Goal: Task Accomplishment & Management: Manage account settings

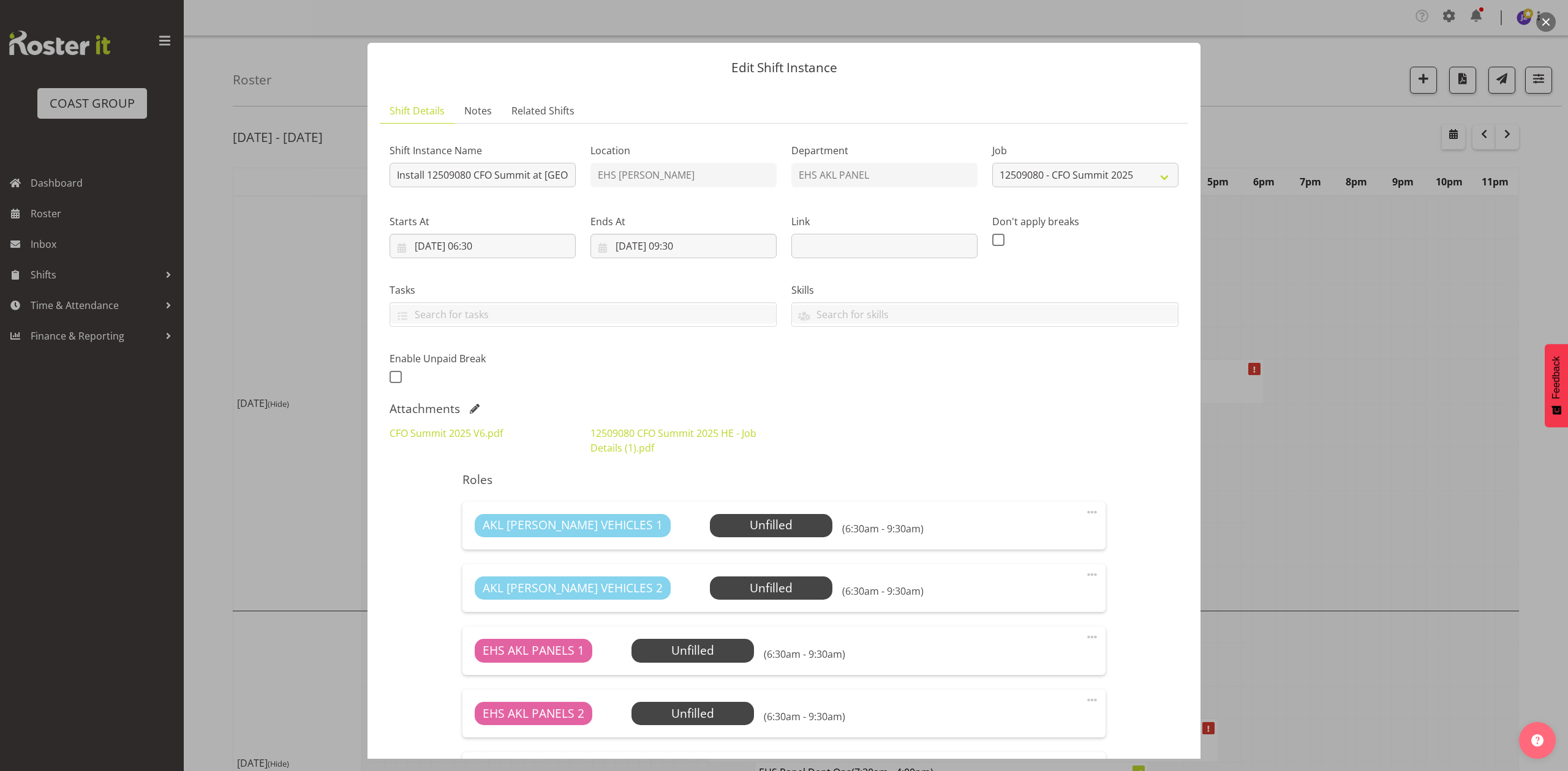
click at [1287, 431] on div at bounding box center [784, 385] width 1568 height 771
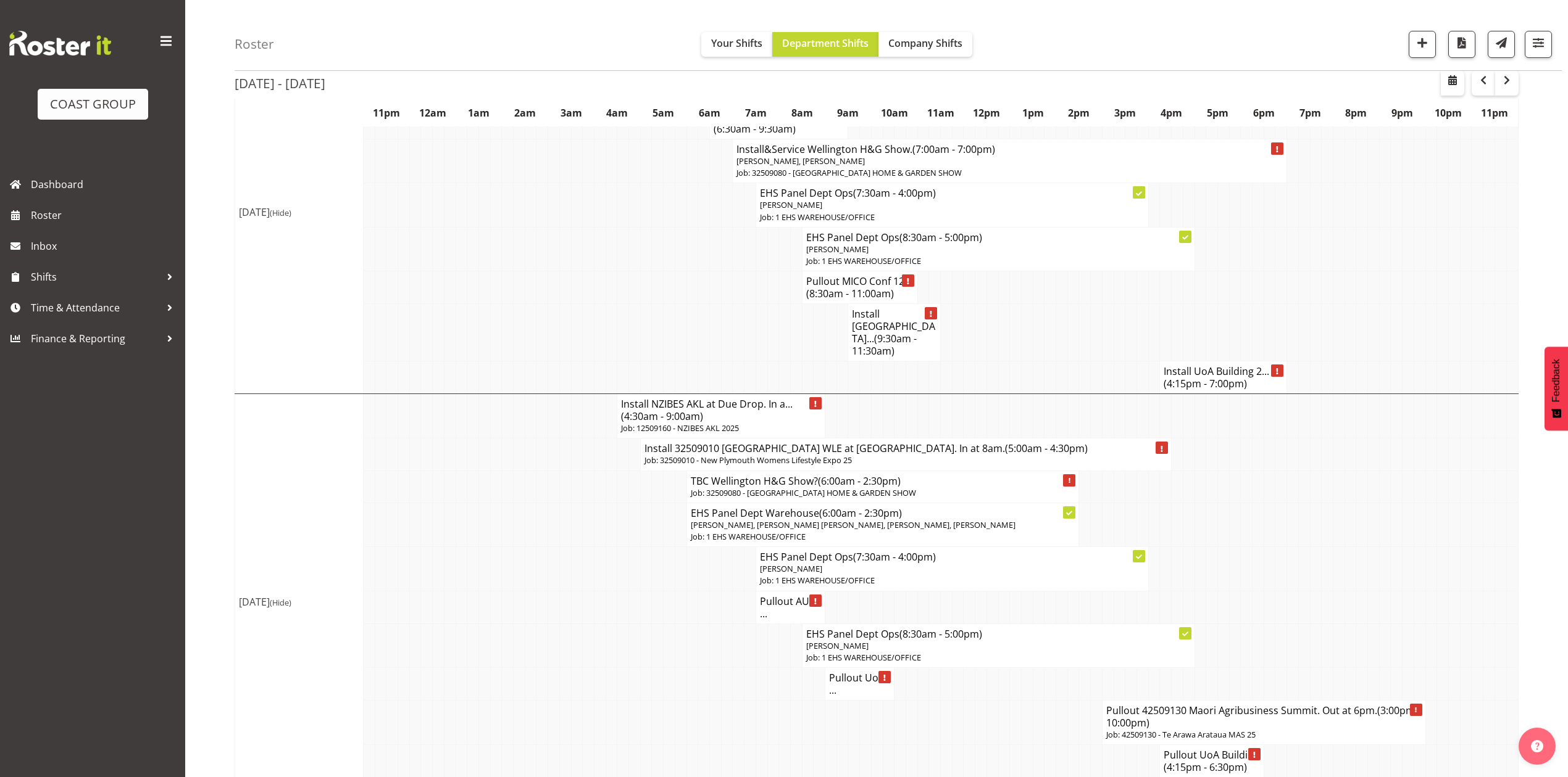
scroll to position [987, 0]
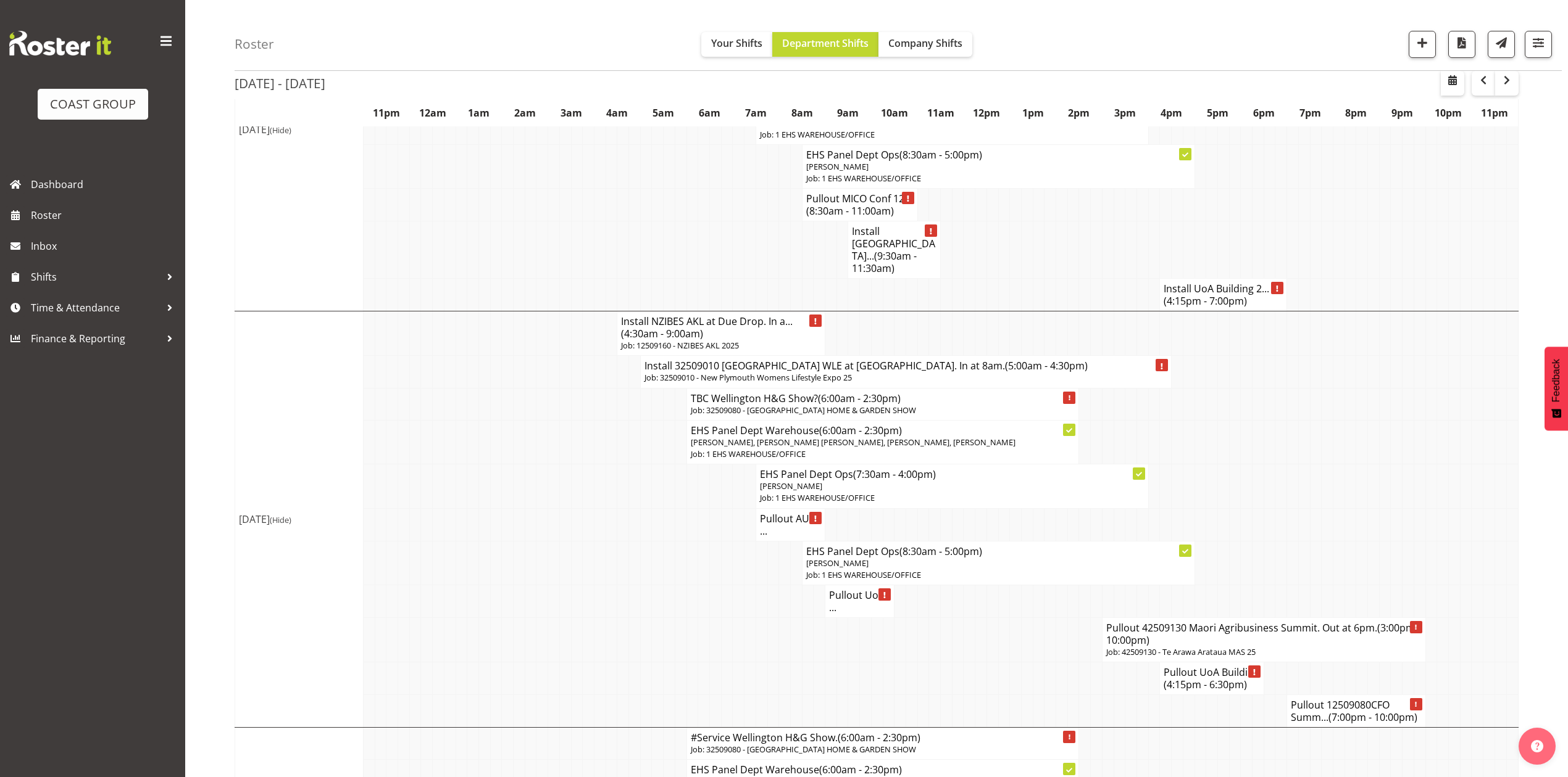
click at [754, 524] on td at bounding box center [750, 525] width 11 height 33
click at [721, 541] on td at bounding box center [726, 563] width 11 height 44
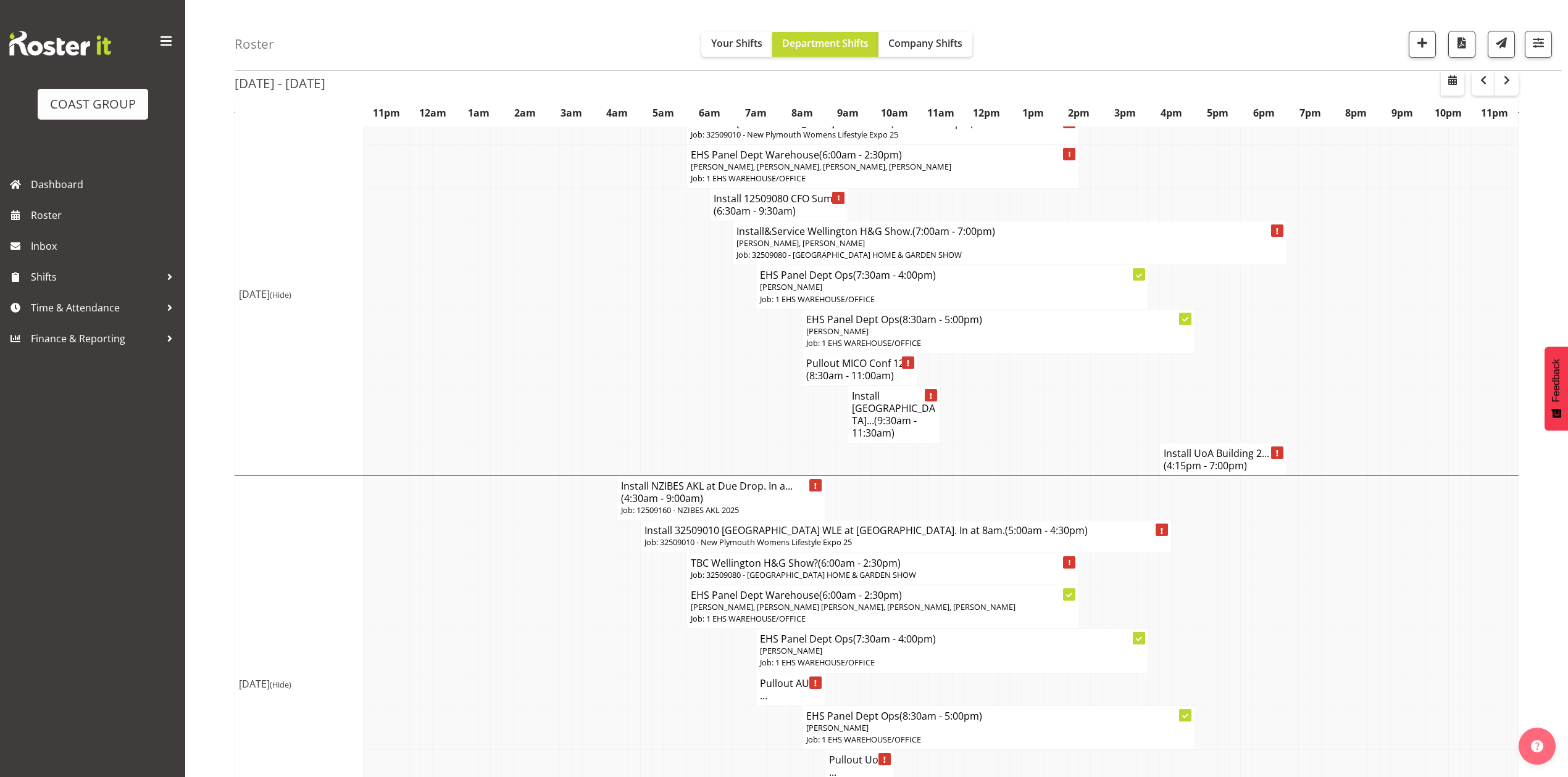
scroll to position [740, 0]
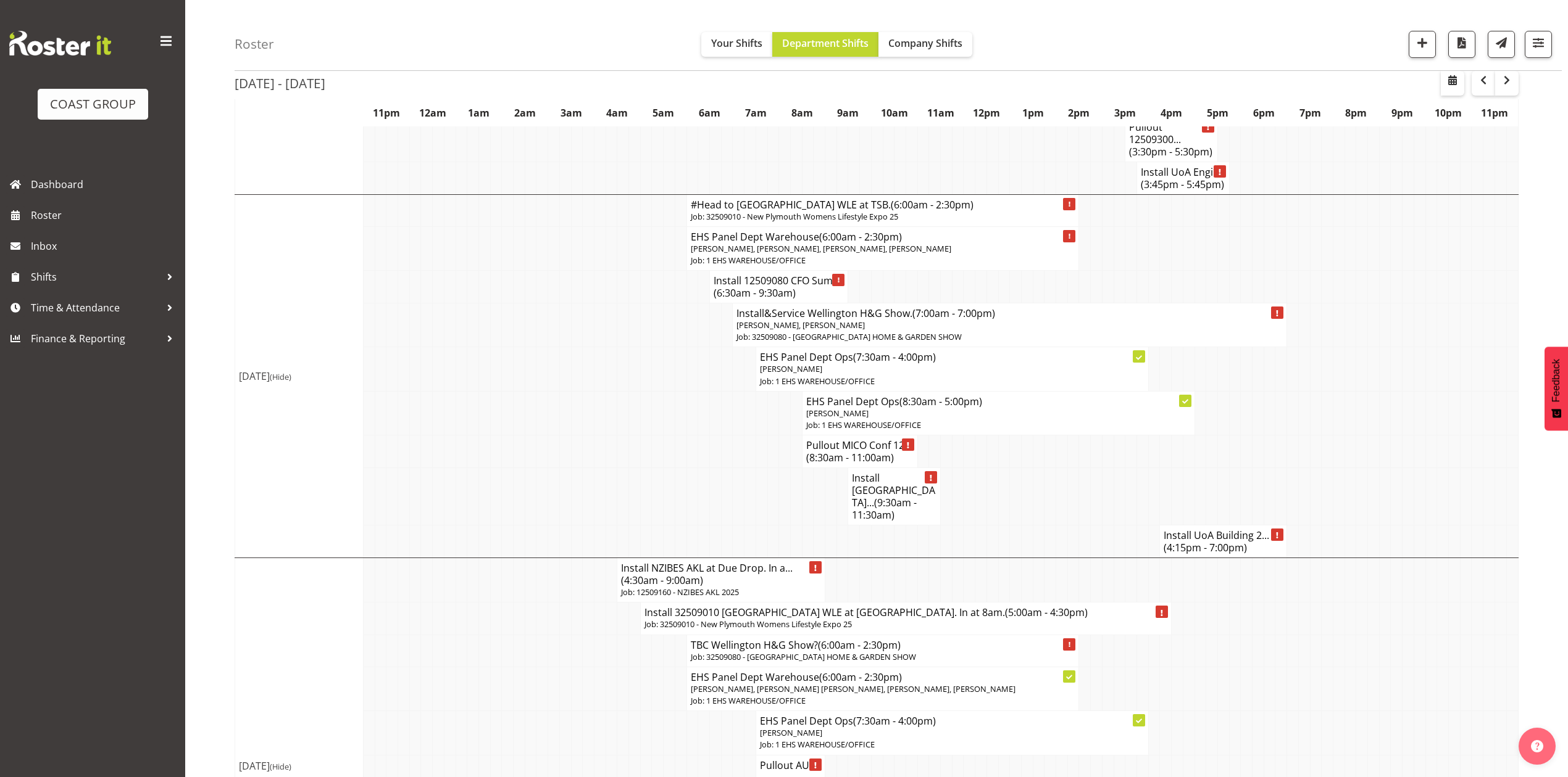
click at [889, 496] on span "(9:30am - 11:30am)" at bounding box center [884, 509] width 65 height 26
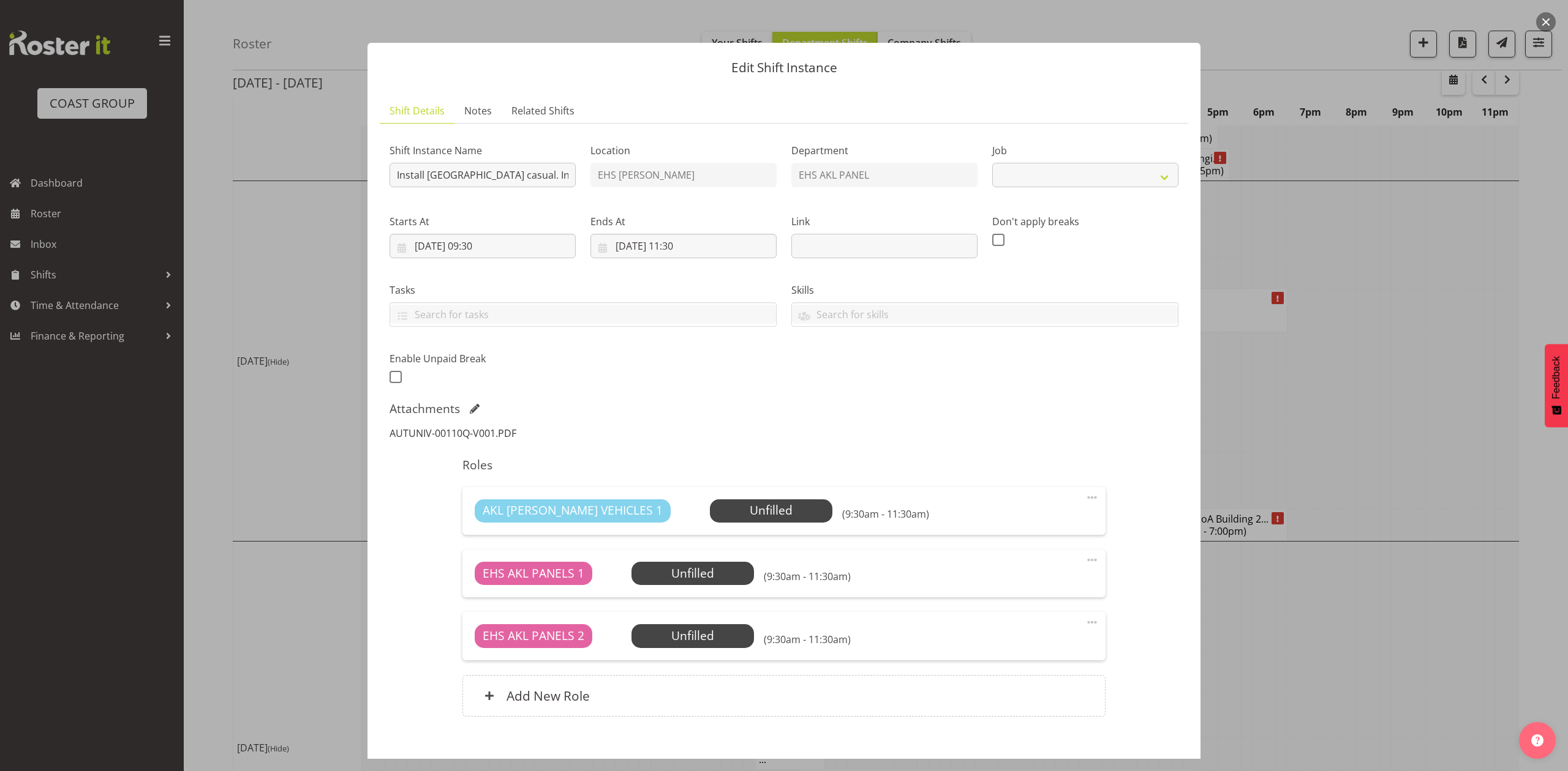
select select "8653"
click at [488, 439] on link "AUTUNIV-00110Q-V001.PDF" at bounding box center [452, 433] width 127 height 14
click at [1520, 356] on div at bounding box center [784, 385] width 1568 height 771
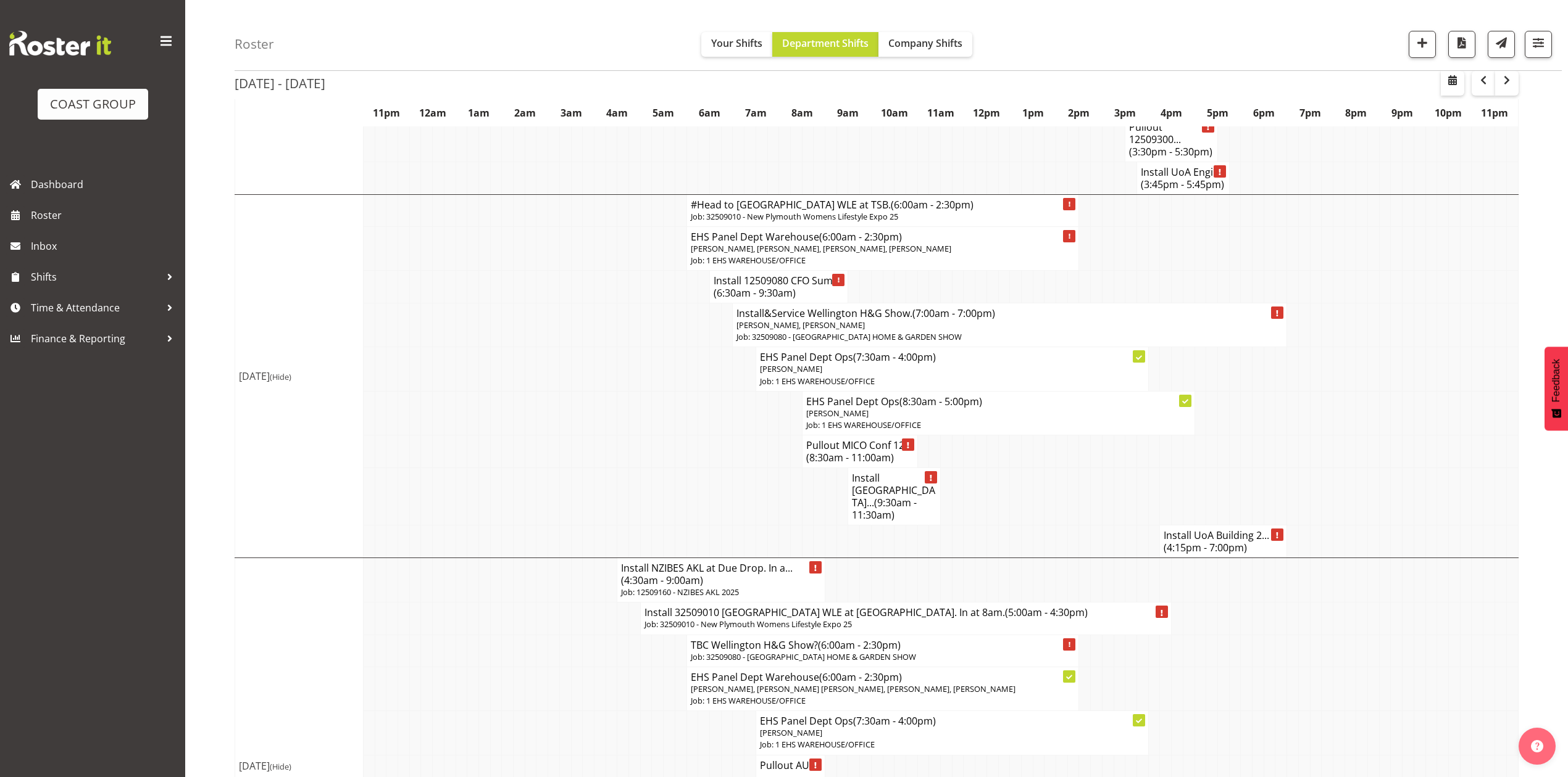
drag, startPoint x: 1385, startPoint y: 316, endPoint x: 1377, endPoint y: 292, distance: 25.3
click at [1385, 314] on td at bounding box center [1385, 325] width 11 height 44
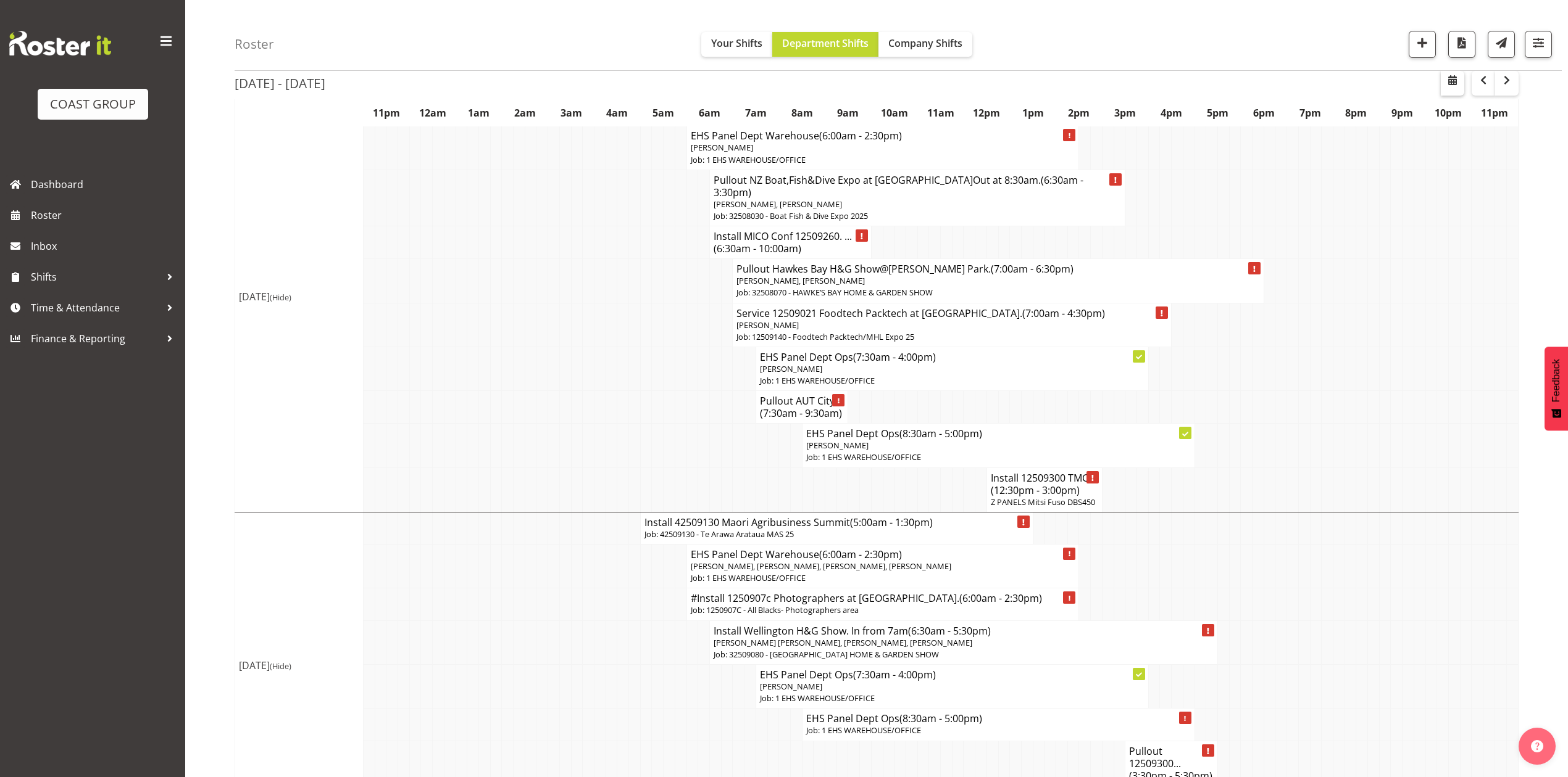
scroll to position [0, 0]
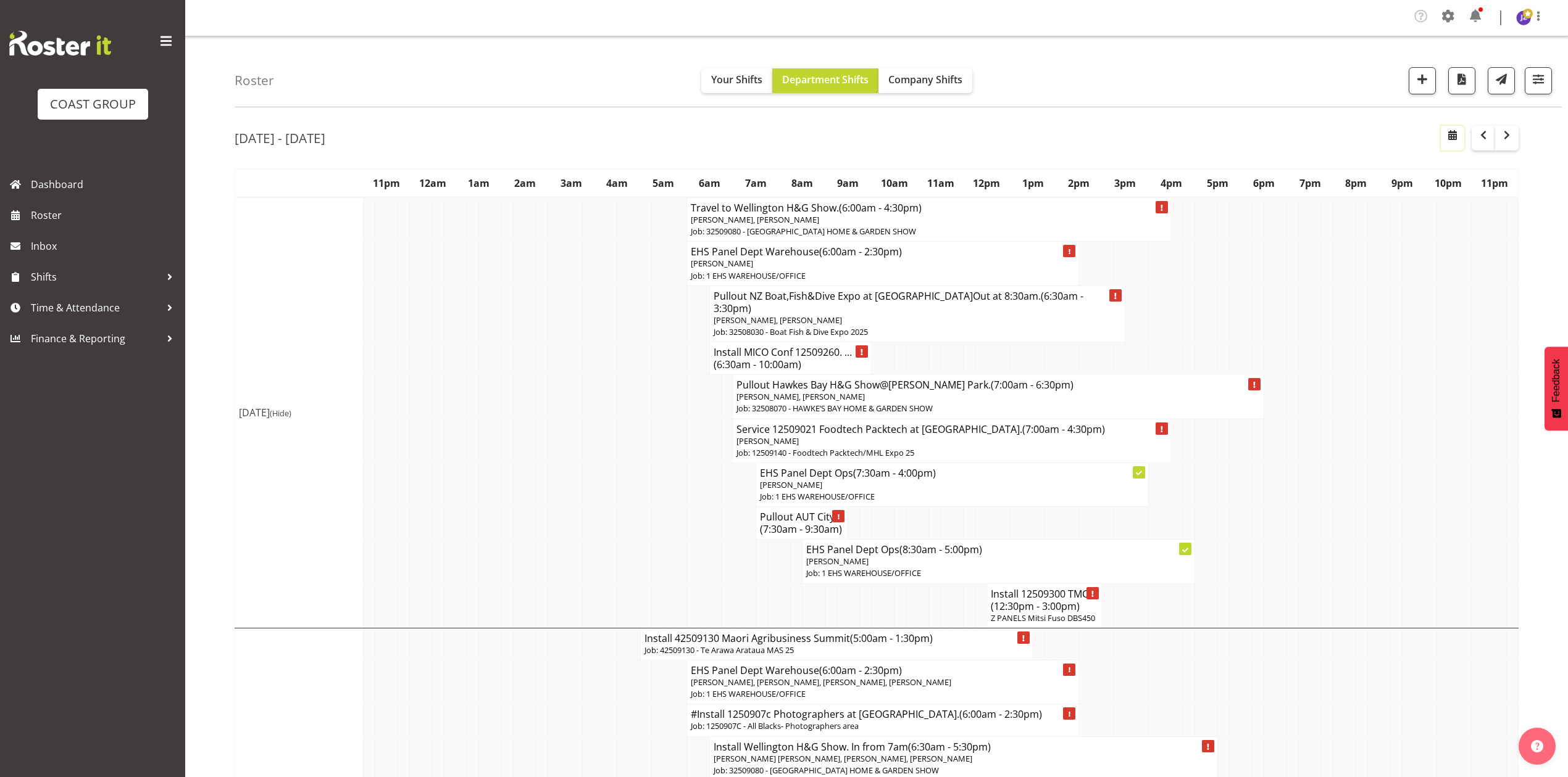
click at [1449, 134] on span "button" at bounding box center [1452, 135] width 15 height 15
select select "7"
select select "2025"
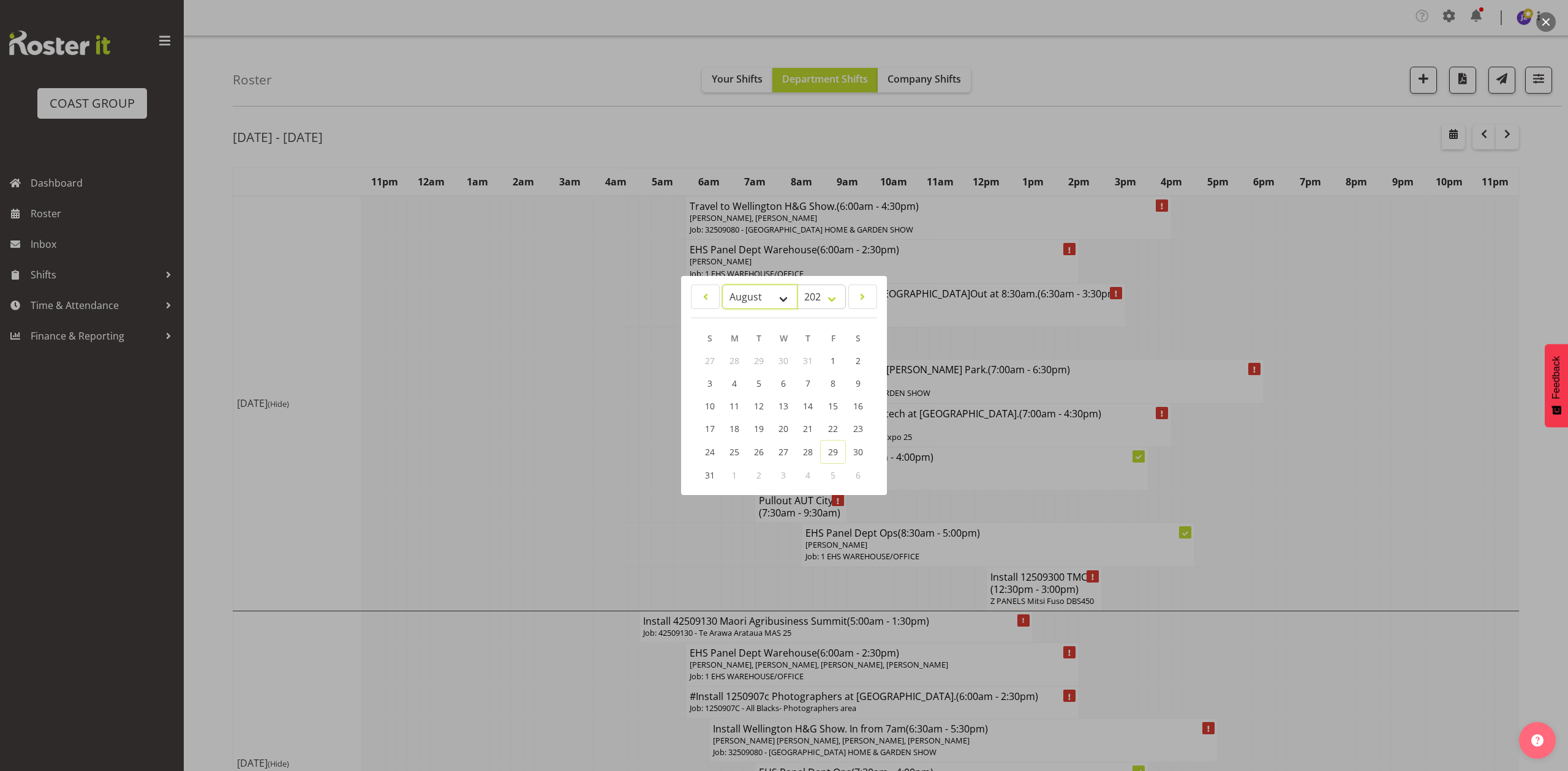
drag, startPoint x: 769, startPoint y: 287, endPoint x: 771, endPoint y: 303, distance: 16.1
click at [769, 287] on select "January February March April May June July August September October November De…" at bounding box center [759, 297] width 75 height 24
select select "8"
click at [722, 285] on select "January February March April May June July August September October November De…" at bounding box center [759, 297] width 75 height 24
drag, startPoint x: 759, startPoint y: 384, endPoint x: 783, endPoint y: 379, distance: 24.5
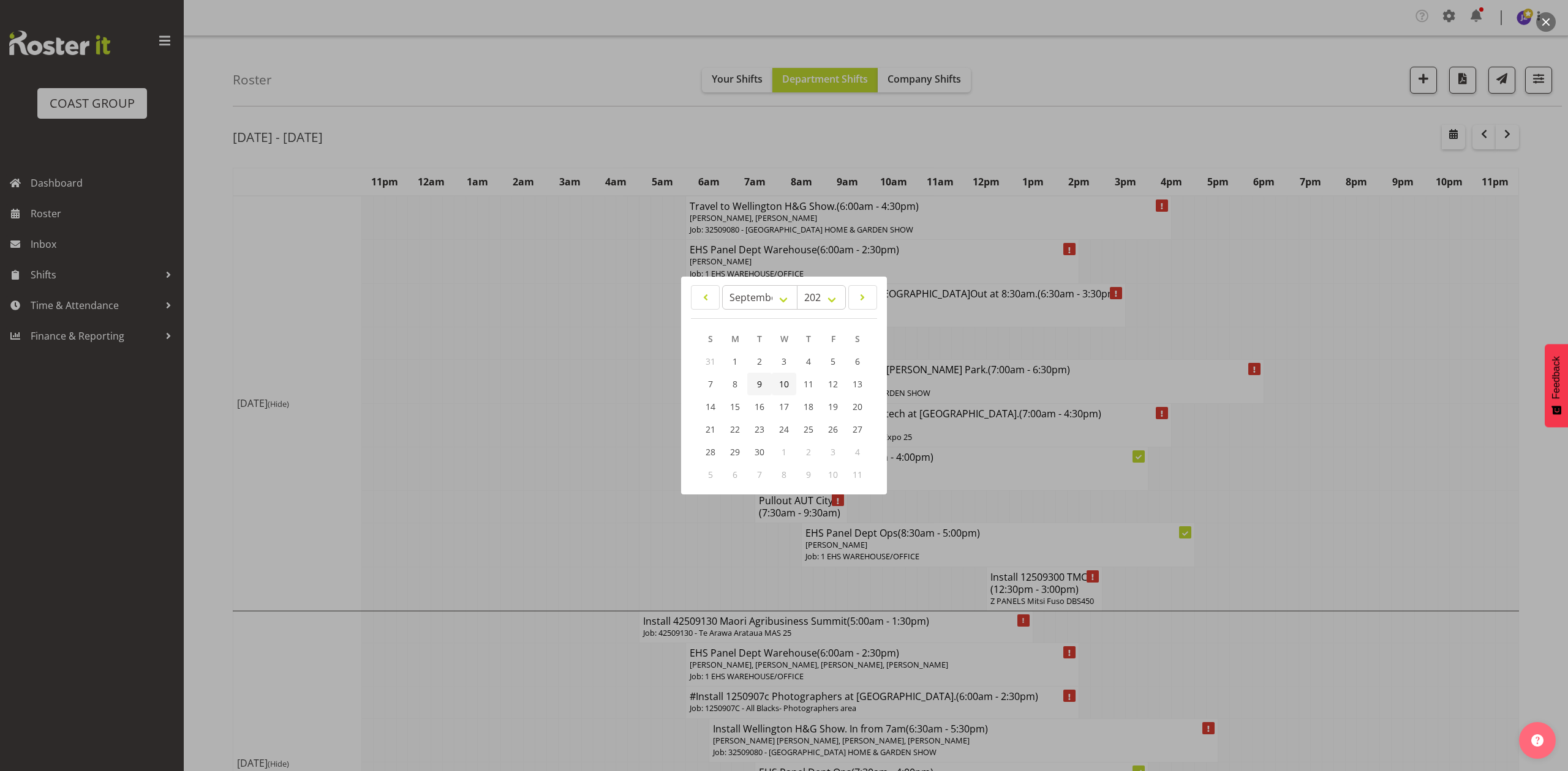
click at [759, 384] on span "9" at bounding box center [759, 384] width 5 height 11
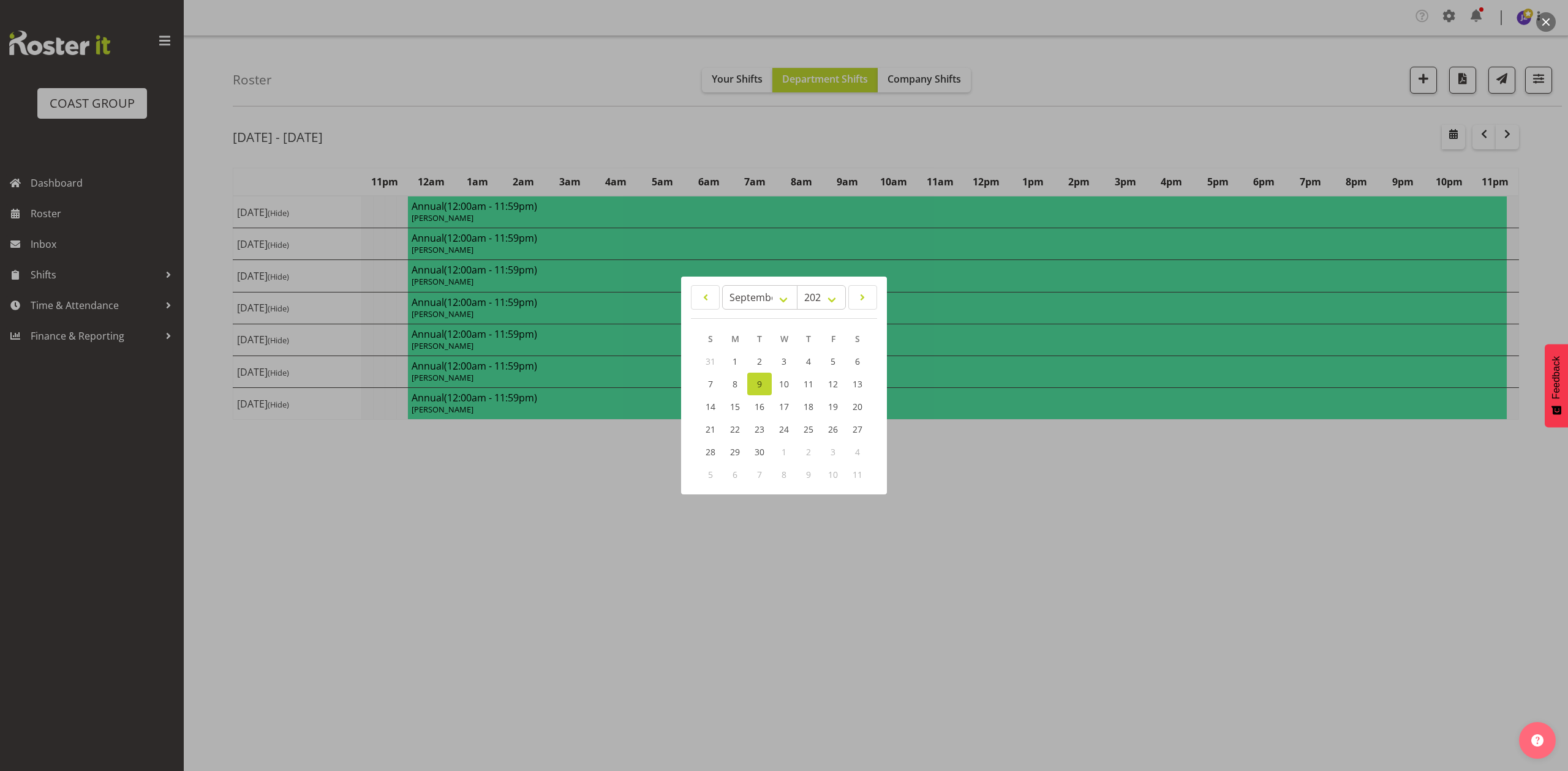
drag, startPoint x: 1308, startPoint y: 118, endPoint x: 1335, endPoint y: 149, distance: 41.1
click at [1309, 120] on div at bounding box center [784, 385] width 1568 height 771
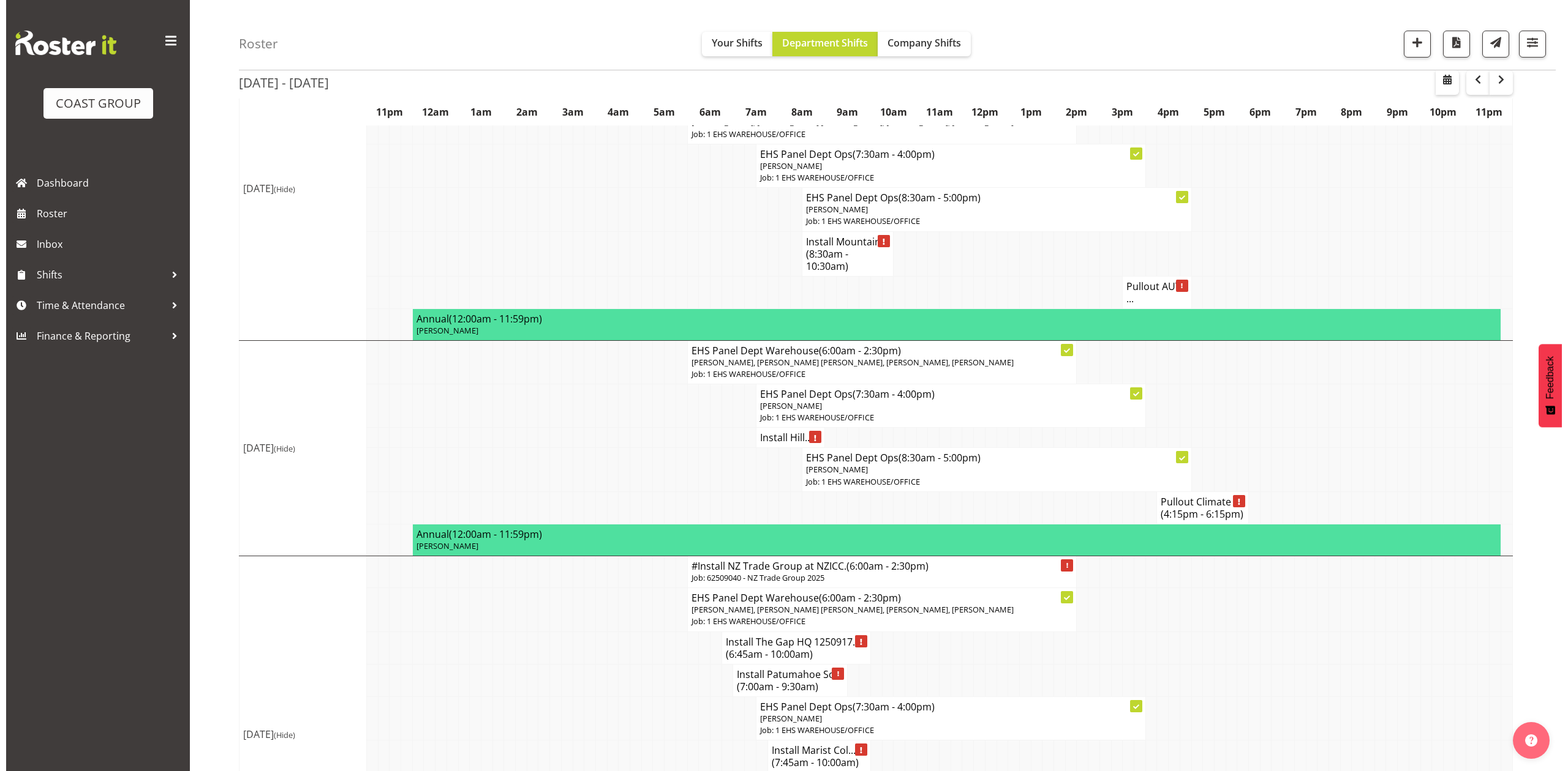
scroll to position [163, 0]
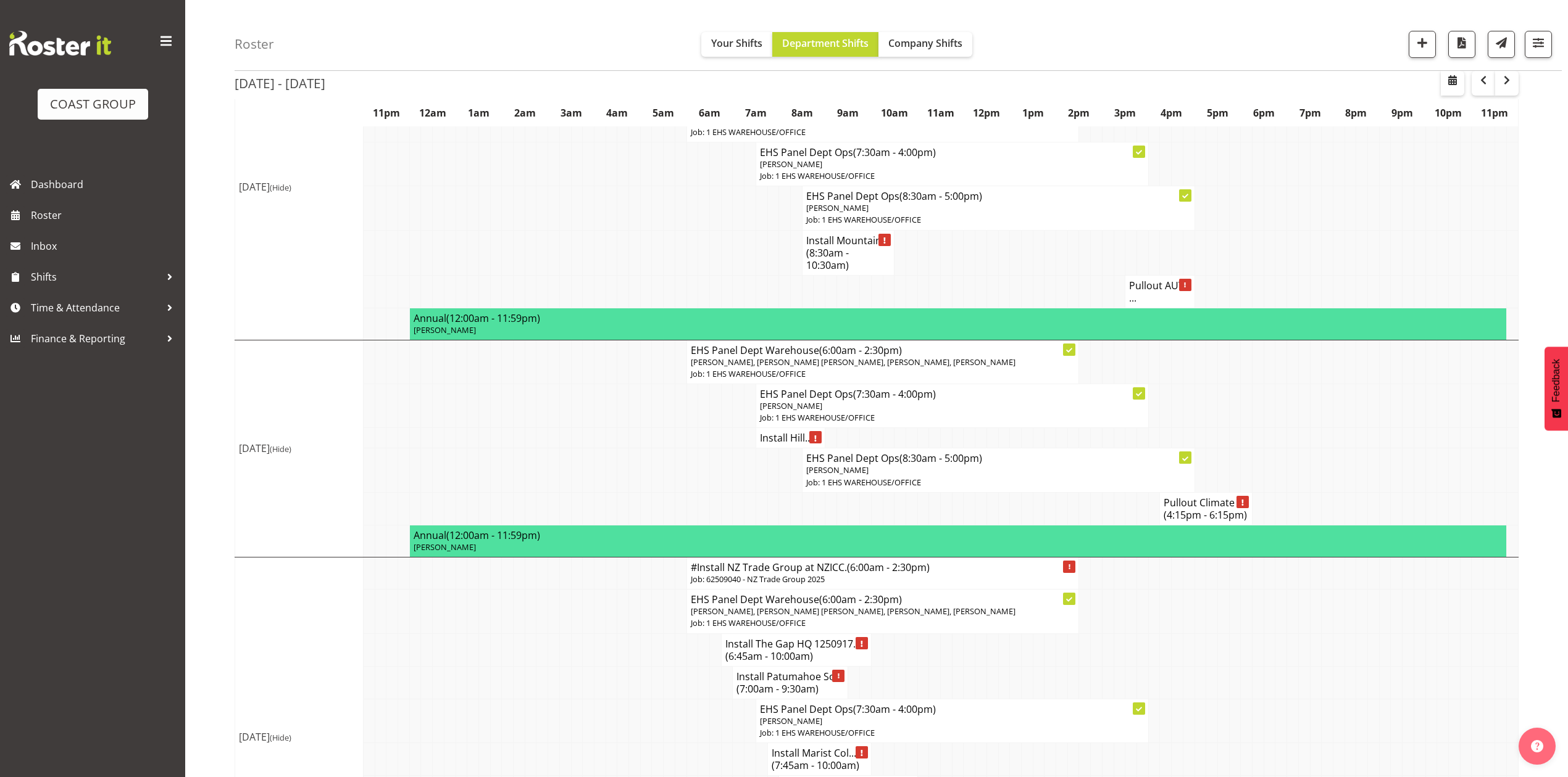
click at [780, 444] on h4 "Install Hill..." at bounding box center [790, 438] width 61 height 12
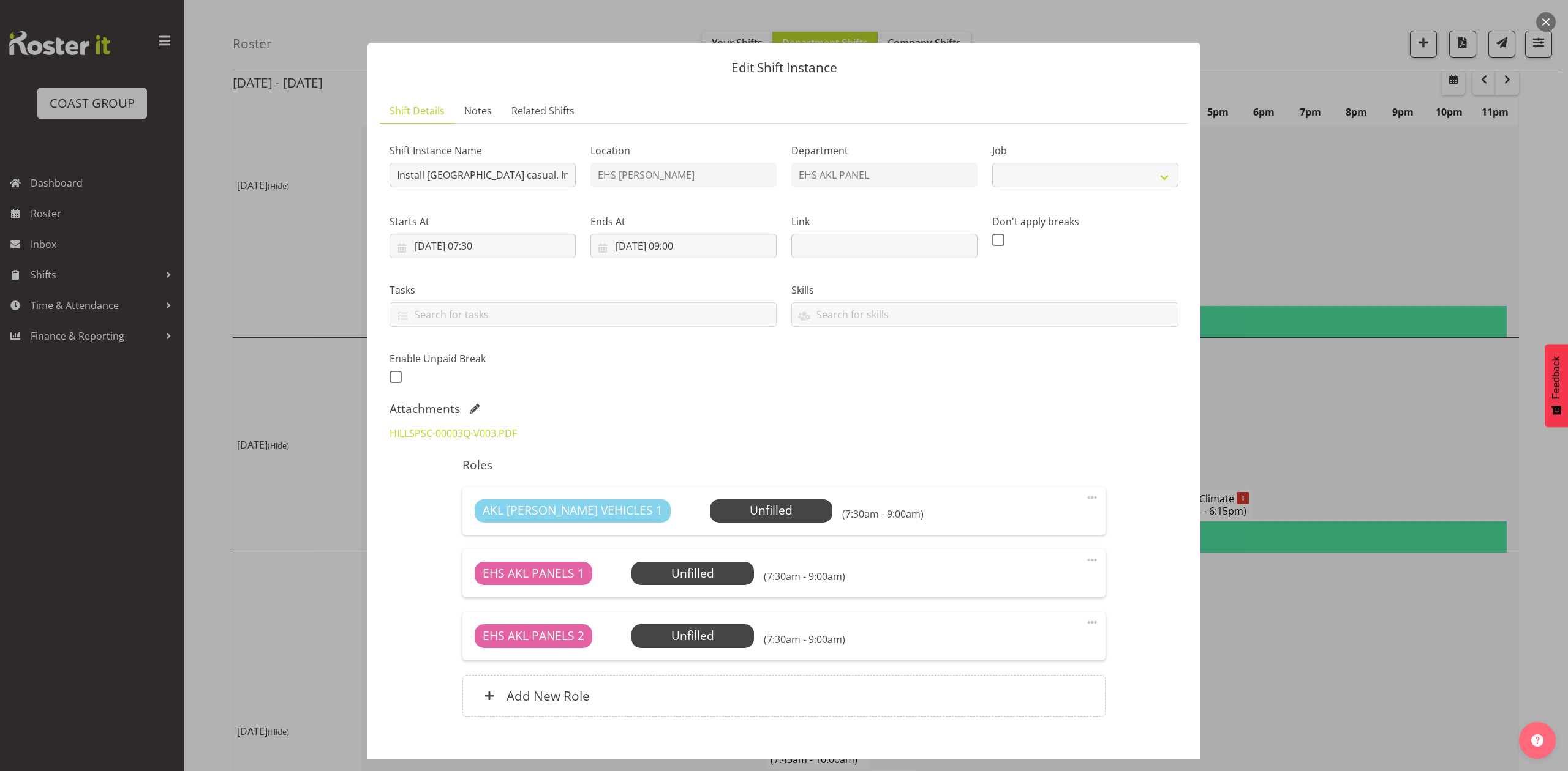
select select "8653"
click at [553, 179] on input "Install [GEOGRAPHIC_DATA] casual. In at 8am." at bounding box center [482, 175] width 186 height 24
click at [543, 174] on input "Install [GEOGRAPHIC_DATA] casual. In at 8am." at bounding box center [482, 175] width 186 height 24
click at [549, 182] on input "Install [GEOGRAPHIC_DATA] casual. In at 8am." at bounding box center [482, 175] width 186 height 24
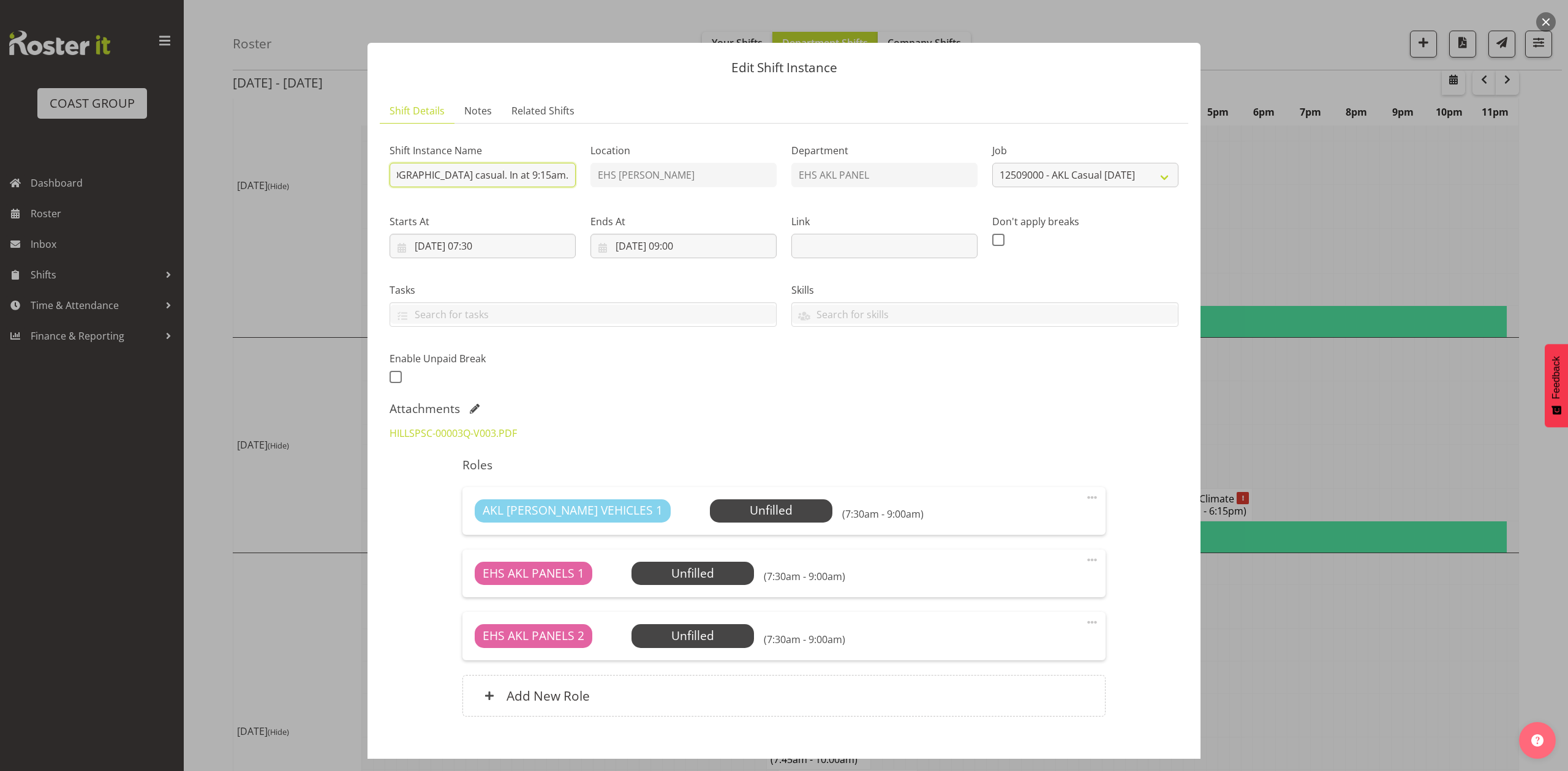
scroll to position [0, 87]
type input "Install [GEOGRAPHIC_DATA] casual. In at 9:15am."
click at [488, 245] on input "[DATE] 07:30" at bounding box center [482, 246] width 186 height 24
click at [469, 505] on select "00 01 02 03 04 05 06 07 08 09 10 11 12 13 14 15 16 17 18 19 20 21 22 23" at bounding box center [483, 505] width 27 height 24
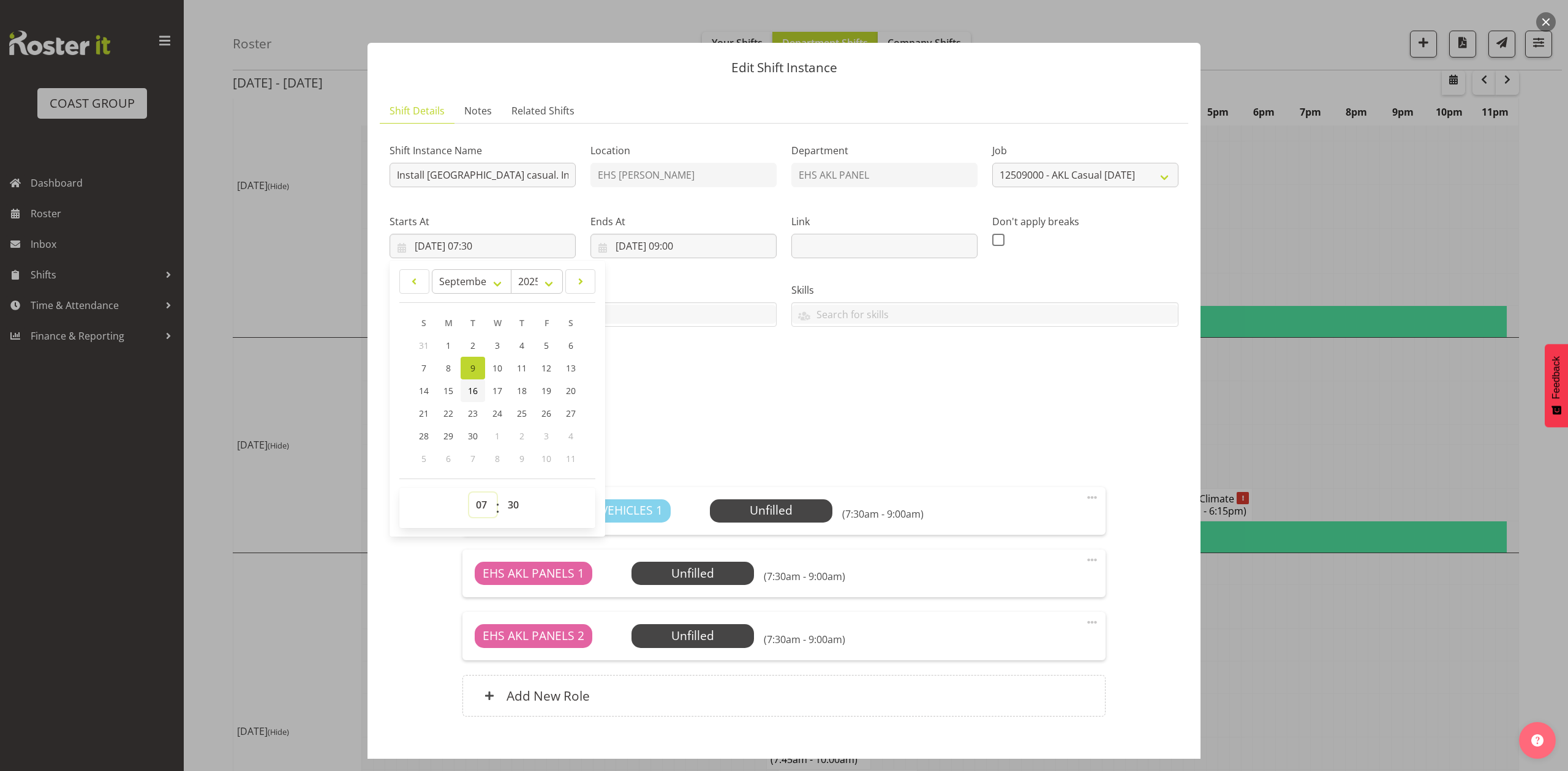
select select "8"
click at [469, 493] on select "00 01 02 03 04 05 06 07 08 09 10 11 12 13 14 15 16 17 18 19 20 21 22 23" at bounding box center [483, 505] width 27 height 24
type input "[DATE] 08:30"
click at [502, 507] on select "00 01 02 03 04 05 06 07 08 09 10 11 12 13 14 15 16 17 18 19 20 21 22 23 24 25 2…" at bounding box center [515, 505] width 27 height 24
select select "45"
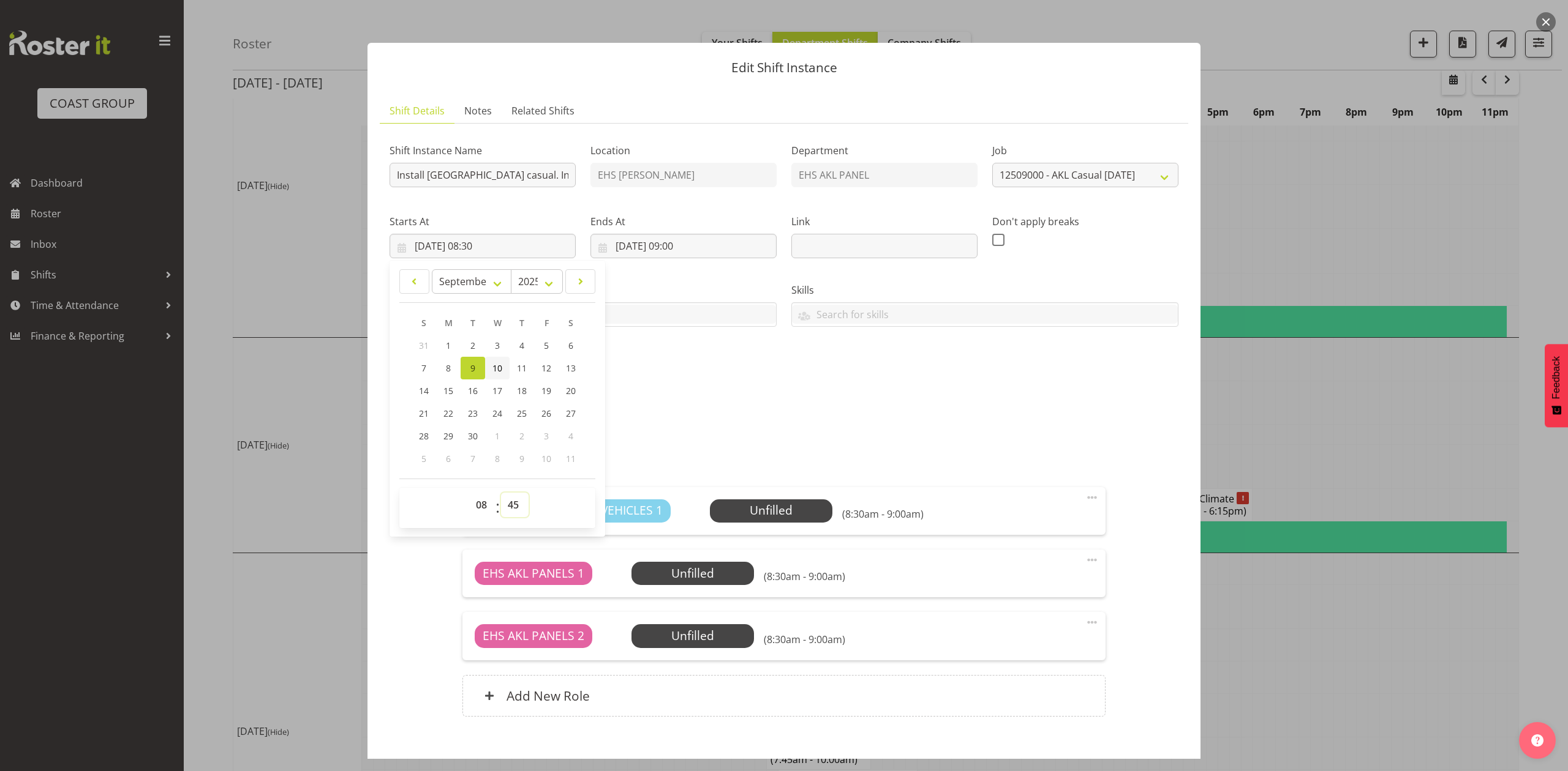
click at [501, 493] on select "00 01 02 03 04 05 06 07 08 09 10 11 12 13 14 15 16 17 18 19 20 21 22 23 24 25 2…" at bounding box center [515, 505] width 27 height 24
type input "[DATE] 08:45"
click at [805, 421] on div "HILLSPSC-00003Q-V003.PDF" at bounding box center [784, 434] width 804 height 29
click at [689, 250] on input "[DATE] 09:00" at bounding box center [683, 246] width 186 height 24
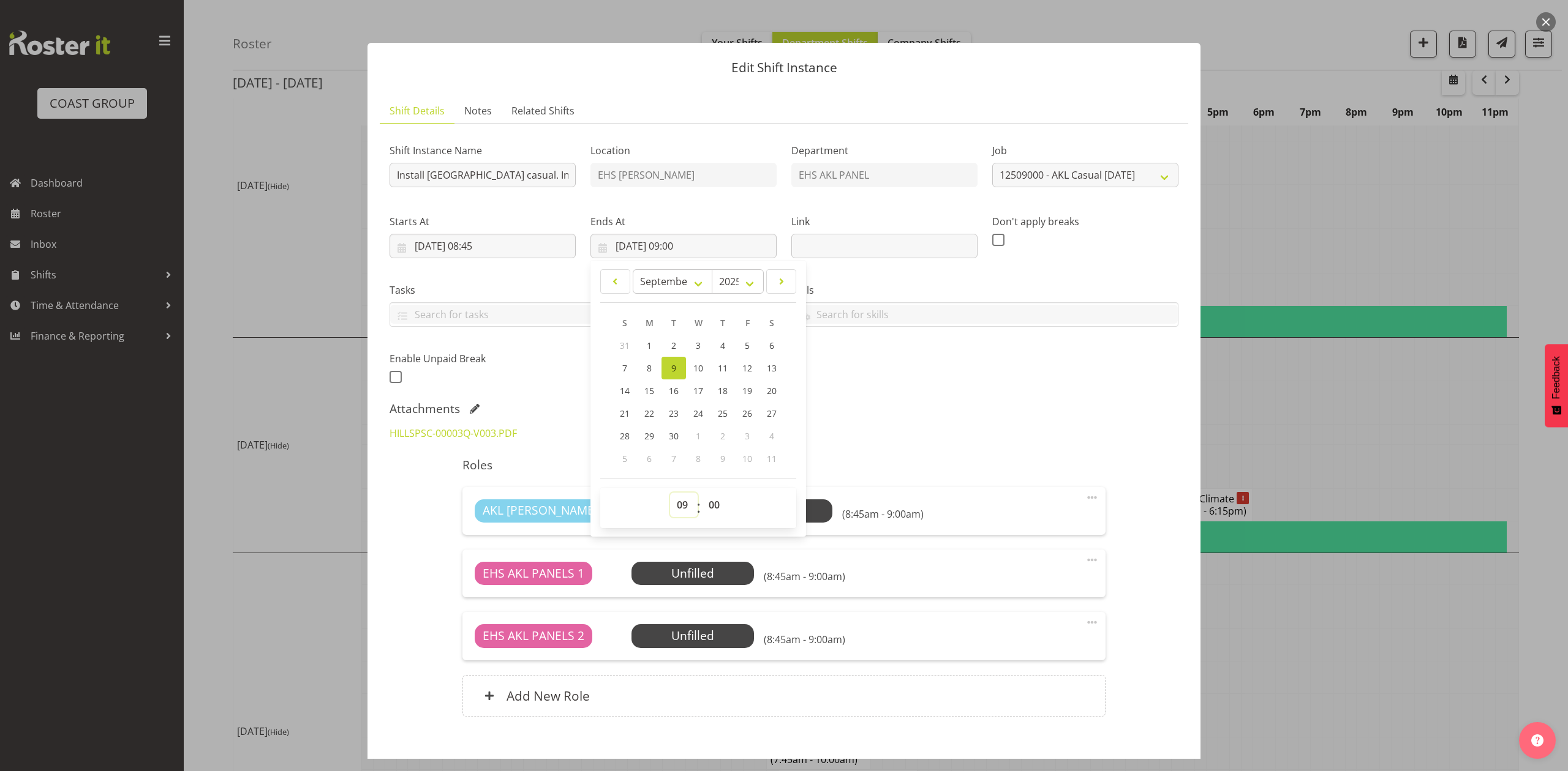
click at [686, 502] on select "00 01 02 03 04 05 06 07 08 09 10 11 12 13 14 15 16 17 18 19 20 21 22 23" at bounding box center [683, 505] width 27 height 24
select select "10"
click at [670, 493] on select "00 01 02 03 04 05 06 07 08 09 10 11 12 13 14 15 16 17 18 19 20 21 22 23" at bounding box center [683, 505] width 27 height 24
type input "[DATE] 10:00"
drag, startPoint x: 900, startPoint y: 434, endPoint x: 1065, endPoint y: 559, distance: 207.0
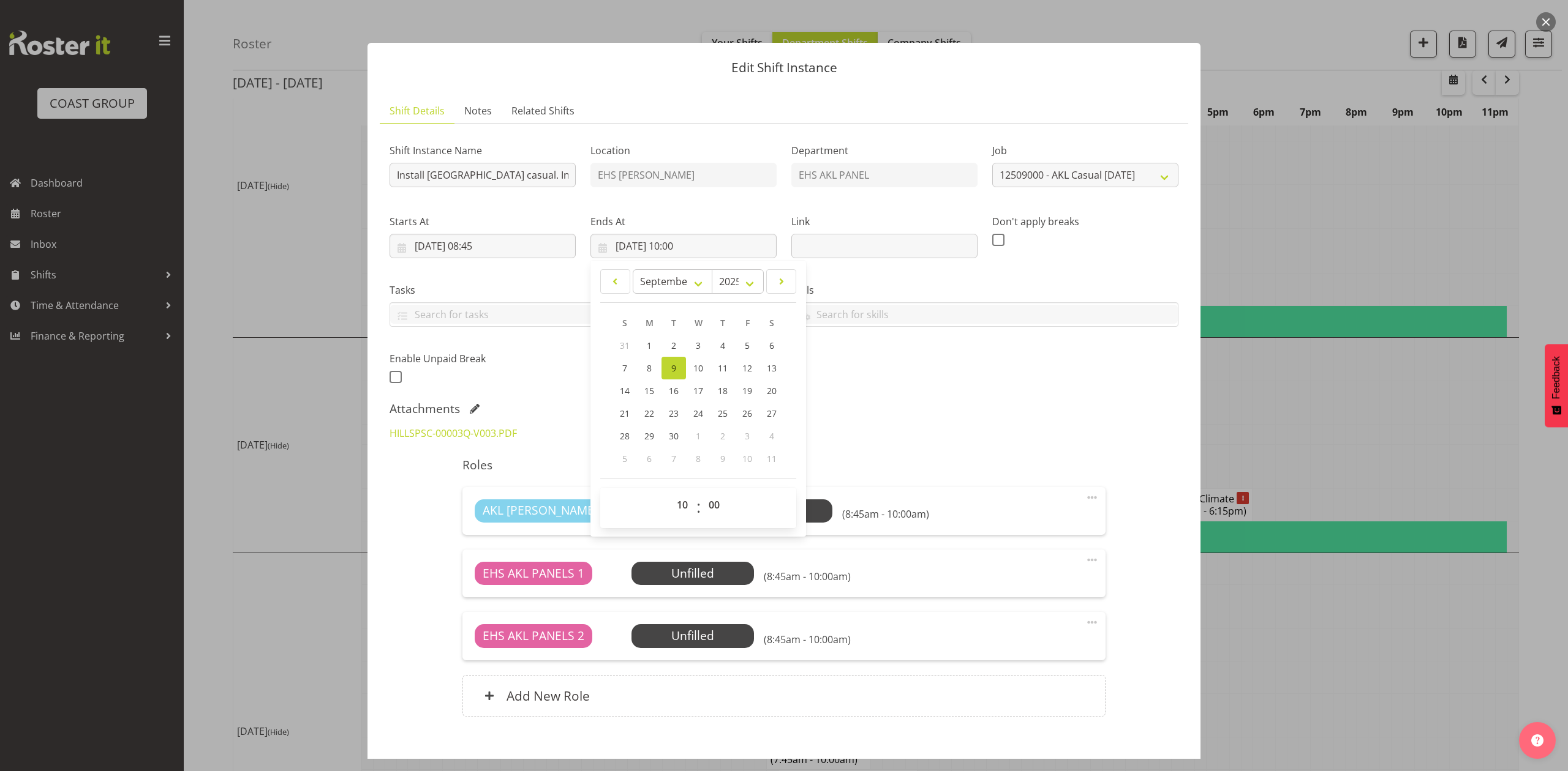
click at [902, 434] on div "HILLSPSC-00003Q-V003.PDF" at bounding box center [784, 434] width 804 height 29
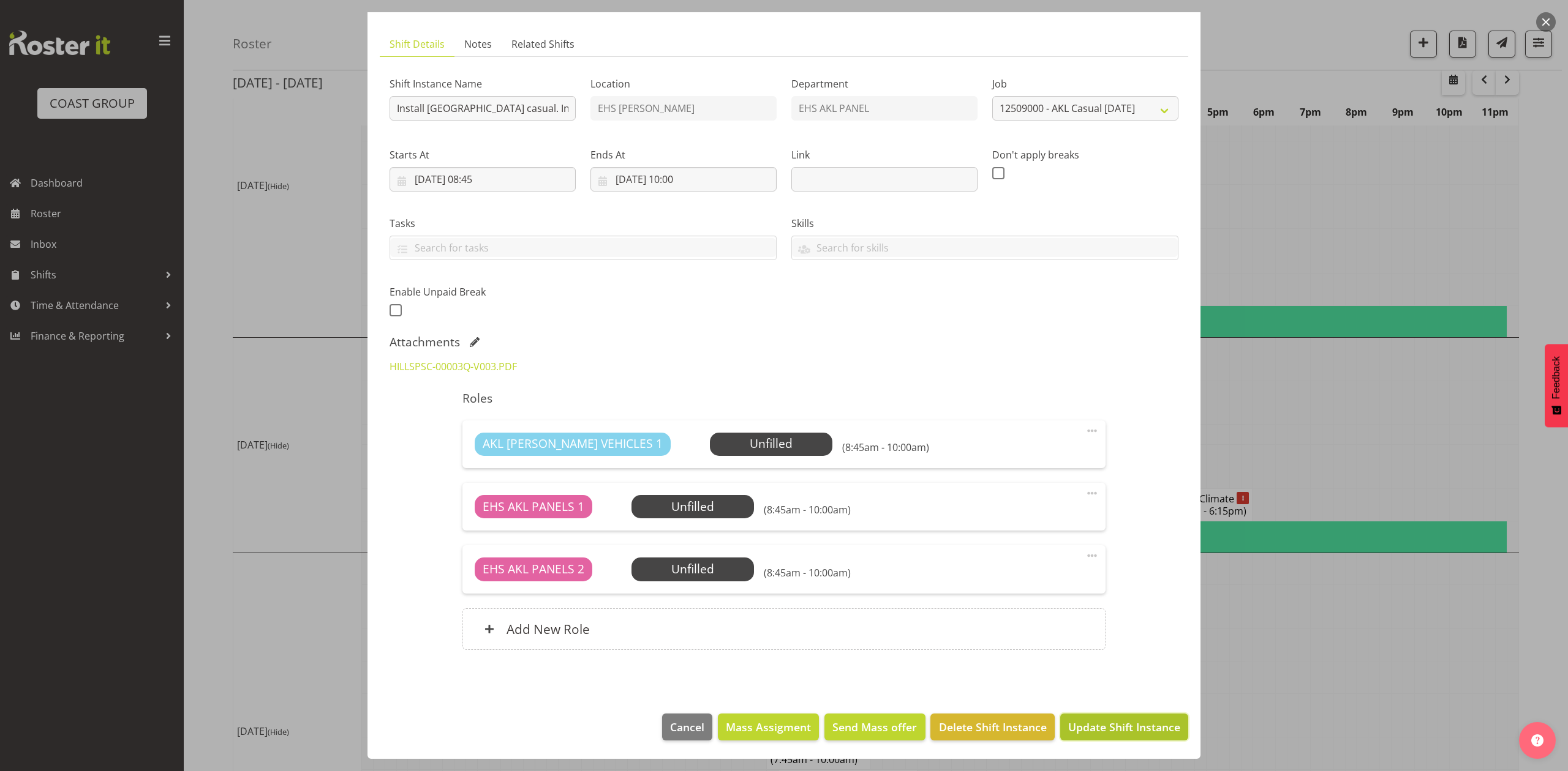
click at [1095, 725] on span "Update Shift Instance" at bounding box center [1124, 727] width 112 height 16
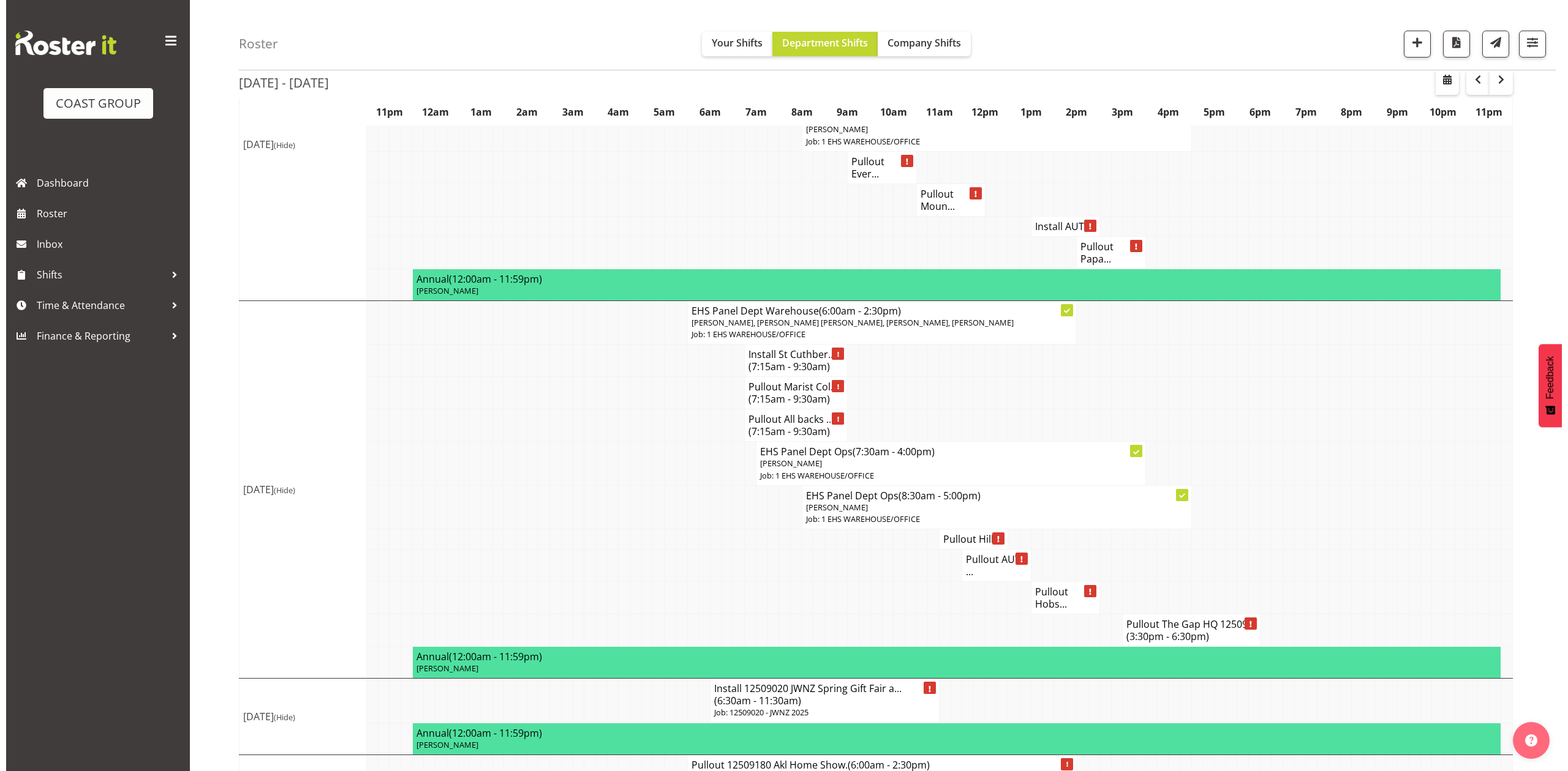
scroll to position [1142, 0]
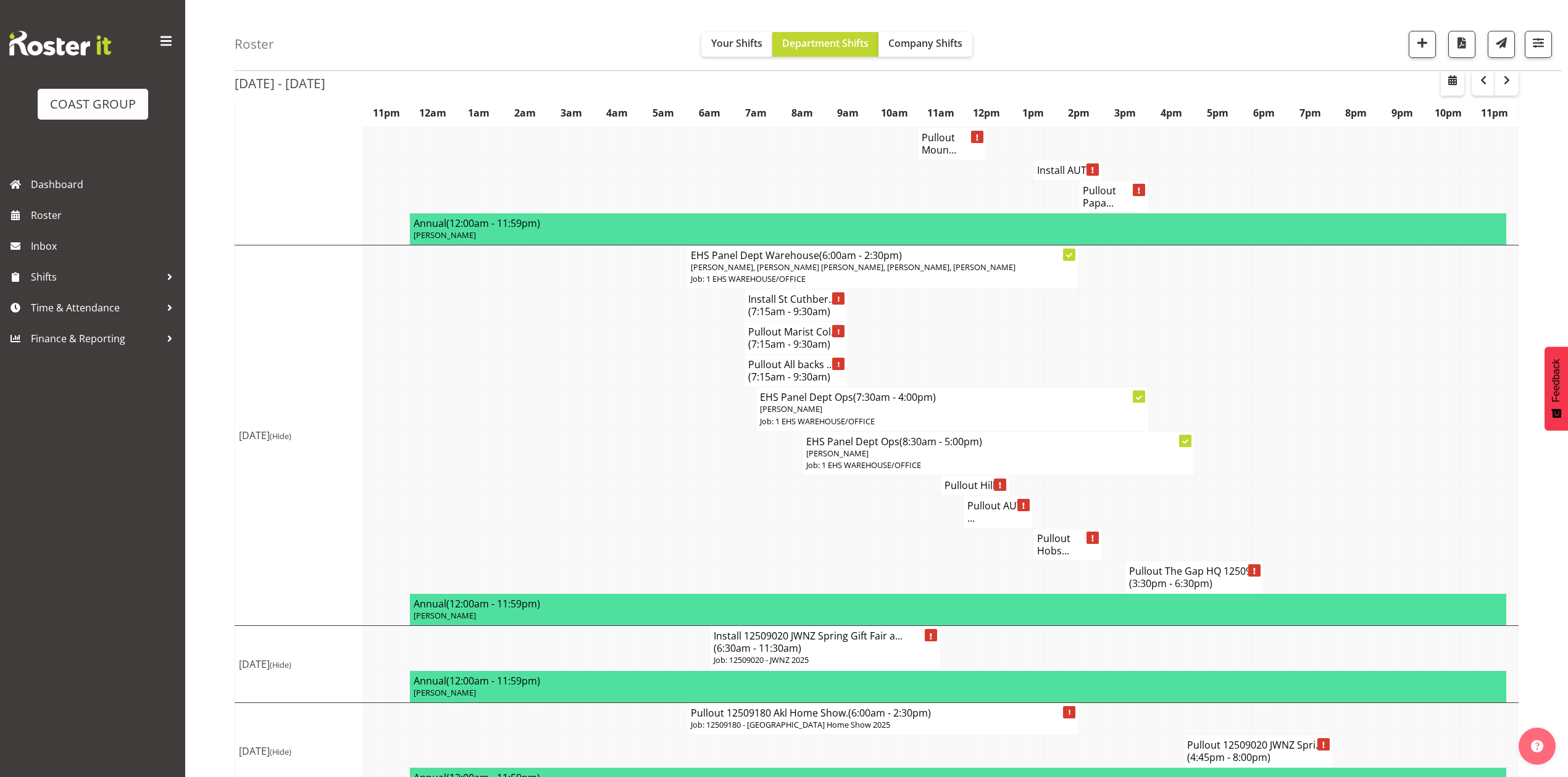
click at [951, 491] on h4 "Pullout Hill..." at bounding box center [975, 485] width 61 height 12
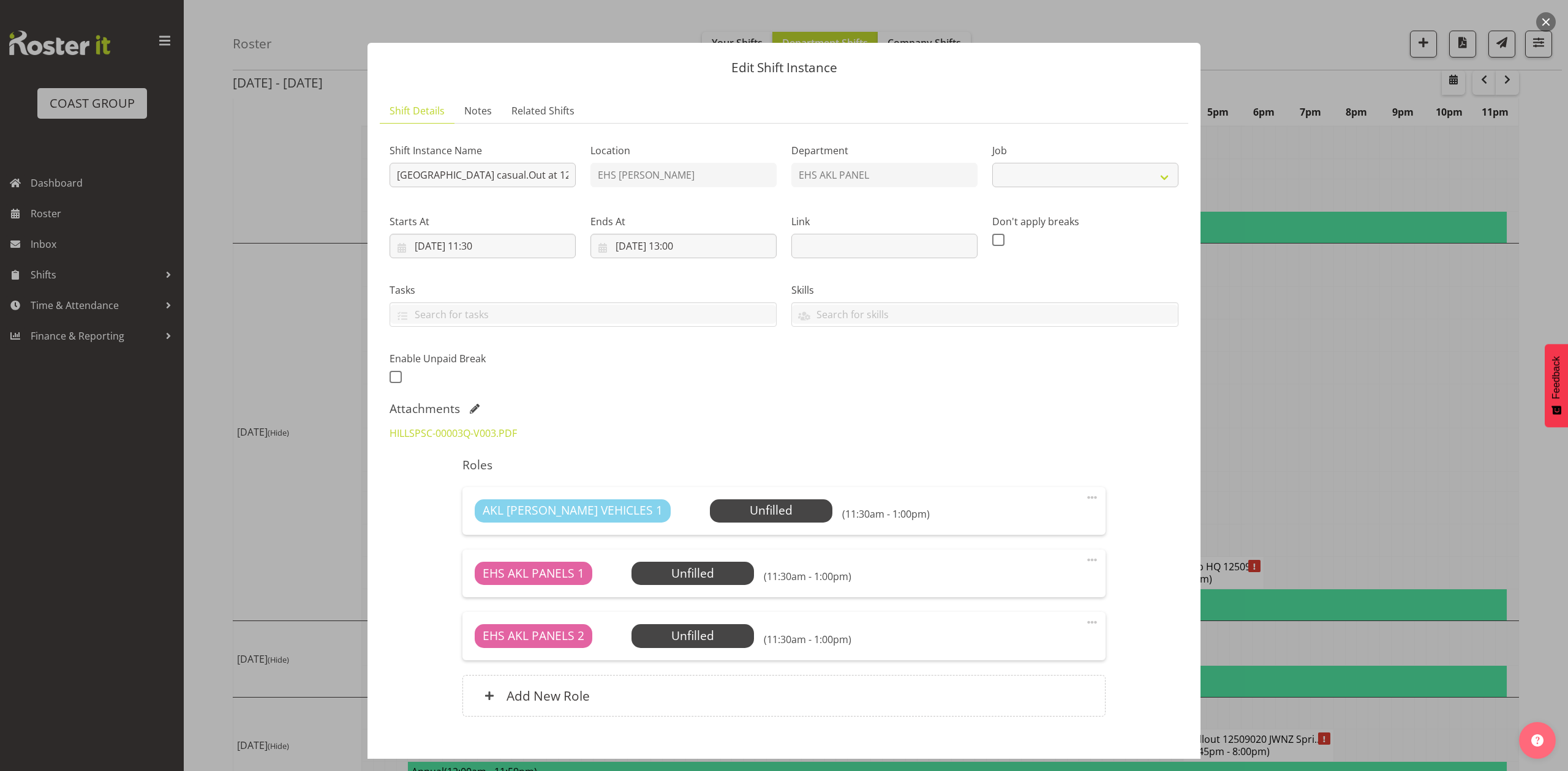
select select "8653"
click at [541, 174] on input "[GEOGRAPHIC_DATA] casual.Out at 12pm.." at bounding box center [482, 175] width 186 height 24
click at [547, 176] on input "[GEOGRAPHIC_DATA] casual.Out at 12pm.." at bounding box center [482, 175] width 186 height 24
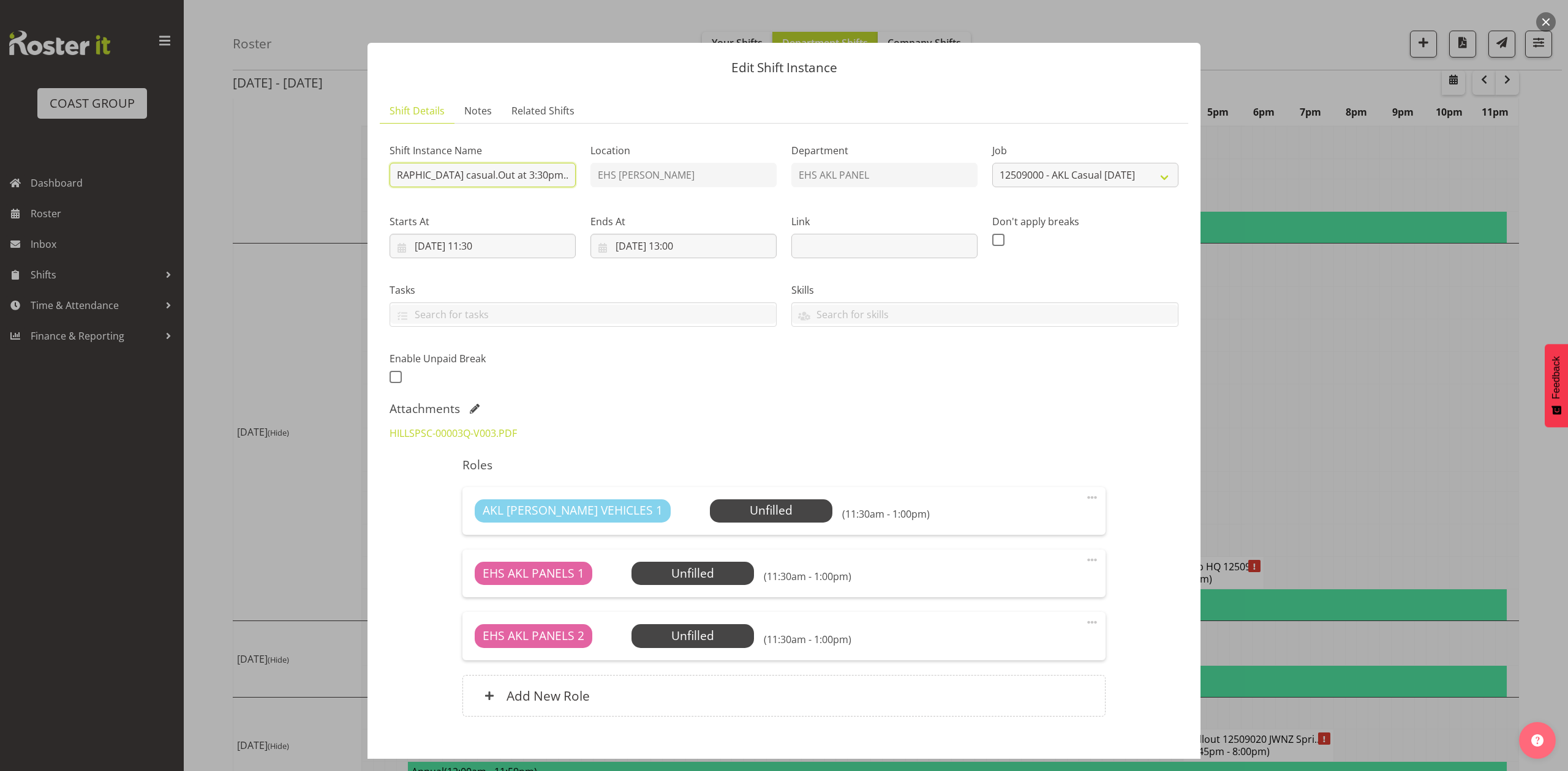
click at [513, 174] on input "[GEOGRAPHIC_DATA] casual.Out at 3:30pm.." at bounding box center [482, 175] width 186 height 24
type input "[GEOGRAPHIC_DATA] casual. Out at 3:30pm.."
click at [498, 249] on input "[DATE] 11:30" at bounding box center [482, 246] width 186 height 24
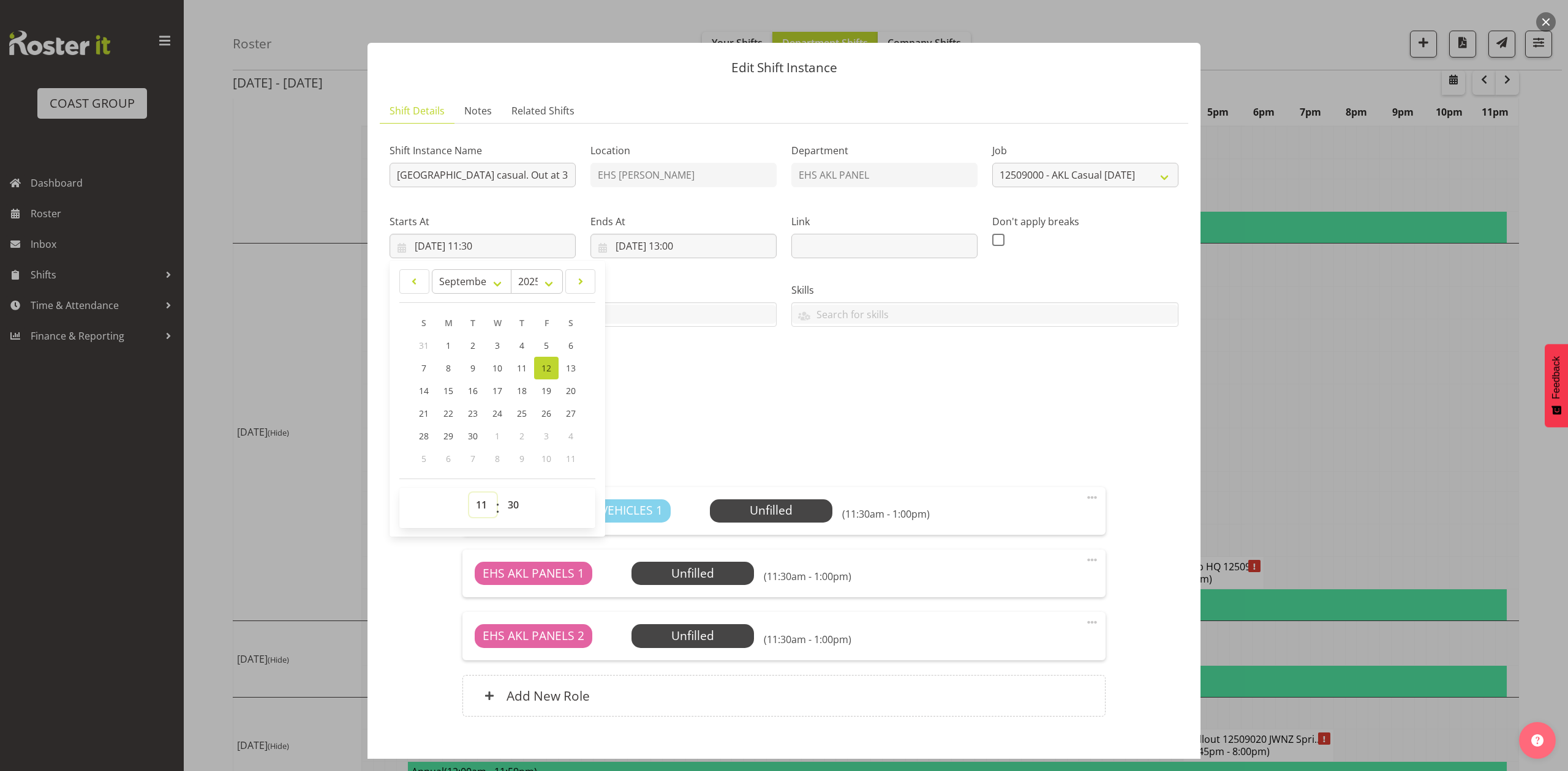
click at [477, 502] on select "00 01 02 03 04 05 06 07 08 09 10 11 12 13 14 15 16 17 18 19 20 21 22 23" at bounding box center [483, 505] width 27 height 24
select select "15"
click at [469, 493] on select "00 01 02 03 04 05 06 07 08 09 10 11 12 13 14 15 16 17 18 19 20 21 22 23" at bounding box center [483, 505] width 27 height 24
type input "[DATE] 15:30"
click at [515, 510] on select "00 01 02 03 04 05 06 07 08 09 10 11 12 13 14 15 16 17 18 19 20 21 22 23 24 25 2…" at bounding box center [515, 505] width 27 height 24
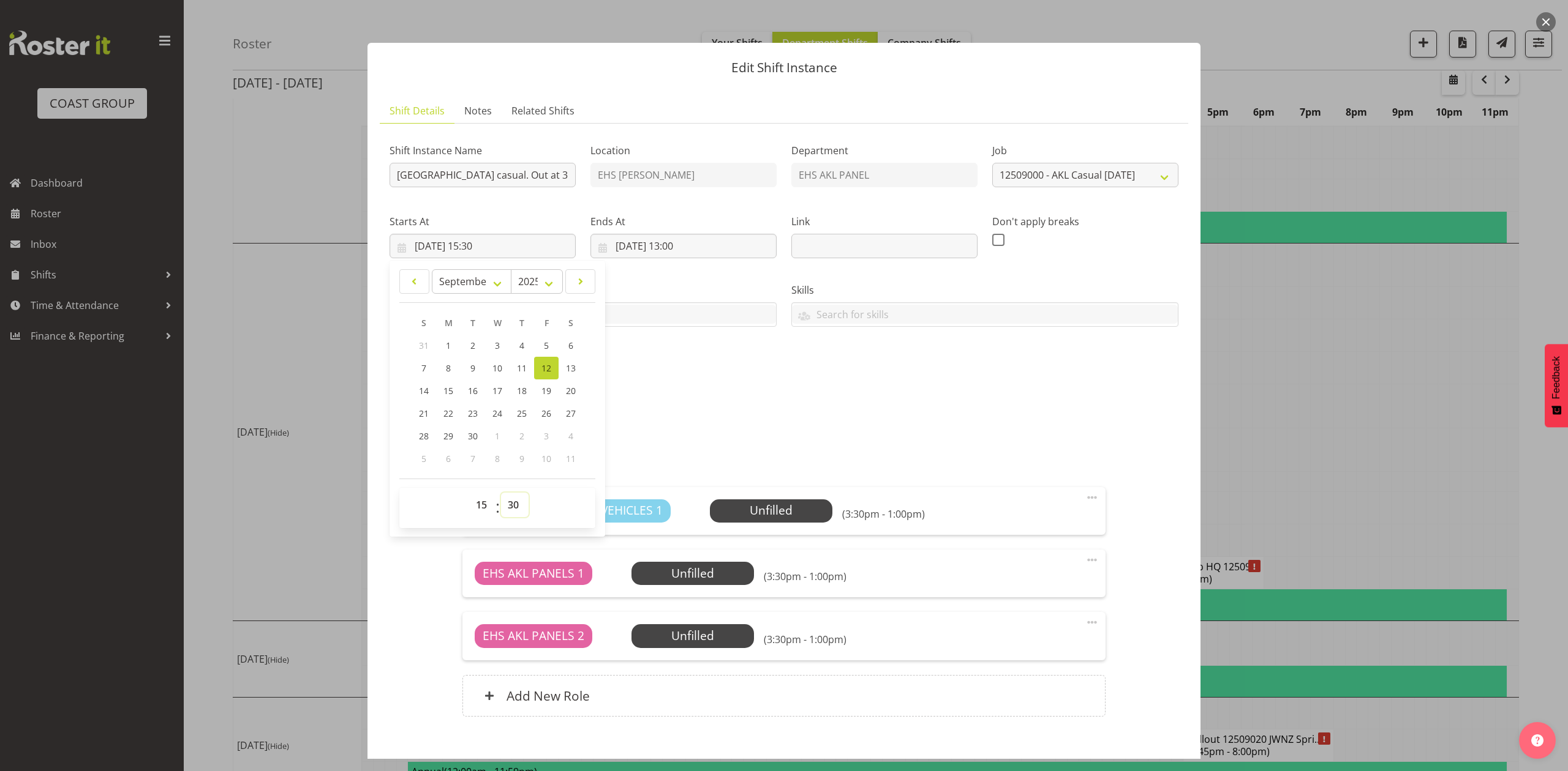
select select "0"
click at [501, 493] on select "00 01 02 03 04 05 06 07 08 09 10 11 12 13 14 15 16 17 18 19 20 21 22 23 24 25 2…" at bounding box center [515, 505] width 27 height 24
type input "[DATE] 15:00"
click at [778, 484] on div "Roles AKL [PERSON_NAME] VEHICLES 1 Unfilled Select Employee (3:00pm - 1:00pm) E…" at bounding box center [783, 591] width 657 height 281
click at [684, 250] on input "[DATE] 13:00" at bounding box center [683, 246] width 186 height 24
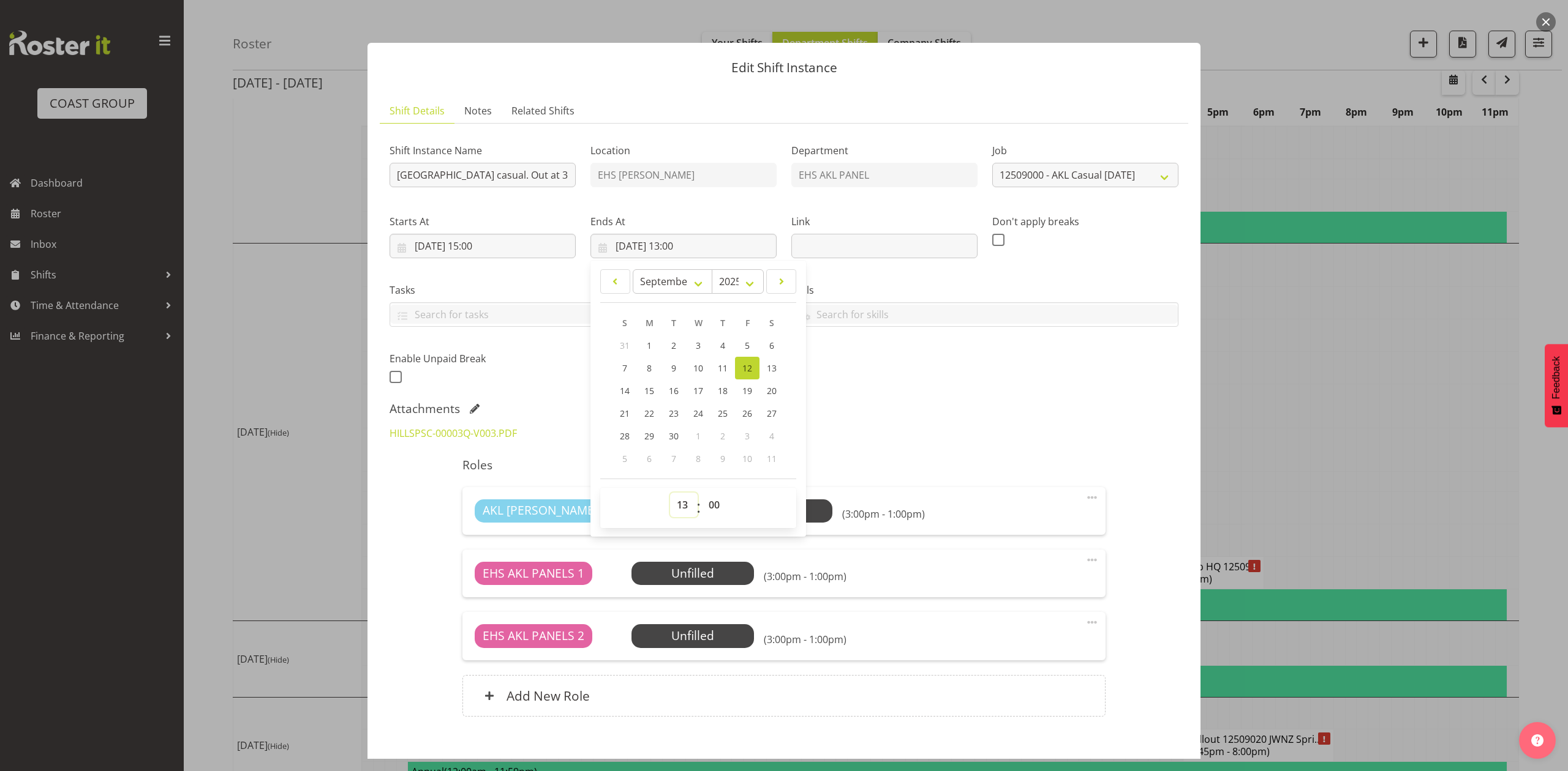
click at [677, 507] on select "00 01 02 03 04 05 06 07 08 09 10 11 12 13 14 15 16 17 18 19 20 21 22 23" at bounding box center [683, 505] width 27 height 24
select select "16"
click at [670, 493] on select "00 01 02 03 04 05 06 07 08 09 10 11 12 13 14 15 16 17 18 19 20 21 22 23" at bounding box center [683, 505] width 27 height 24
type input "[DATE] 16:00"
drag, startPoint x: 717, startPoint y: 502, endPoint x: 716, endPoint y: 495, distance: 7.1
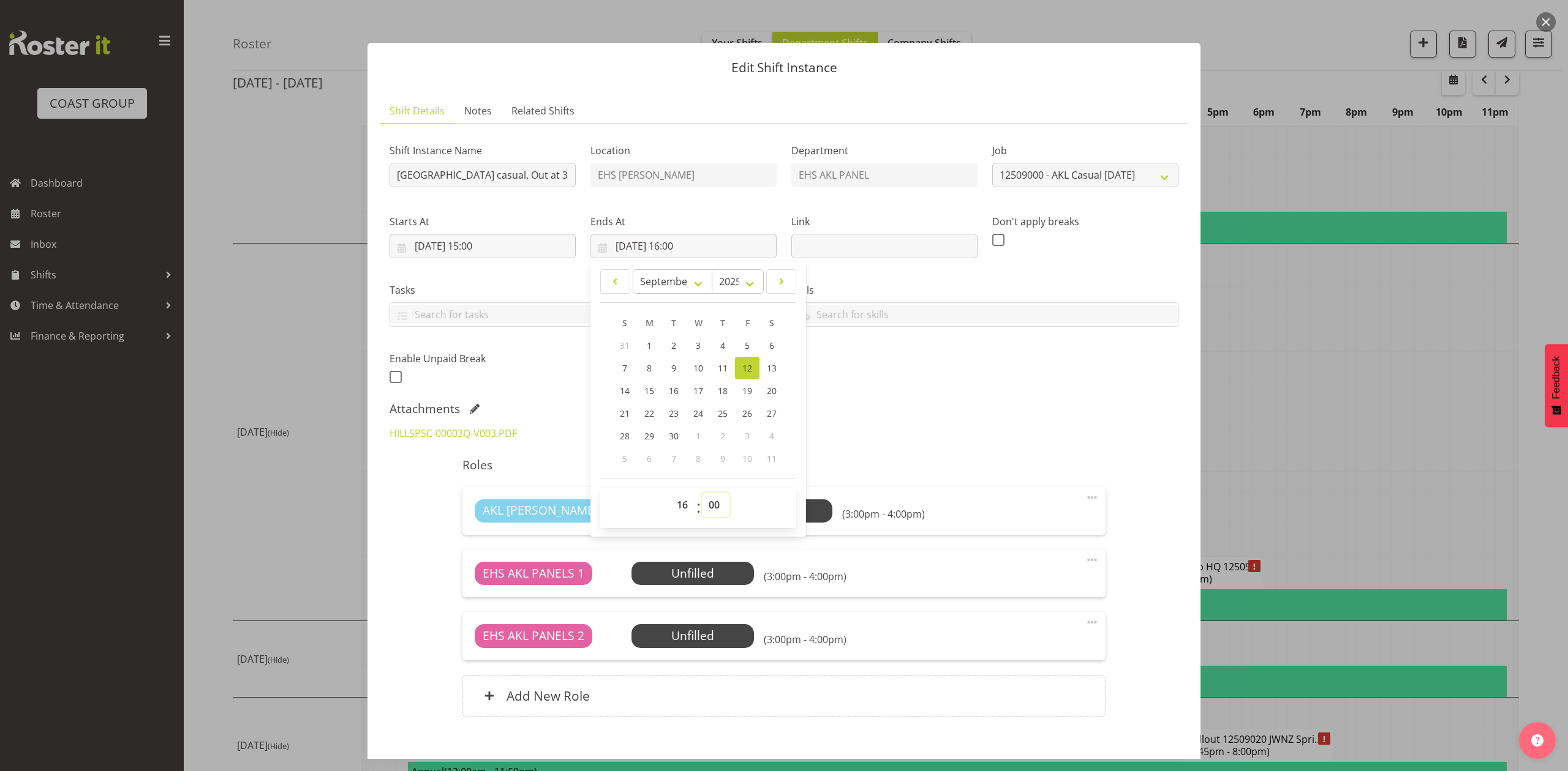
click at [717, 502] on select "00 01 02 03 04 05 06 07 08 09 10 11 12 13 14 15 16 17 18 19 20 21 22 23 24 25 2…" at bounding box center [716, 505] width 27 height 24
select select "31"
click at [702, 493] on select "00 01 02 03 04 05 06 07 08 09 10 11 12 13 14 15 16 17 18 19 20 21 22 23 24 25 2…" at bounding box center [716, 505] width 27 height 24
type input "[DATE] 16:31"
drag, startPoint x: 718, startPoint y: 503, endPoint x: 718, endPoint y: 496, distance: 7.0
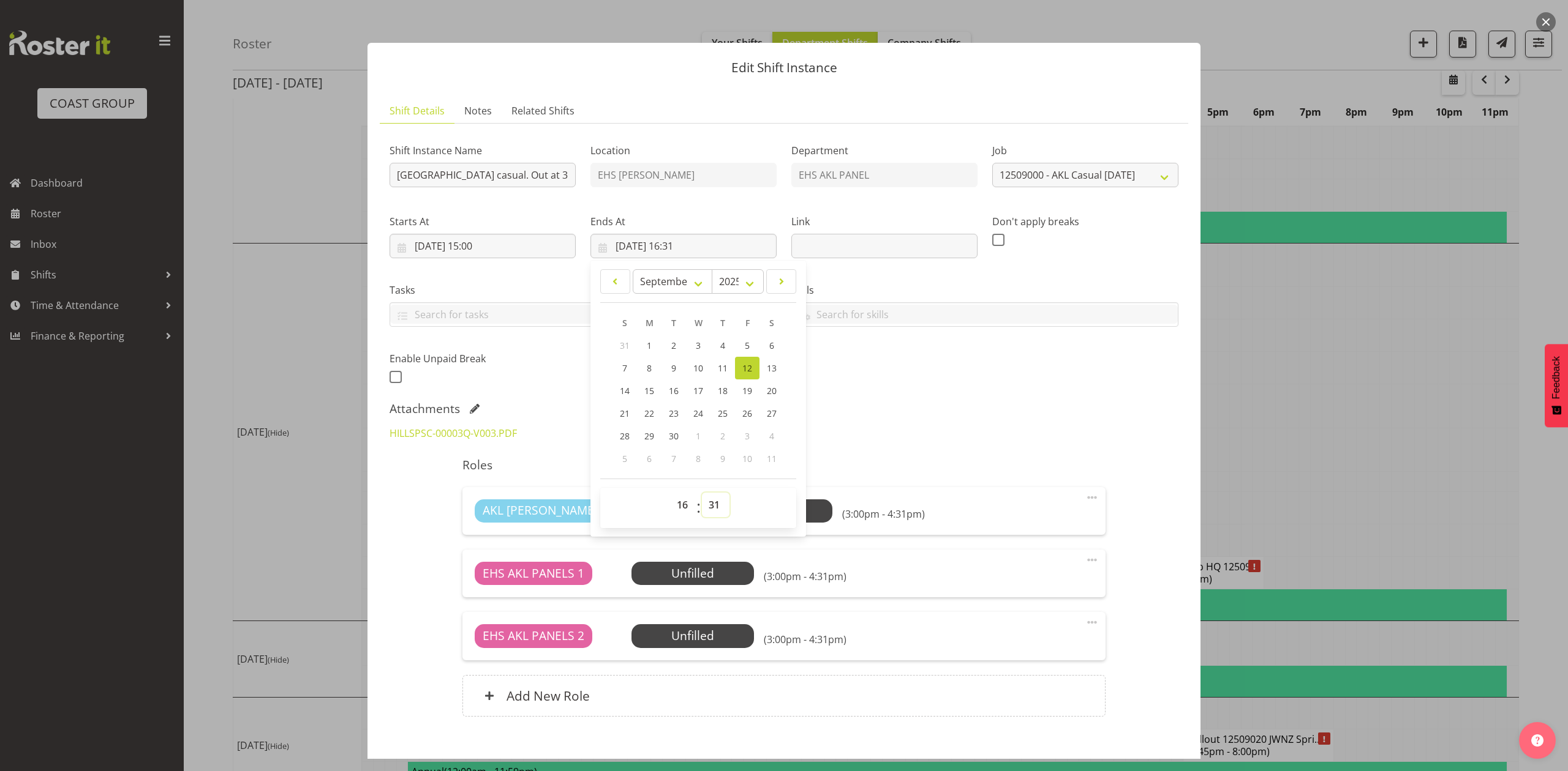
click at [718, 503] on select "00 01 02 03 04 05 06 07 08 09 10 11 12 13 14 15 16 17 18 19 20 21 22 23 24 25 2…" at bounding box center [716, 505] width 27 height 24
select select "30"
click at [702, 493] on select "00 01 02 03 04 05 06 07 08 09 10 11 12 13 14 15 16 17 18 19 20 21 22 23 24 25 2…" at bounding box center [716, 505] width 27 height 24
type input "[DATE] 16:30"
click at [786, 448] on div "S M T W T F S 31 1 2 3 4 5 6 7 8 9 10 11 12 13 14 15 16 17 18 19 20 21 22 23 24…" at bounding box center [698, 391] width 196 height 158
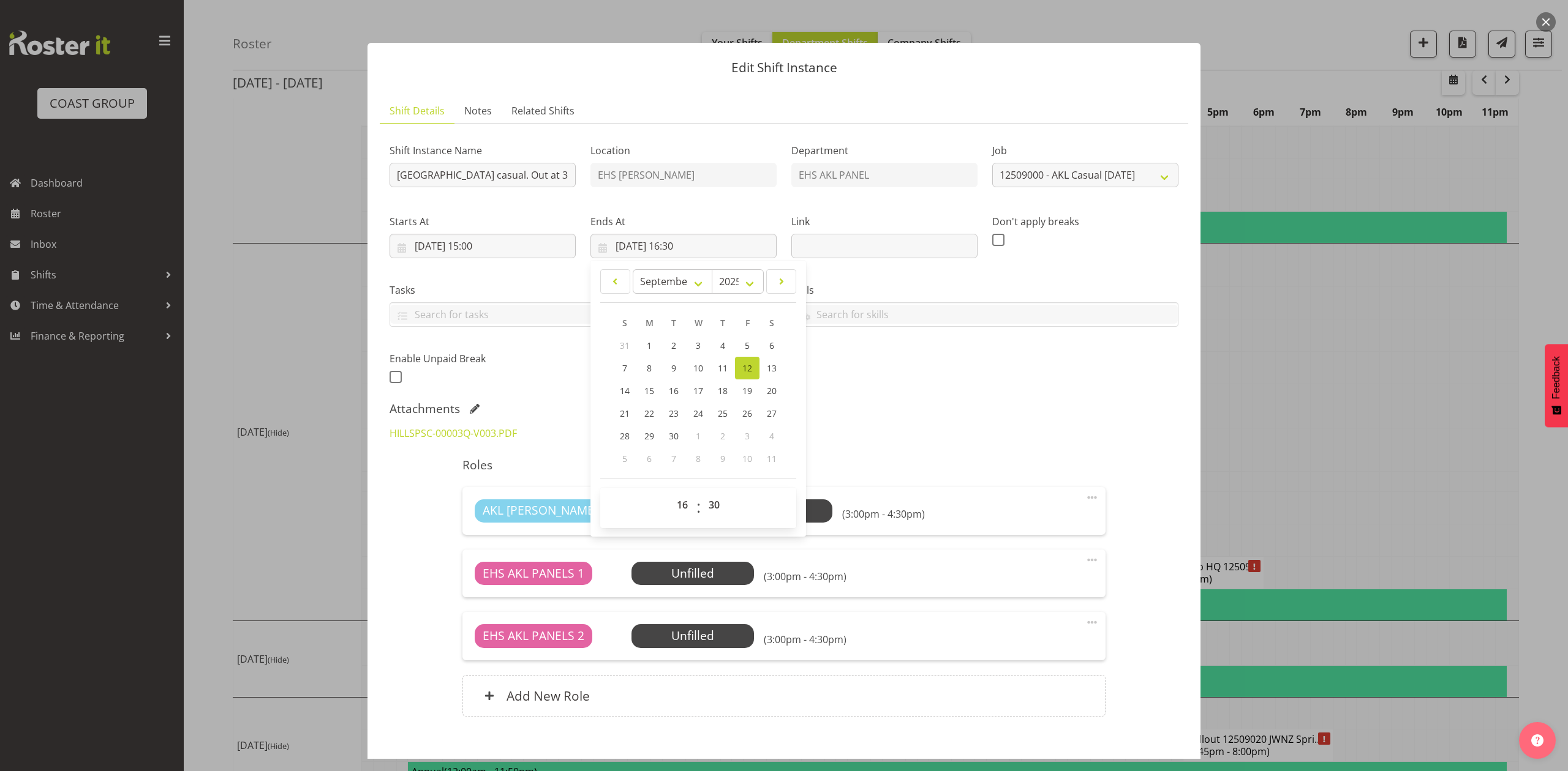
click at [897, 429] on div "HILLSPSC-00003Q-V003.PDF" at bounding box center [784, 434] width 804 height 29
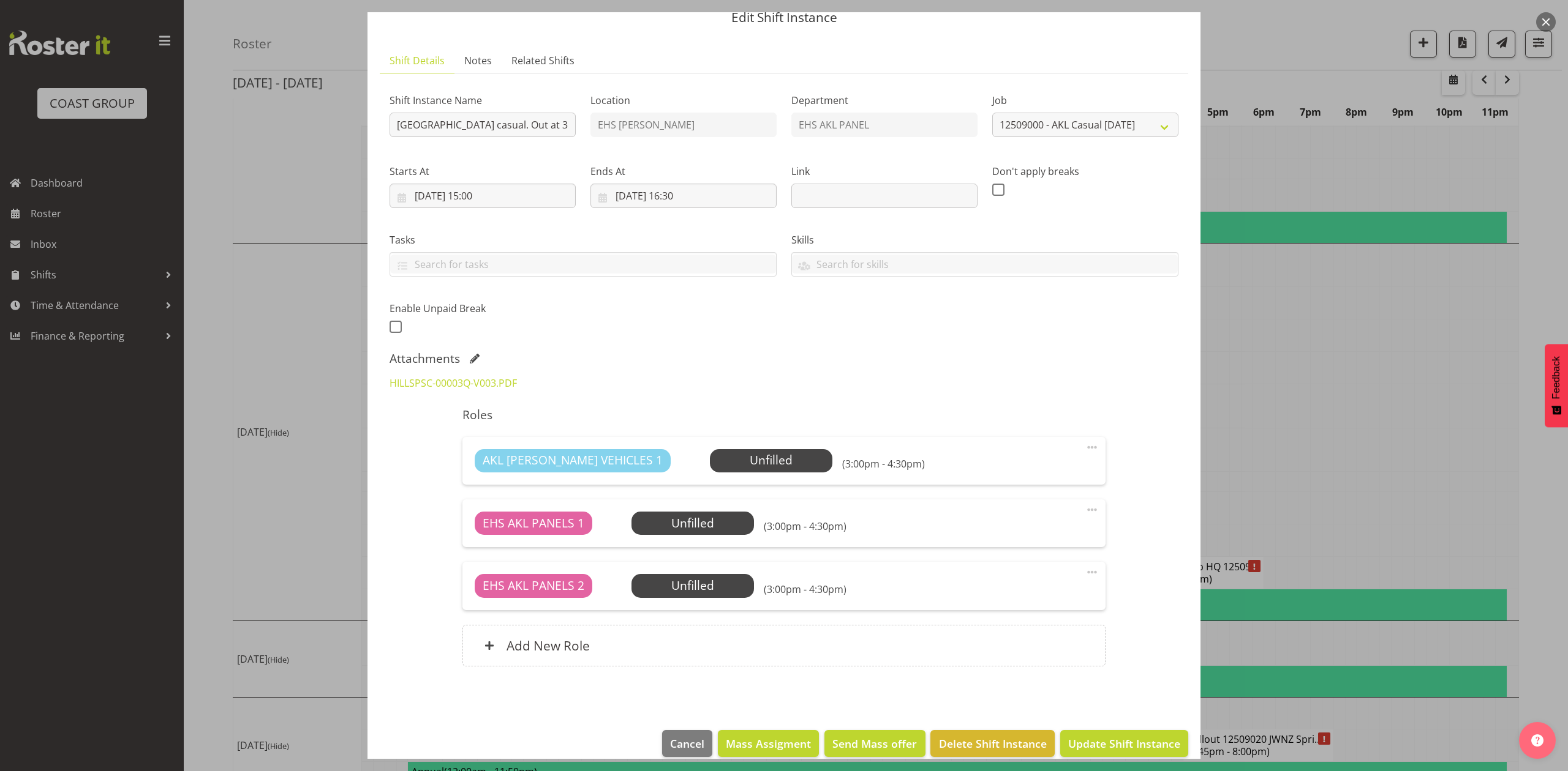
scroll to position [69, 0]
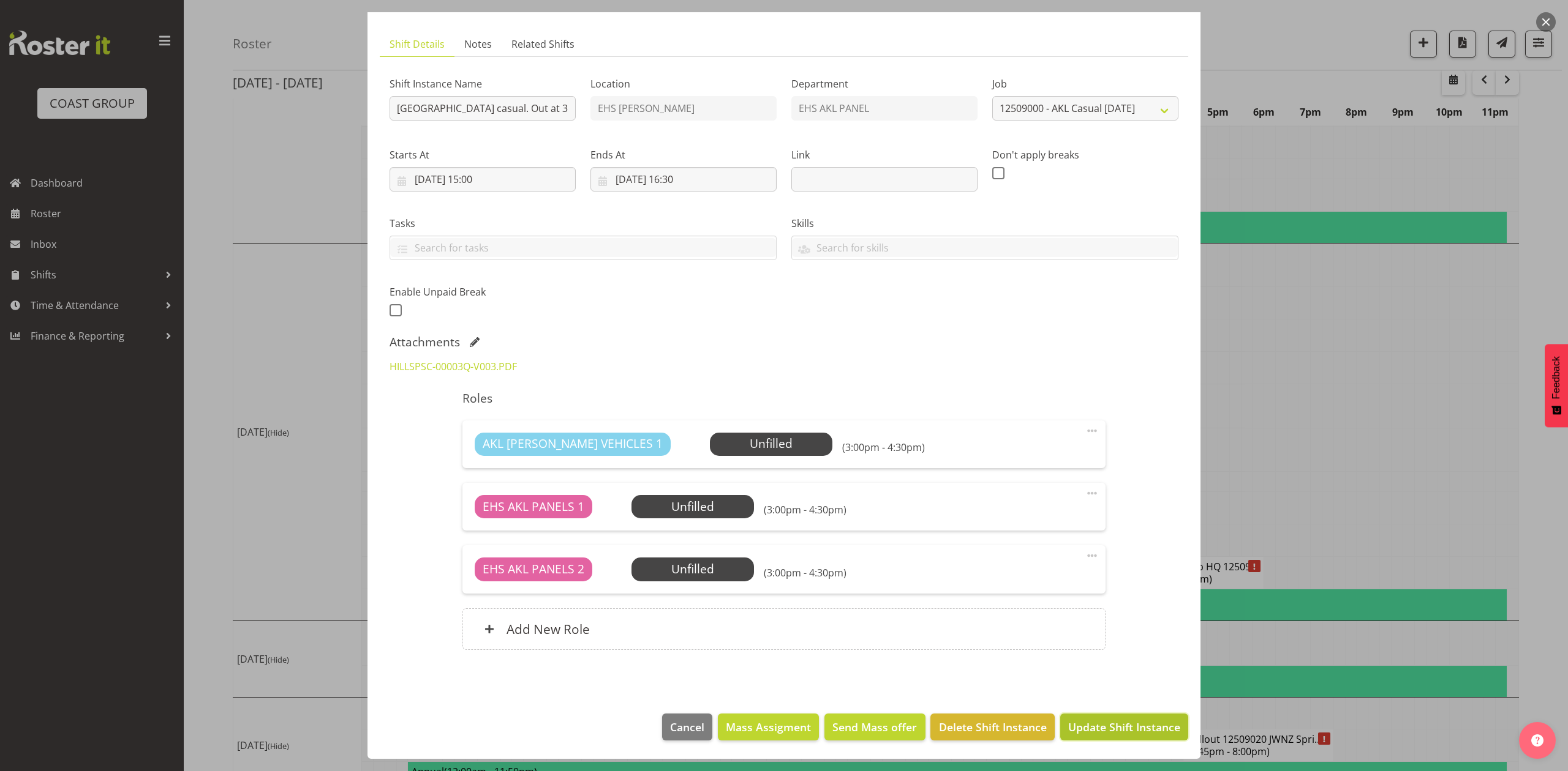
click at [1112, 728] on span "Update Shift Instance" at bounding box center [1124, 727] width 112 height 16
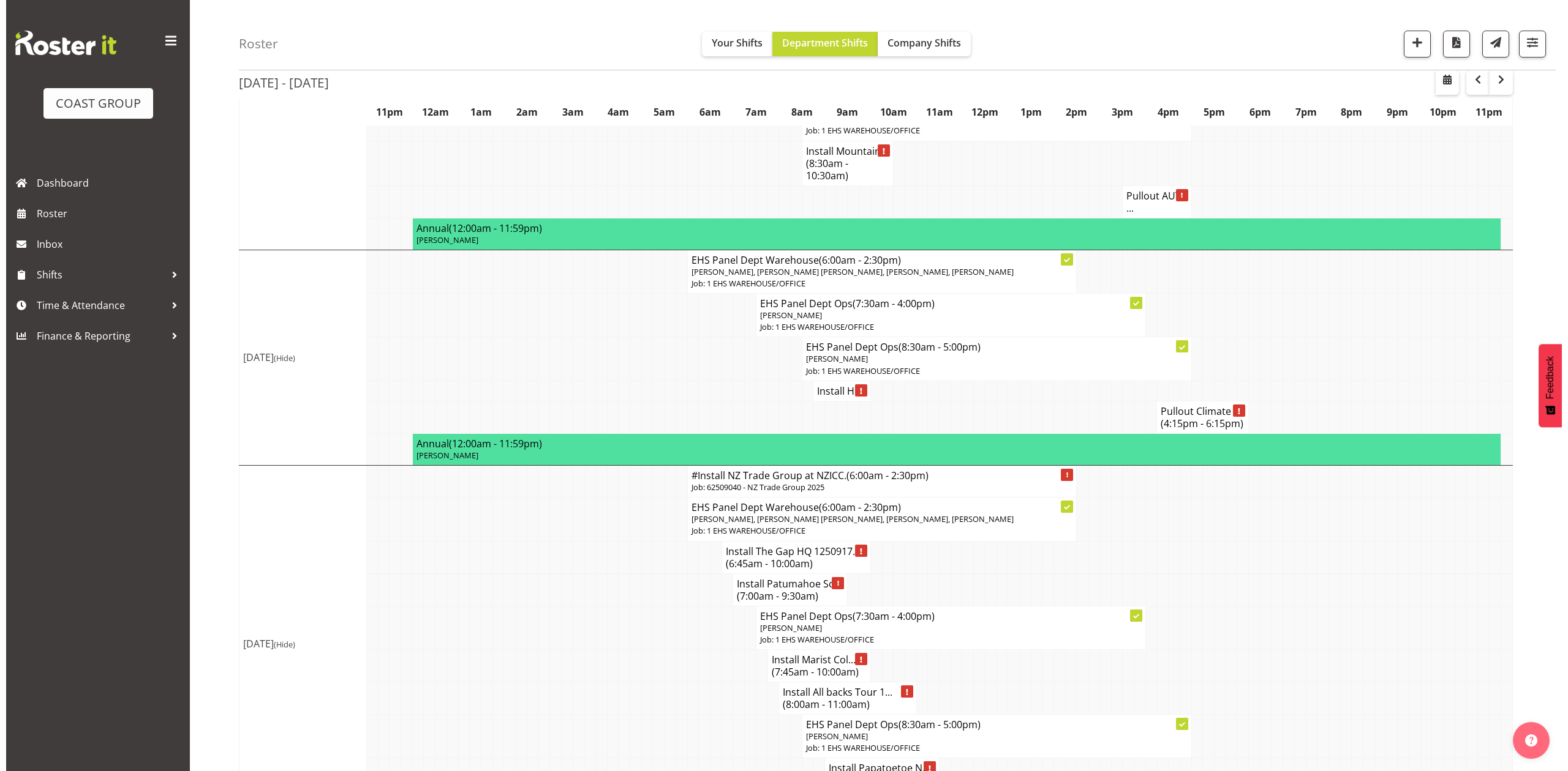
scroll to position [163, 0]
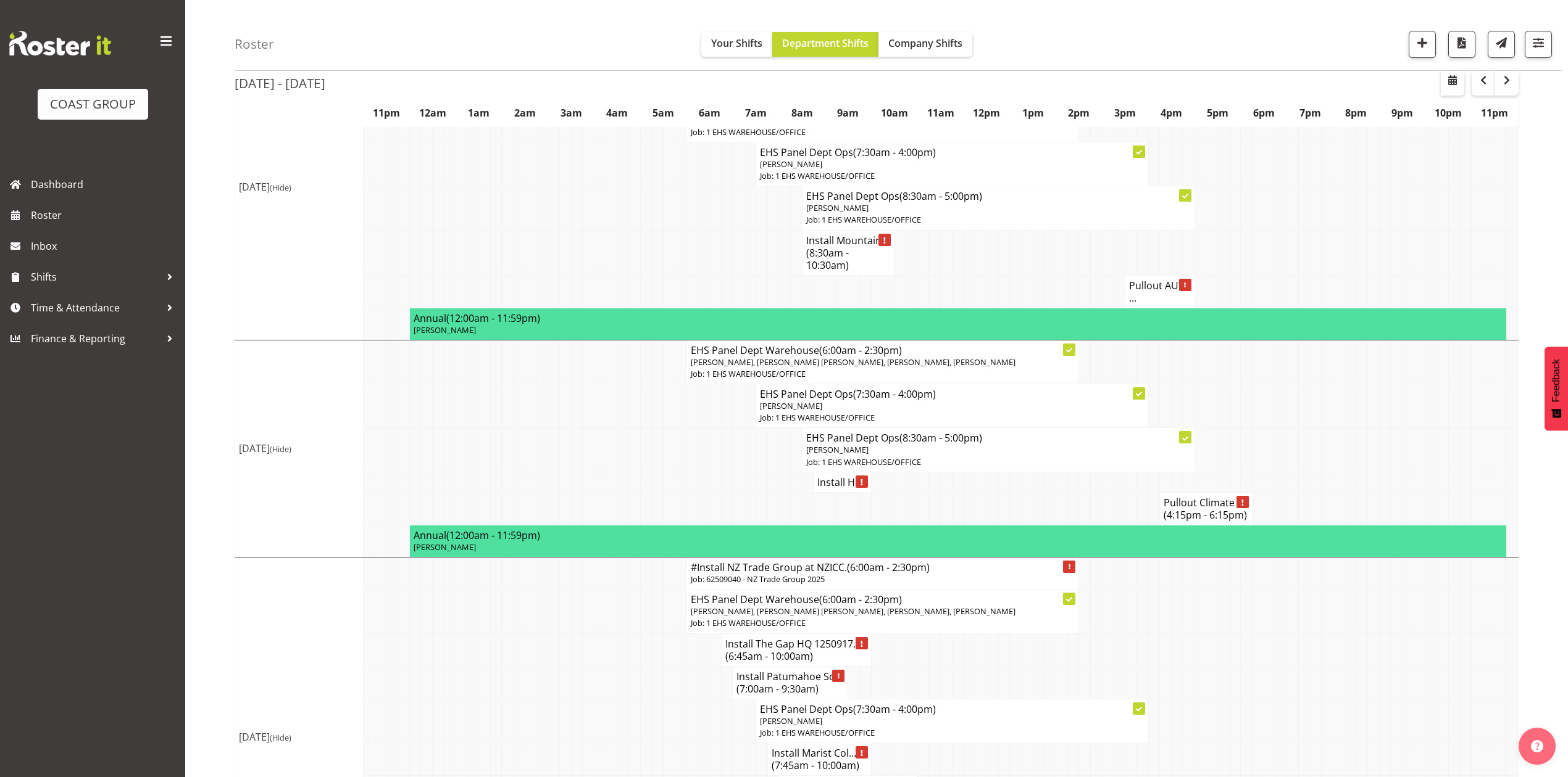
click at [826, 488] on h4 "Install Hi..." at bounding box center [842, 482] width 50 height 12
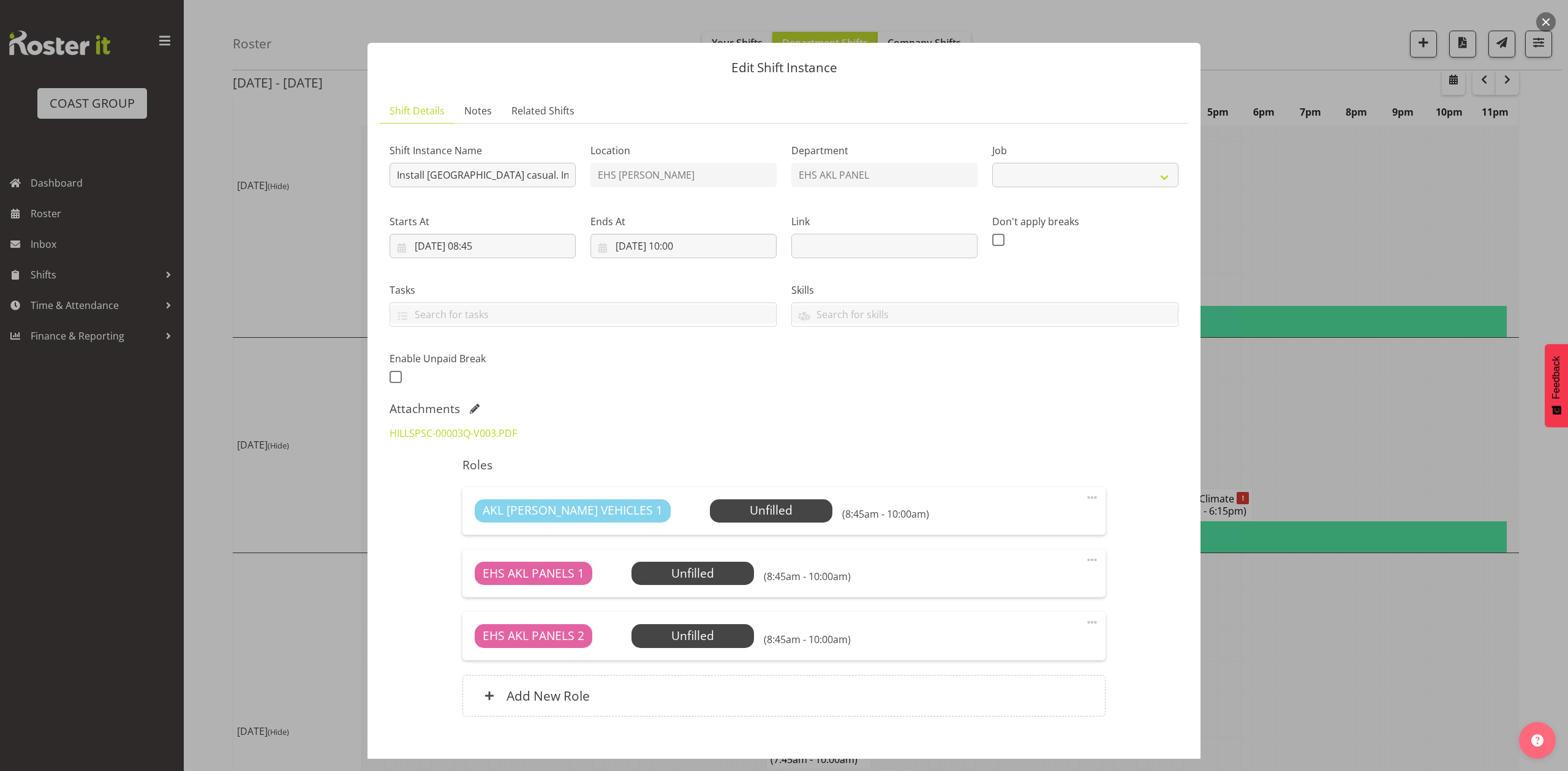
select select "8653"
click at [474, 413] on span at bounding box center [474, 409] width 10 height 10
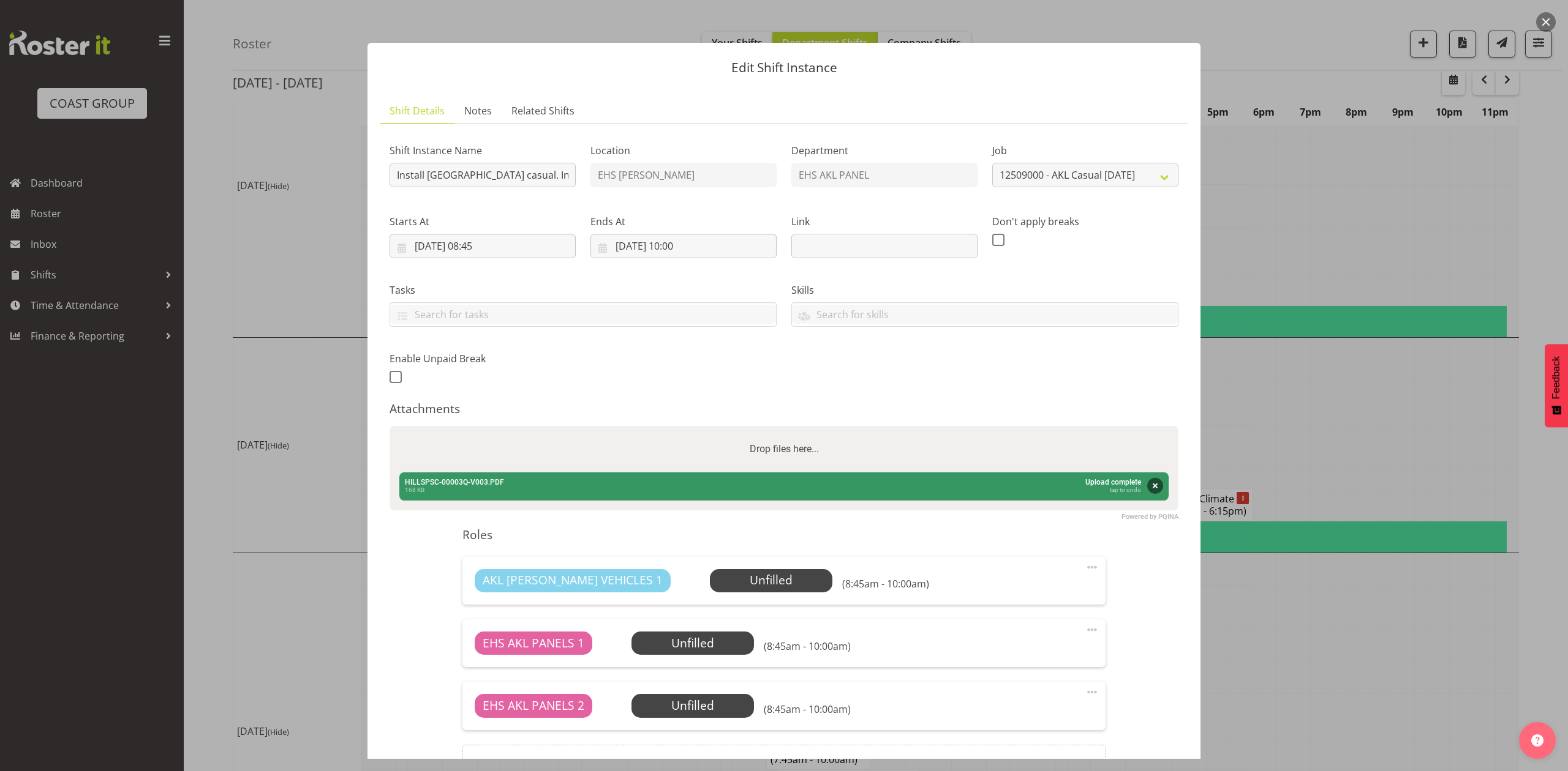
click at [582, 467] on div "Drop files here..." at bounding box center [784, 450] width 788 height 47
click at [389, 426] on input "Drop files here..." at bounding box center [784, 428] width 788 height 4
type input "C:\fakepath\HILLSPSC-00003Q-V005.PDF"
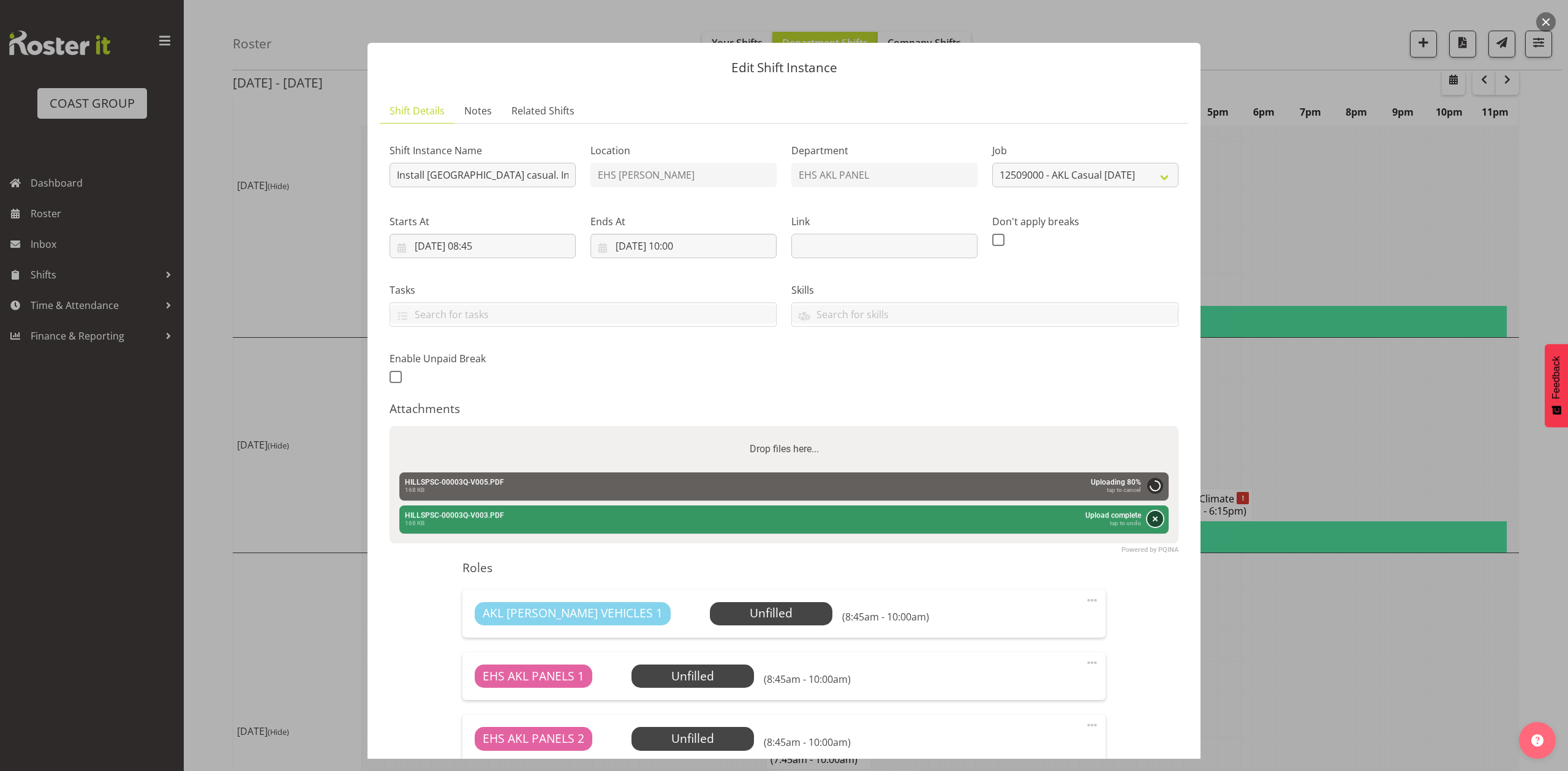
click at [1148, 520] on button "Remove" at bounding box center [1155, 519] width 16 height 16
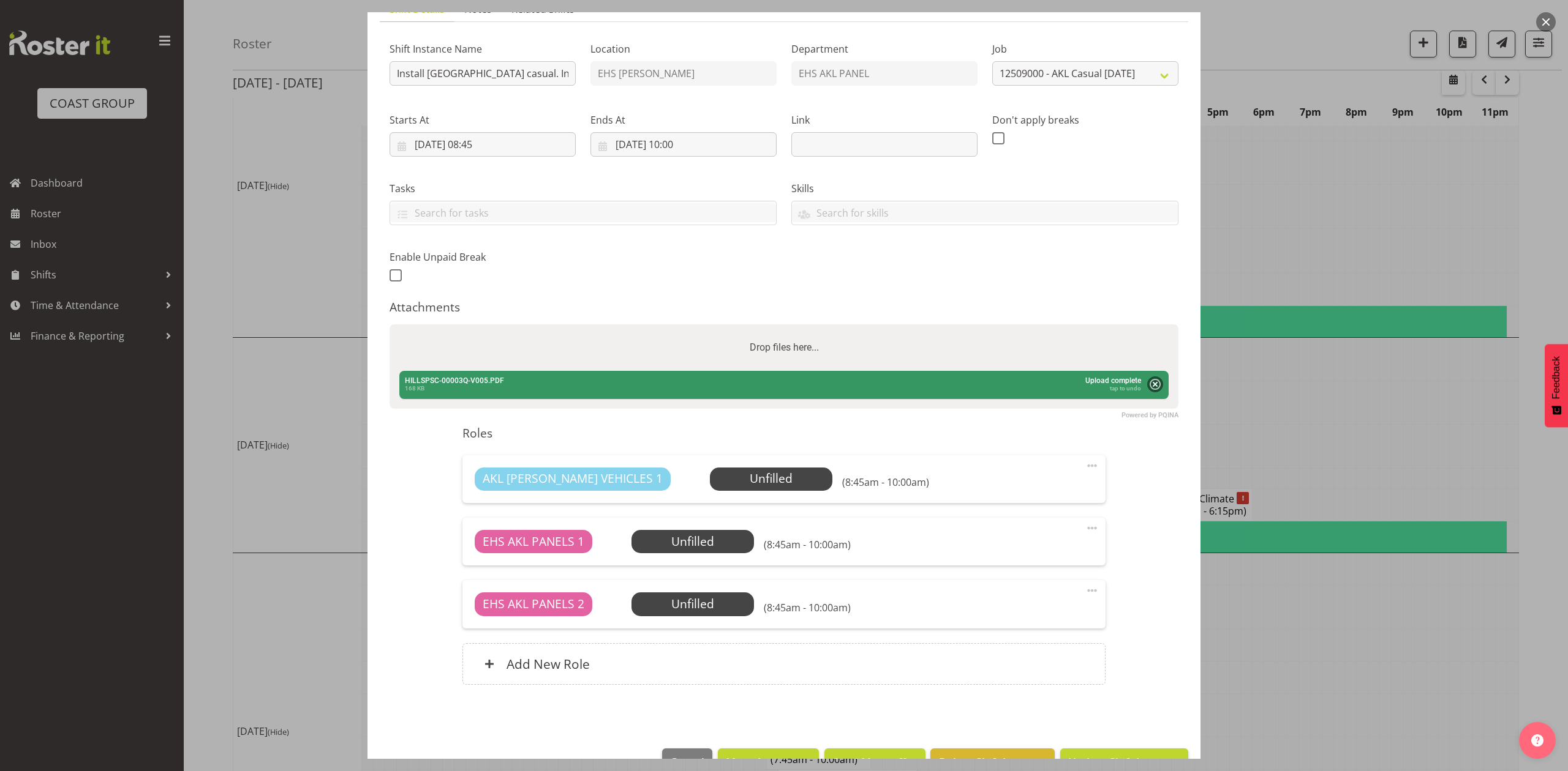
scroll to position [138, 0]
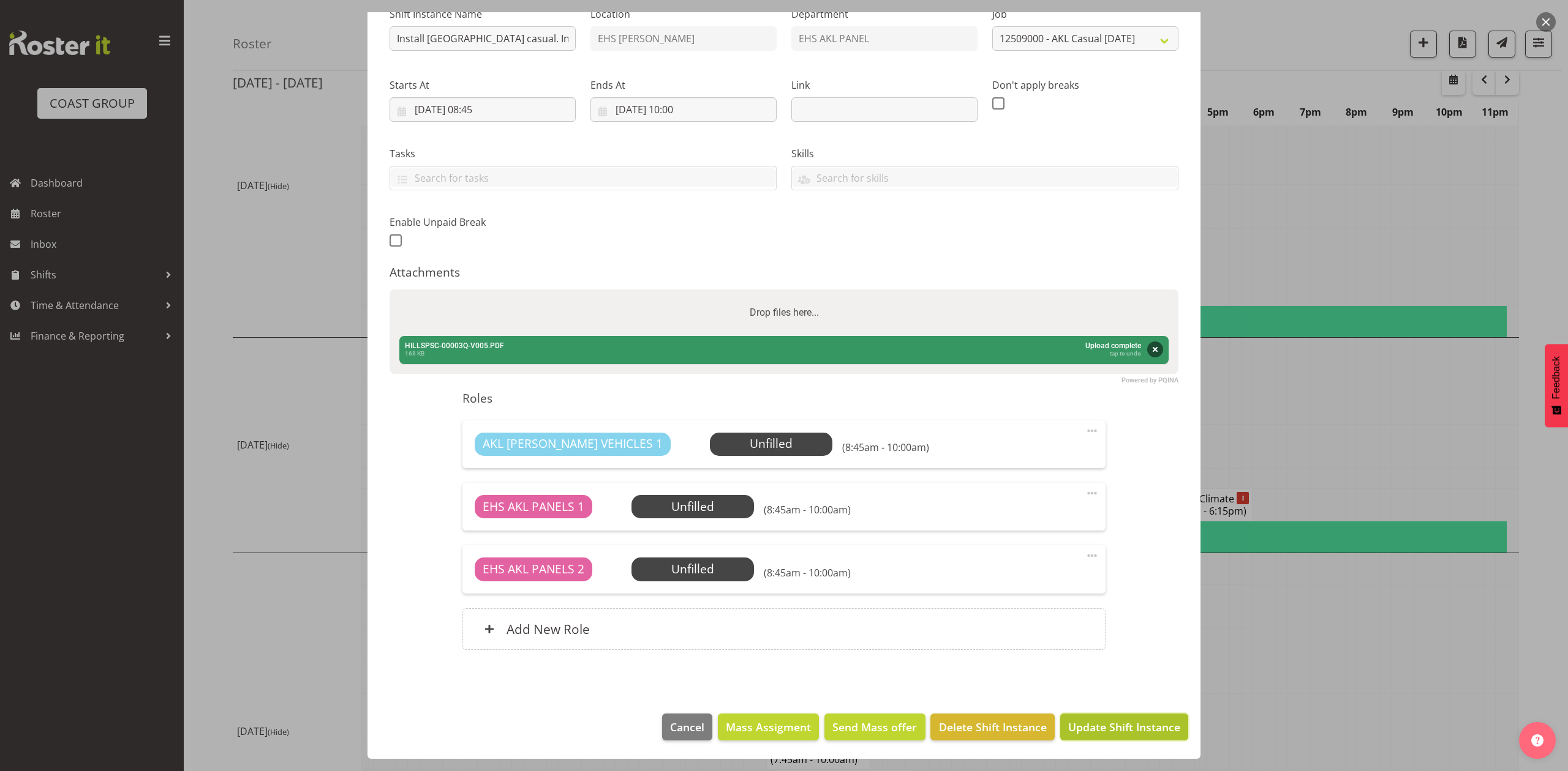
click at [1123, 730] on span "Update Shift Instance" at bounding box center [1124, 727] width 112 height 16
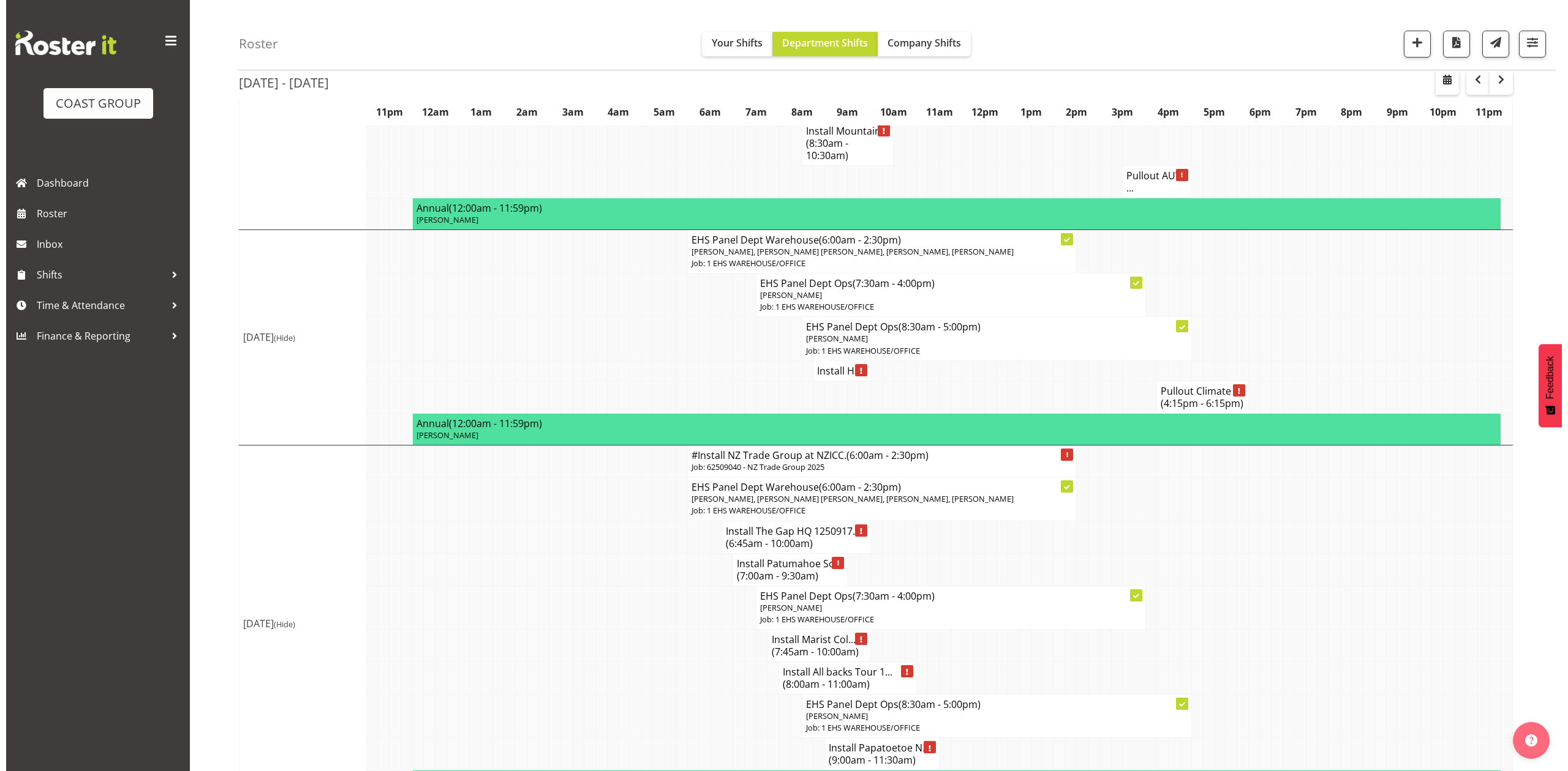
scroll to position [245, 0]
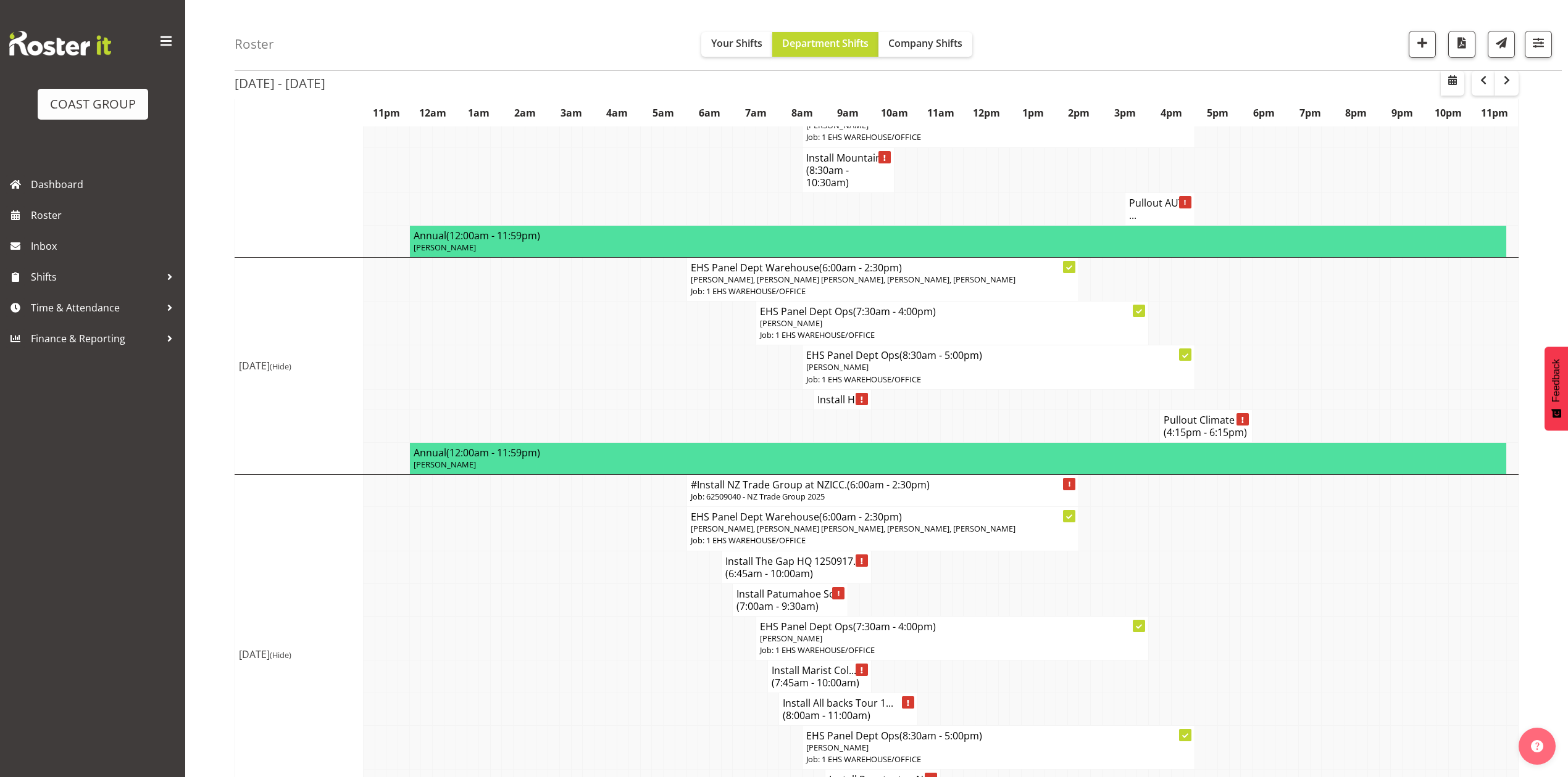
click at [830, 406] on h4 "Install Hi..." at bounding box center [842, 399] width 50 height 12
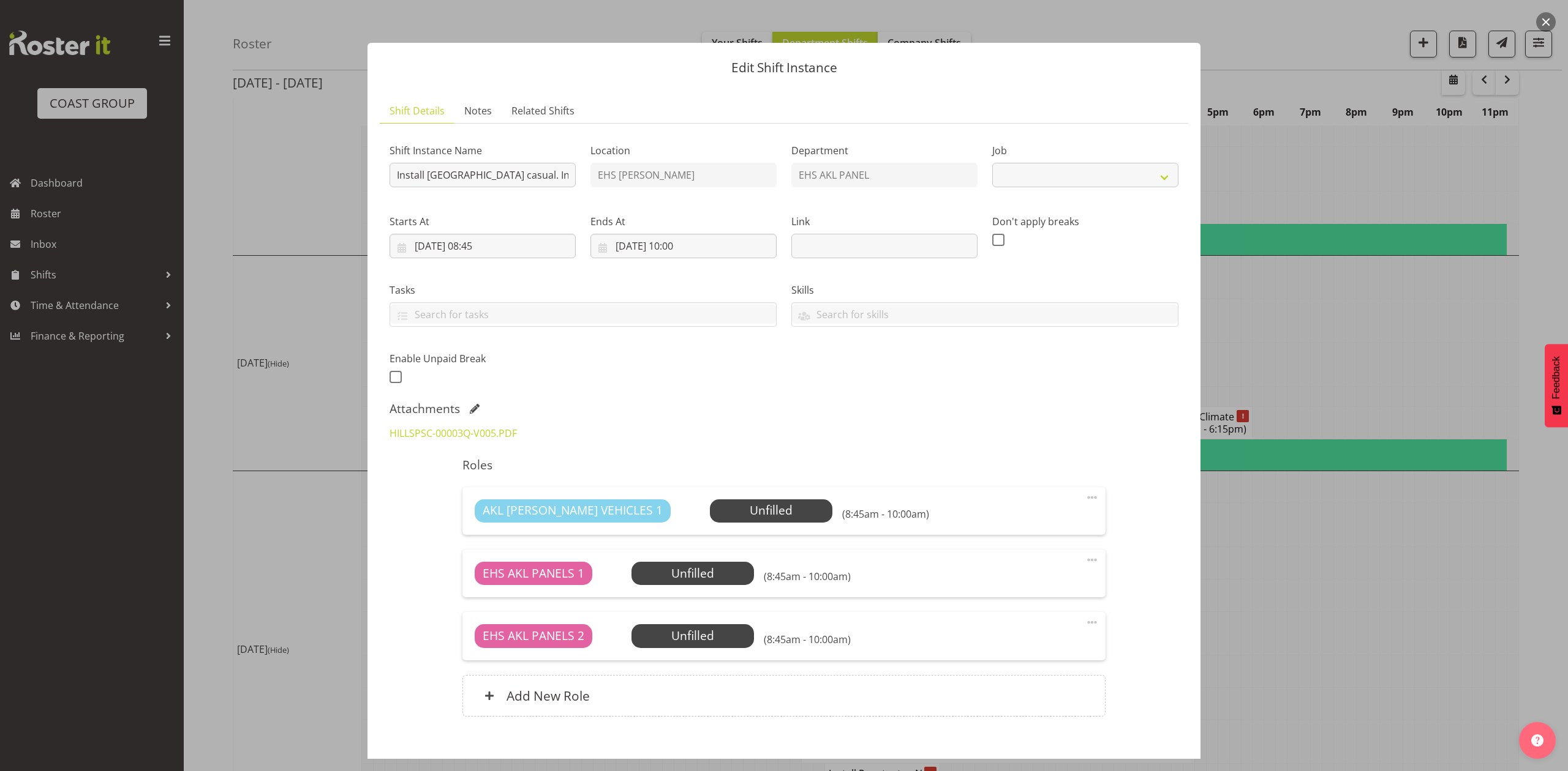
select select "8653"
click at [475, 408] on span at bounding box center [474, 409] width 10 height 10
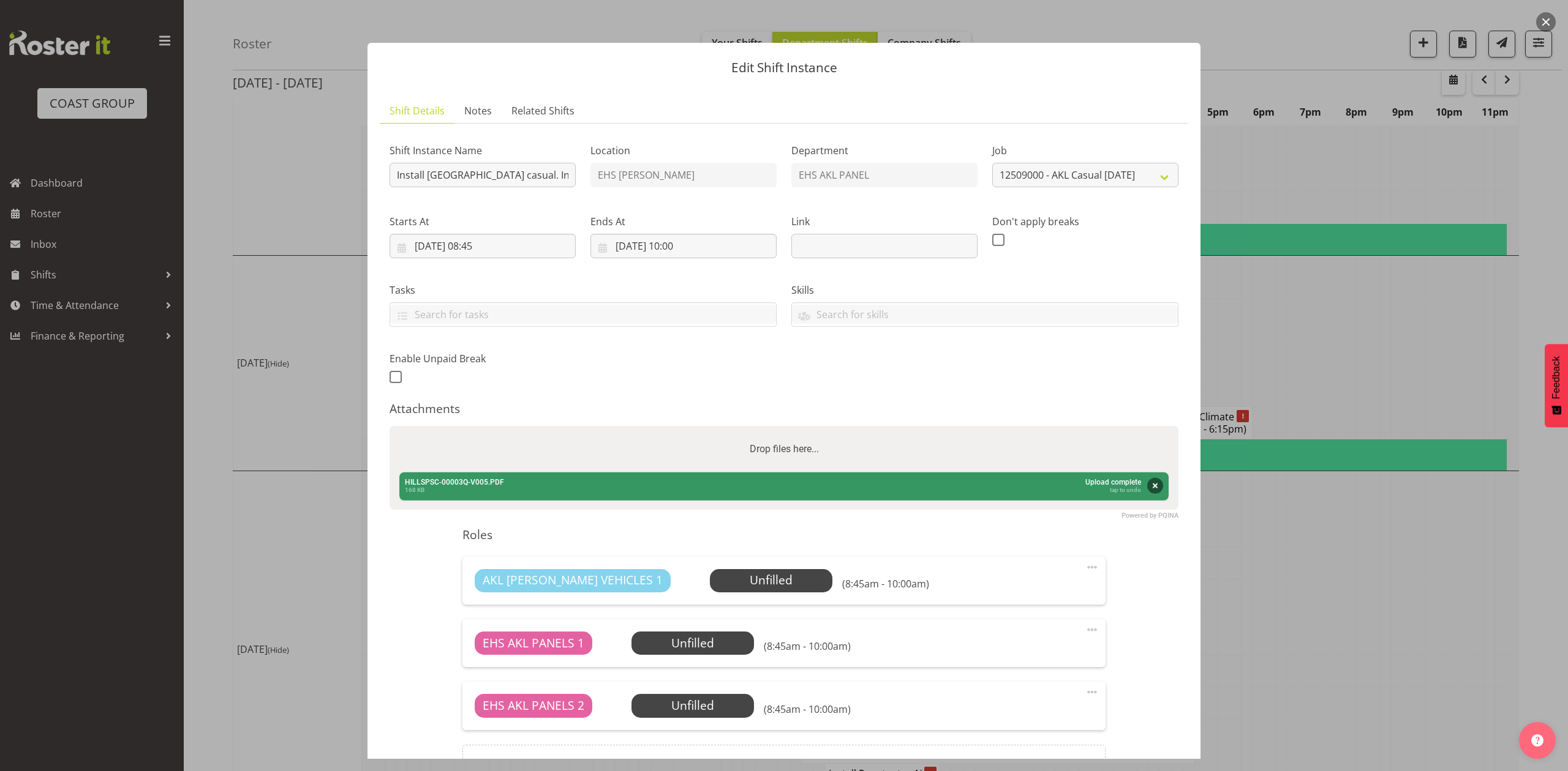
click at [495, 438] on div "Drop files here..." at bounding box center [784, 450] width 788 height 47
click at [389, 426] on input "Drop files here..." at bounding box center [784, 428] width 788 height 4
type input "C:\fakepath\HILLSPSC-00003Q-V005.PDF"
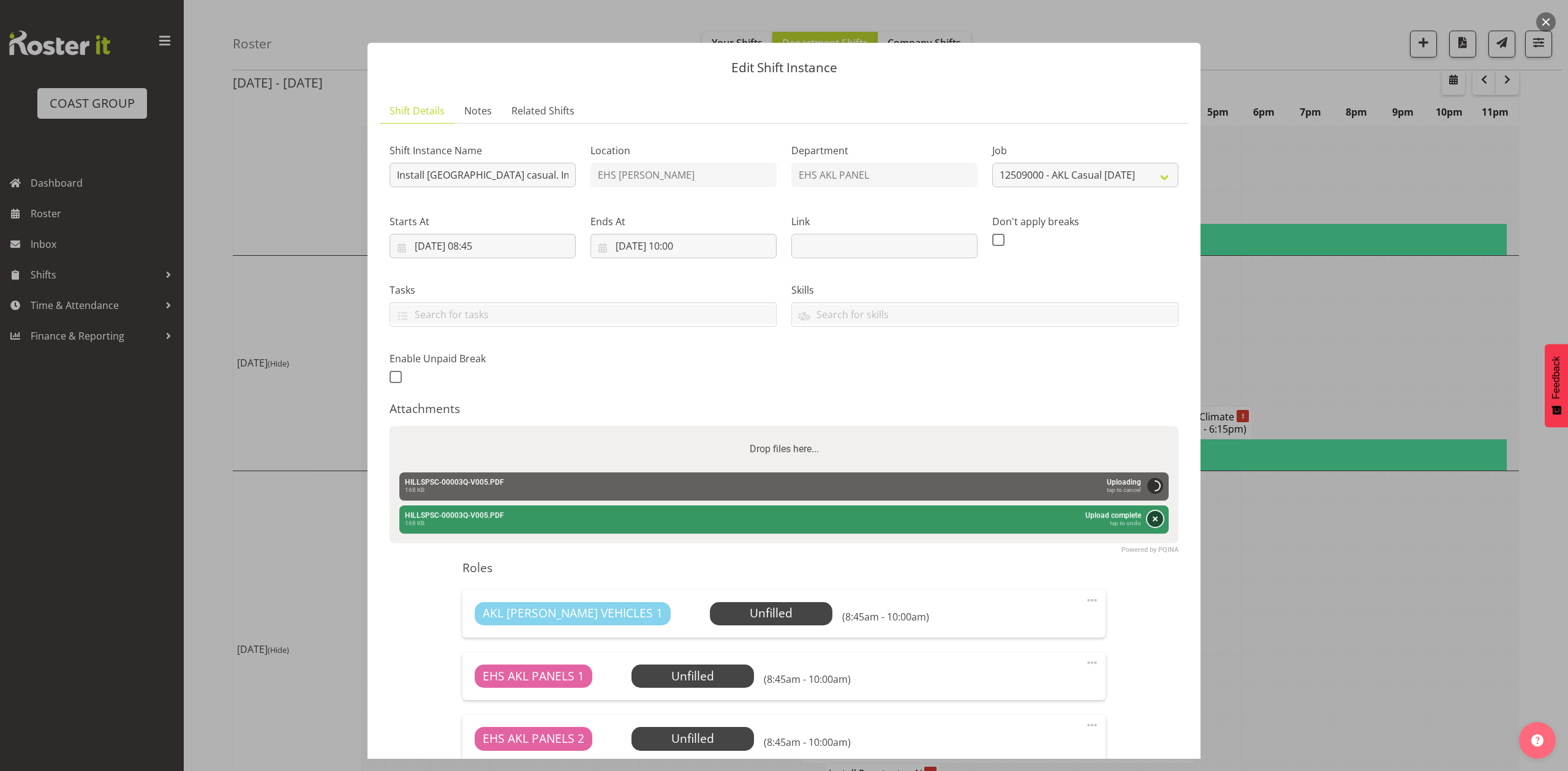
click at [1147, 522] on button "Remove" at bounding box center [1155, 519] width 16 height 16
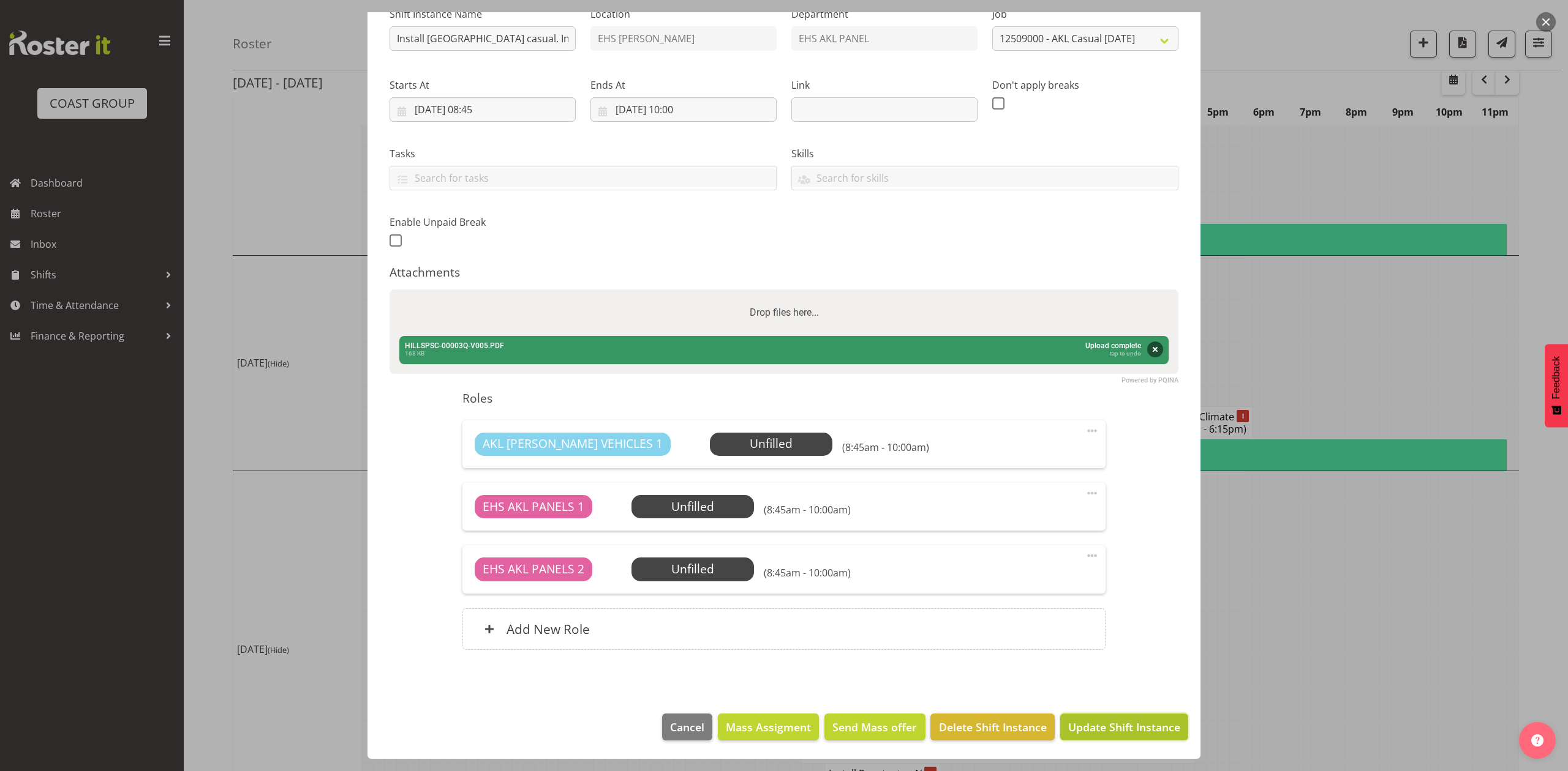
click at [1113, 718] on button "Update Shift Instance" at bounding box center [1124, 727] width 128 height 27
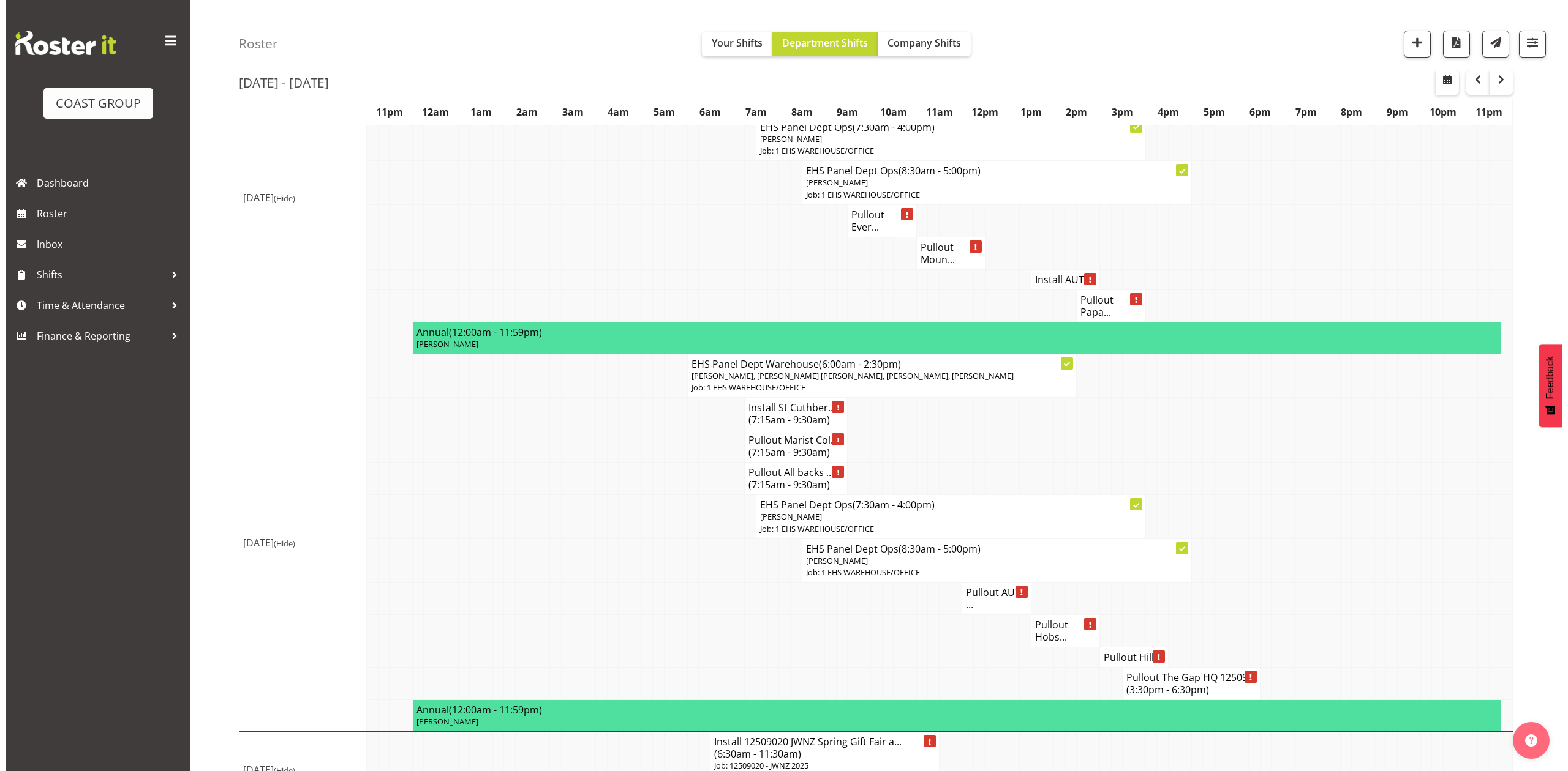
scroll to position [1061, 0]
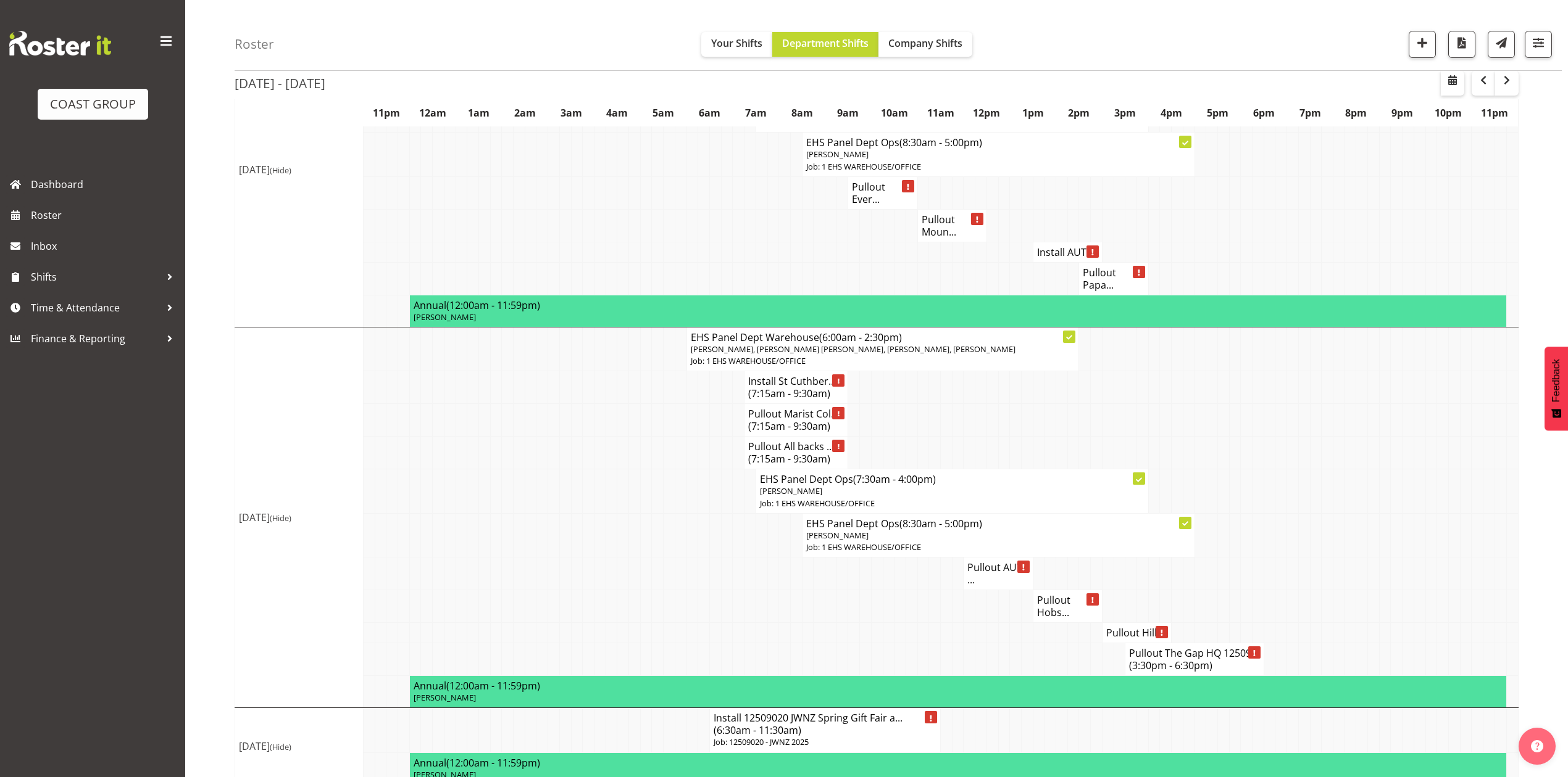
click at [1111, 639] on h4 "Pullout Hill..." at bounding box center [1137, 632] width 61 height 12
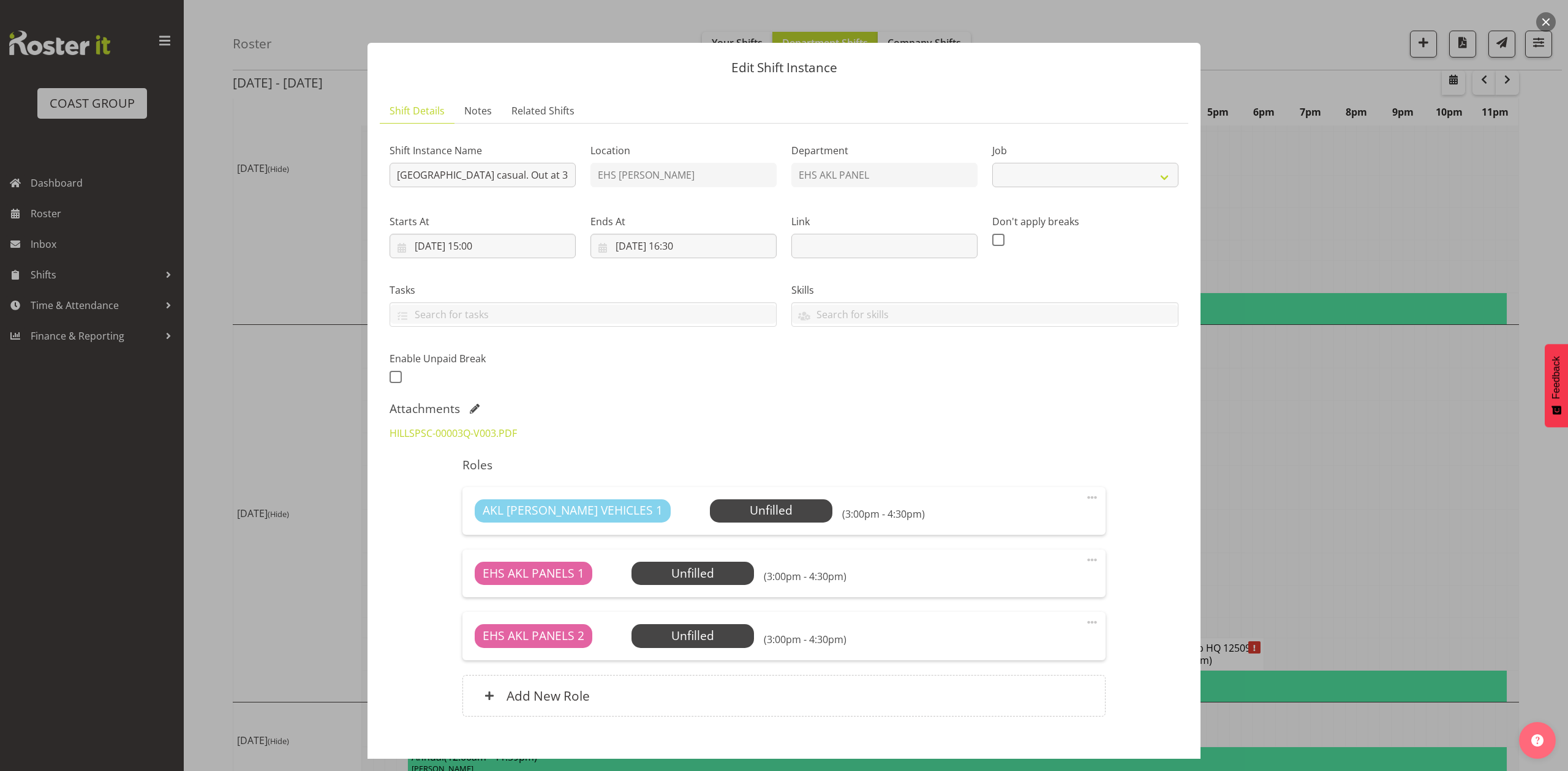
select select "8653"
click at [475, 409] on span at bounding box center [474, 409] width 10 height 10
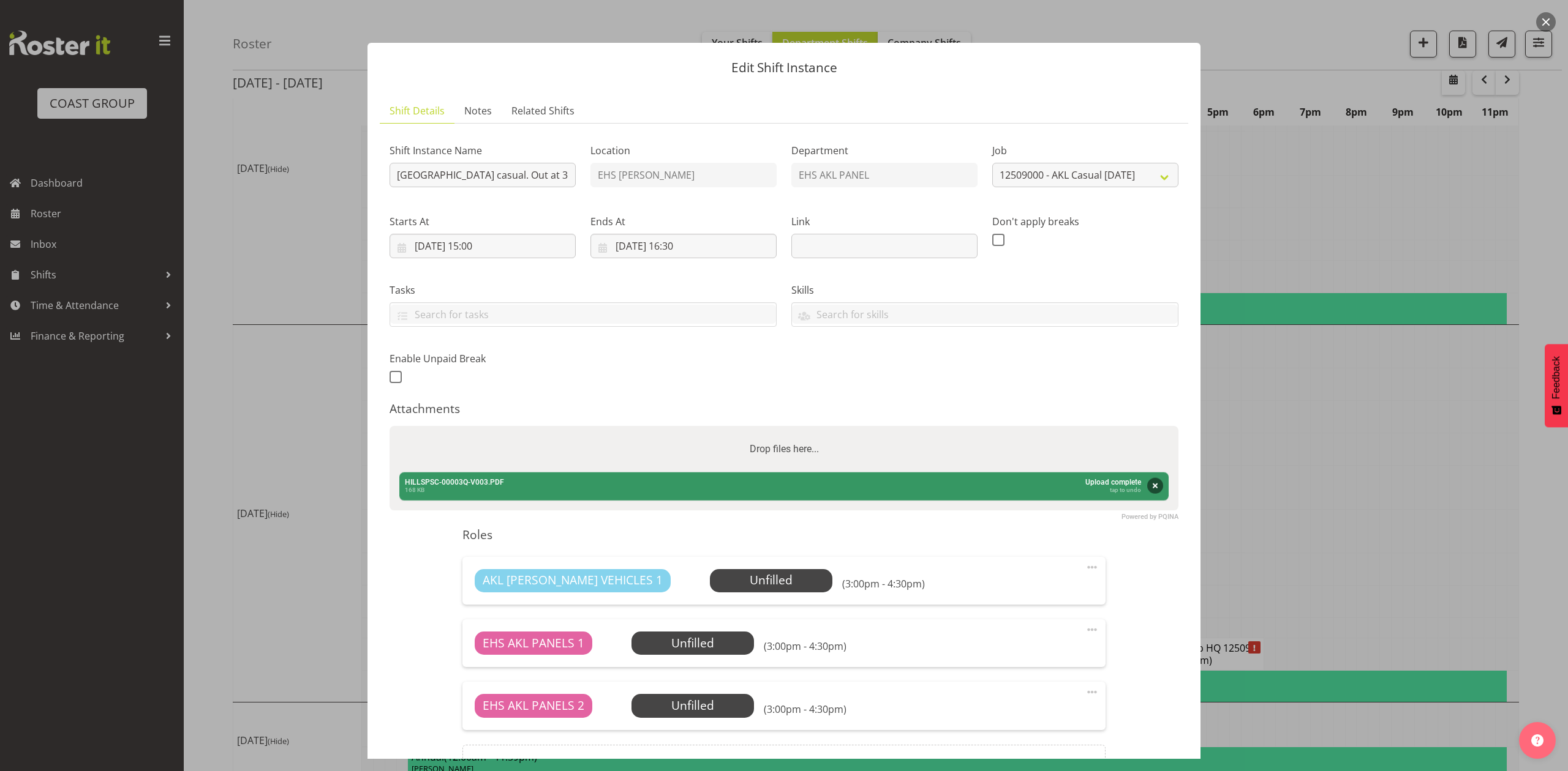
click at [502, 429] on div "Drop files here..." at bounding box center [784, 450] width 788 height 47
click at [389, 426] on input "Drop files here..." at bounding box center [784, 428] width 788 height 4
type input "C:\fakepath\HILLSPSC-00003Q-V005.PDF"
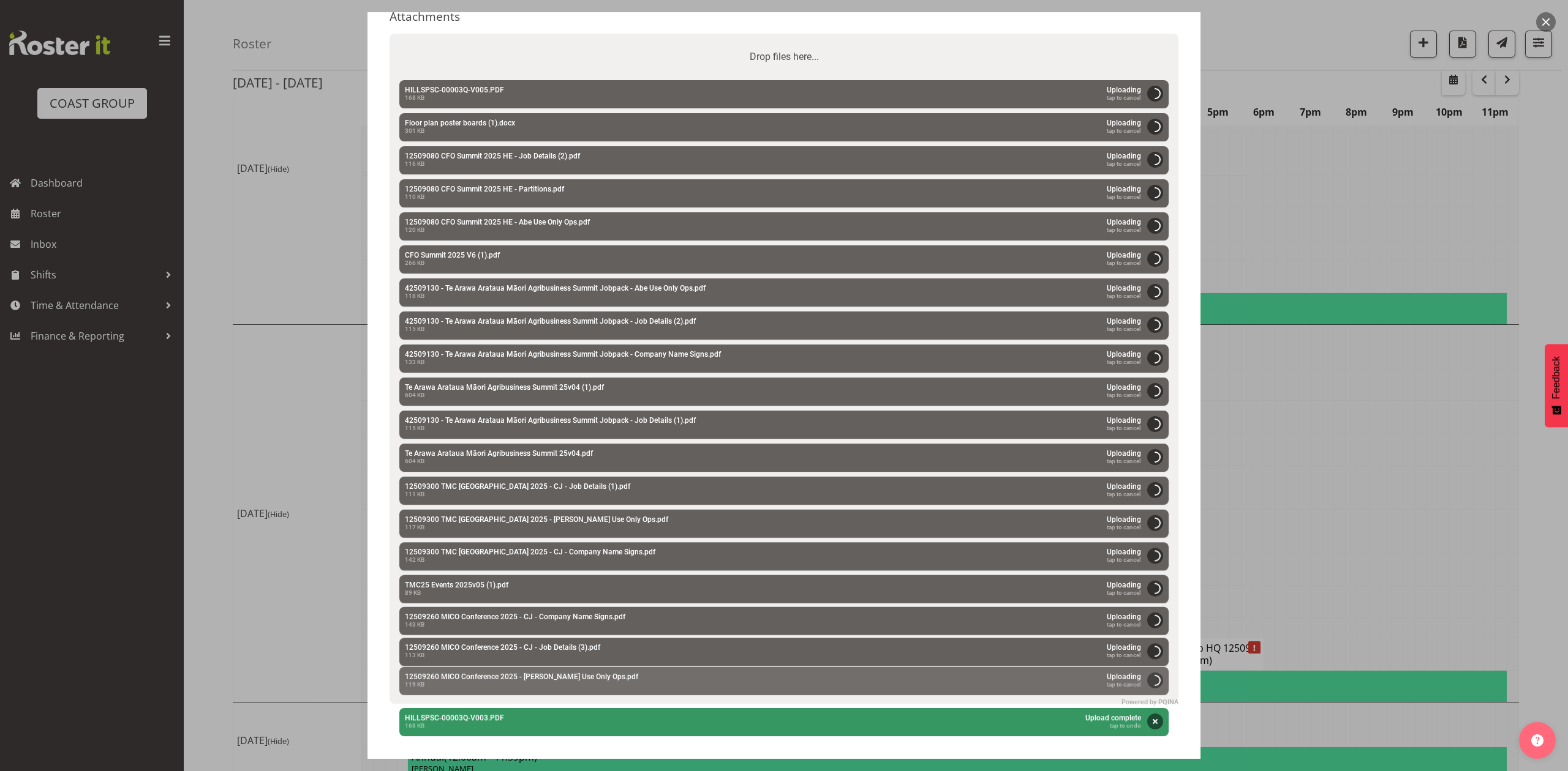
scroll to position [408, 0]
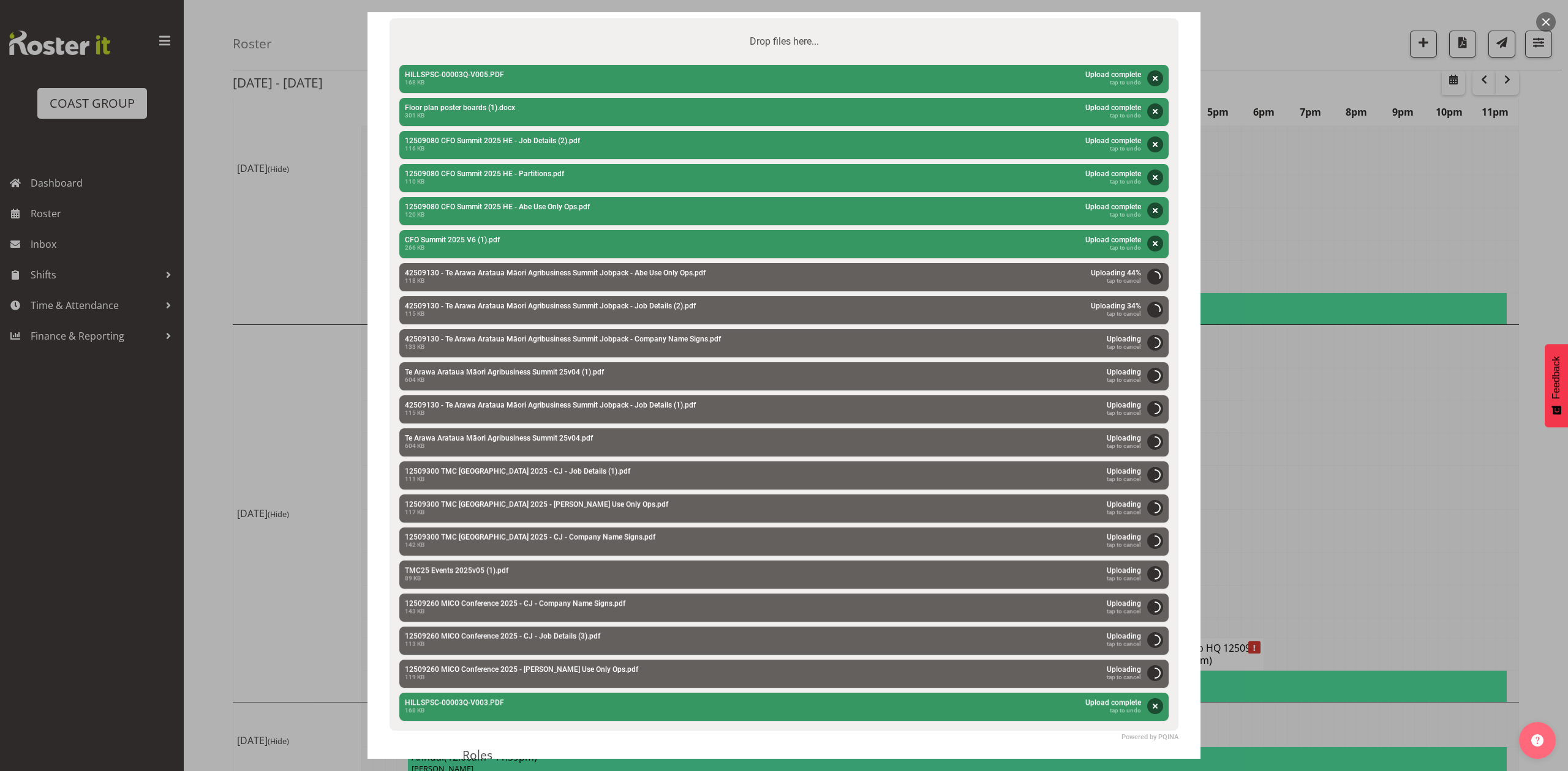
click at [1536, 19] on button "button" at bounding box center [1545, 22] width 19 height 19
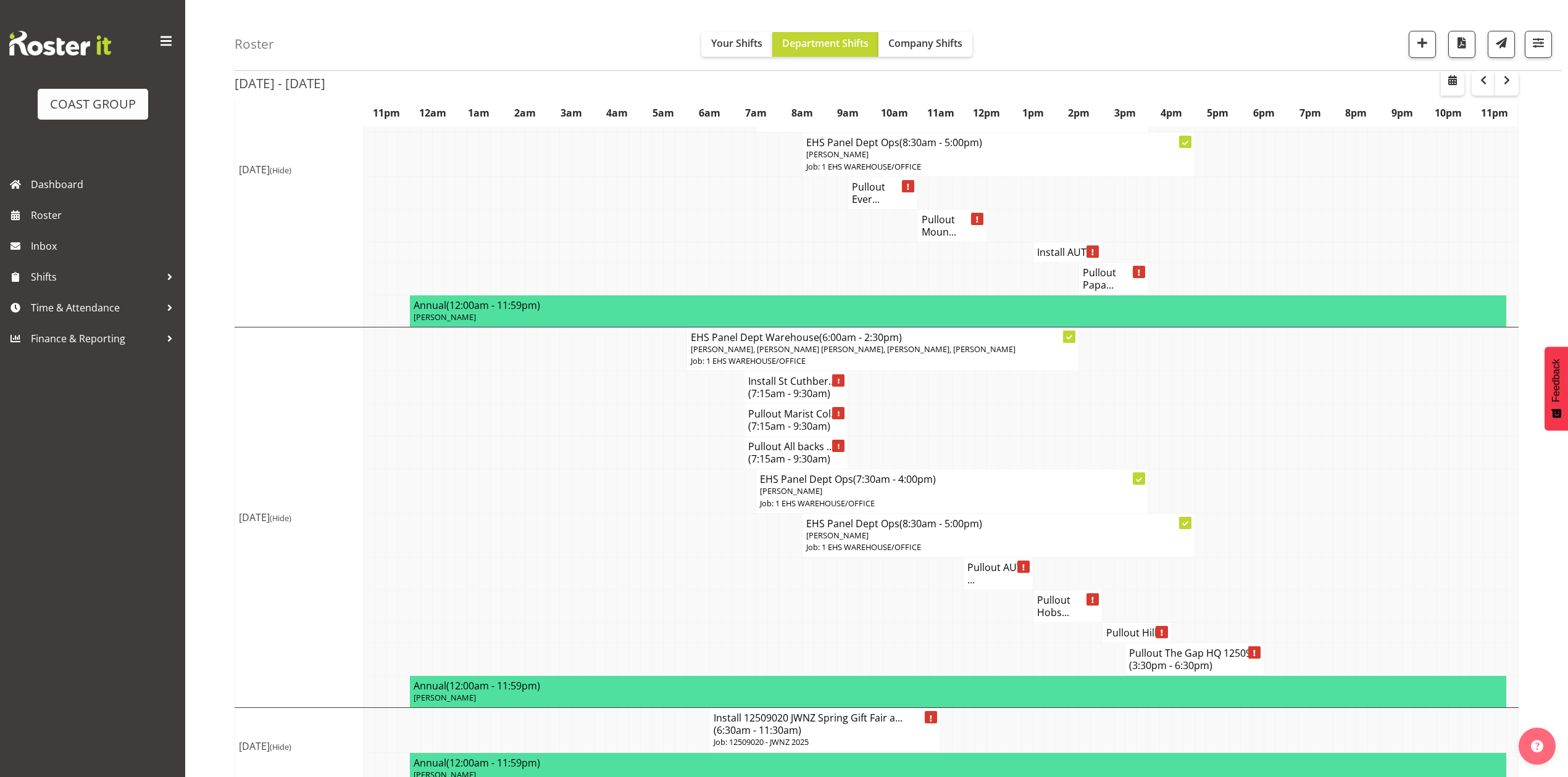
click at [1115, 639] on h4 "Pullout Hill..." at bounding box center [1137, 632] width 61 height 12
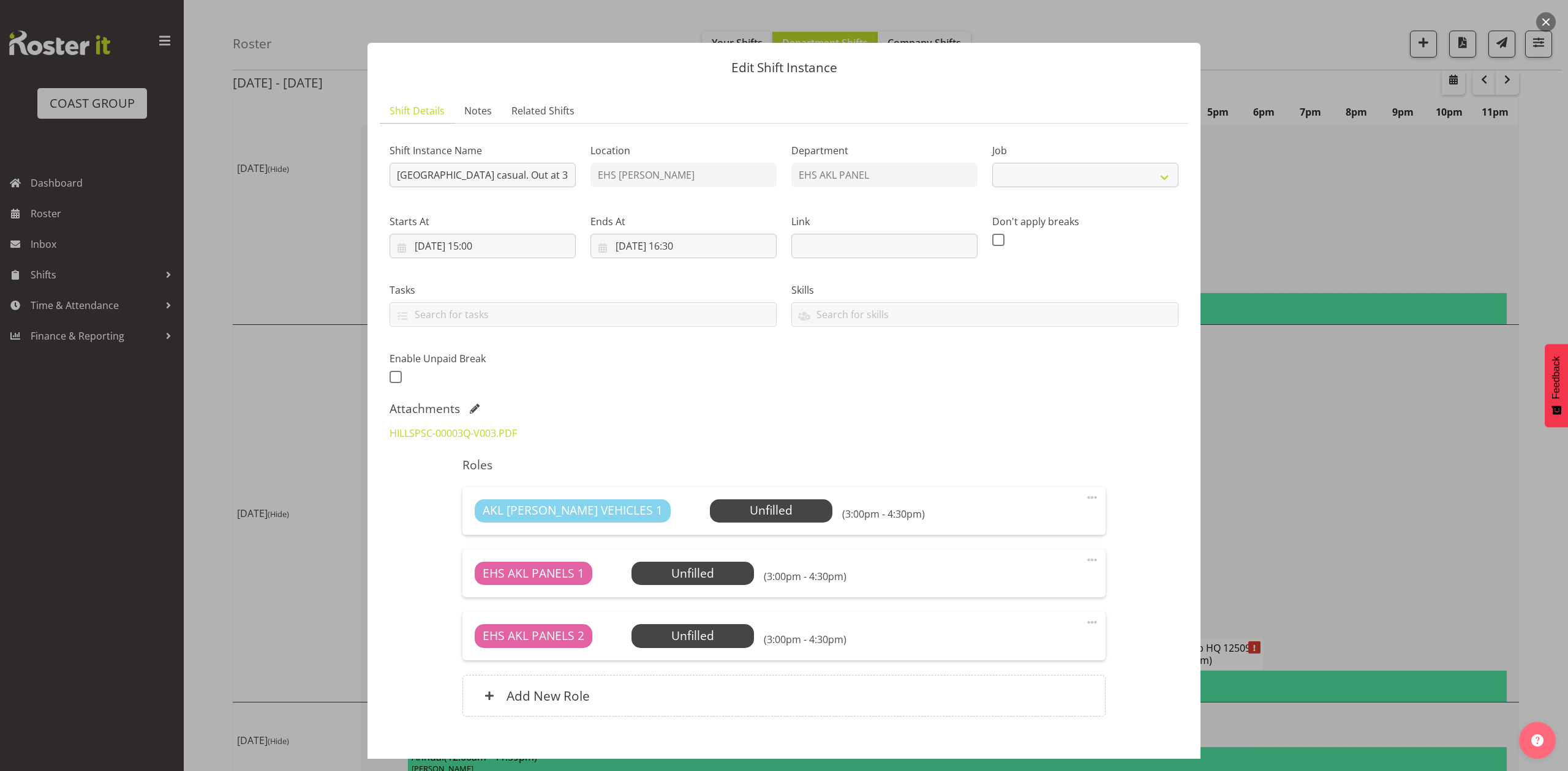
select select "8653"
click at [475, 409] on span at bounding box center [474, 409] width 10 height 10
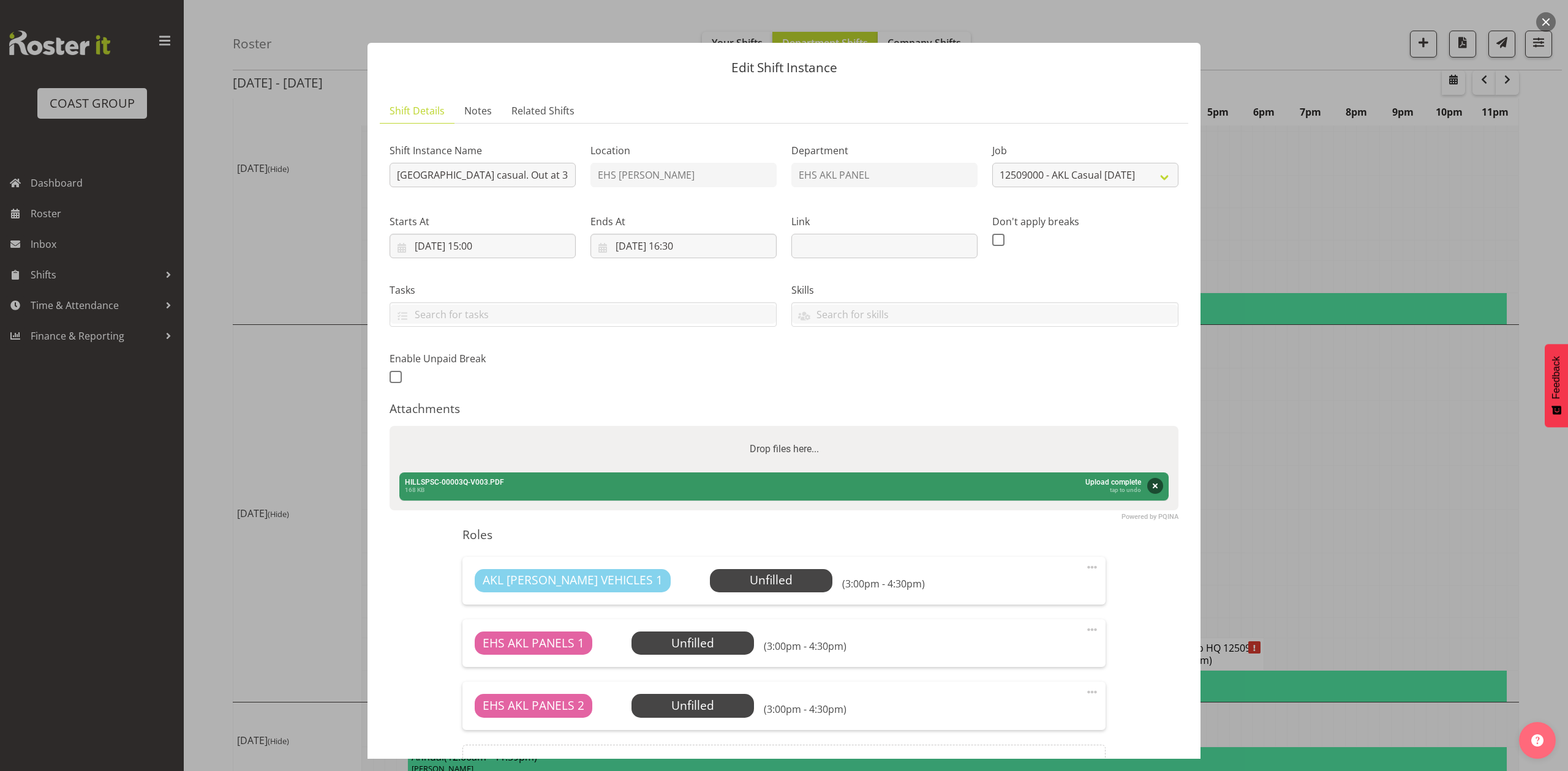
click at [485, 437] on div "Drop files here..." at bounding box center [784, 450] width 788 height 47
click at [389, 426] on input "Drop files here..." at bounding box center [784, 428] width 788 height 4
type input "C:\fakepath\HILLSPSC-00003Q-V005.PDF"
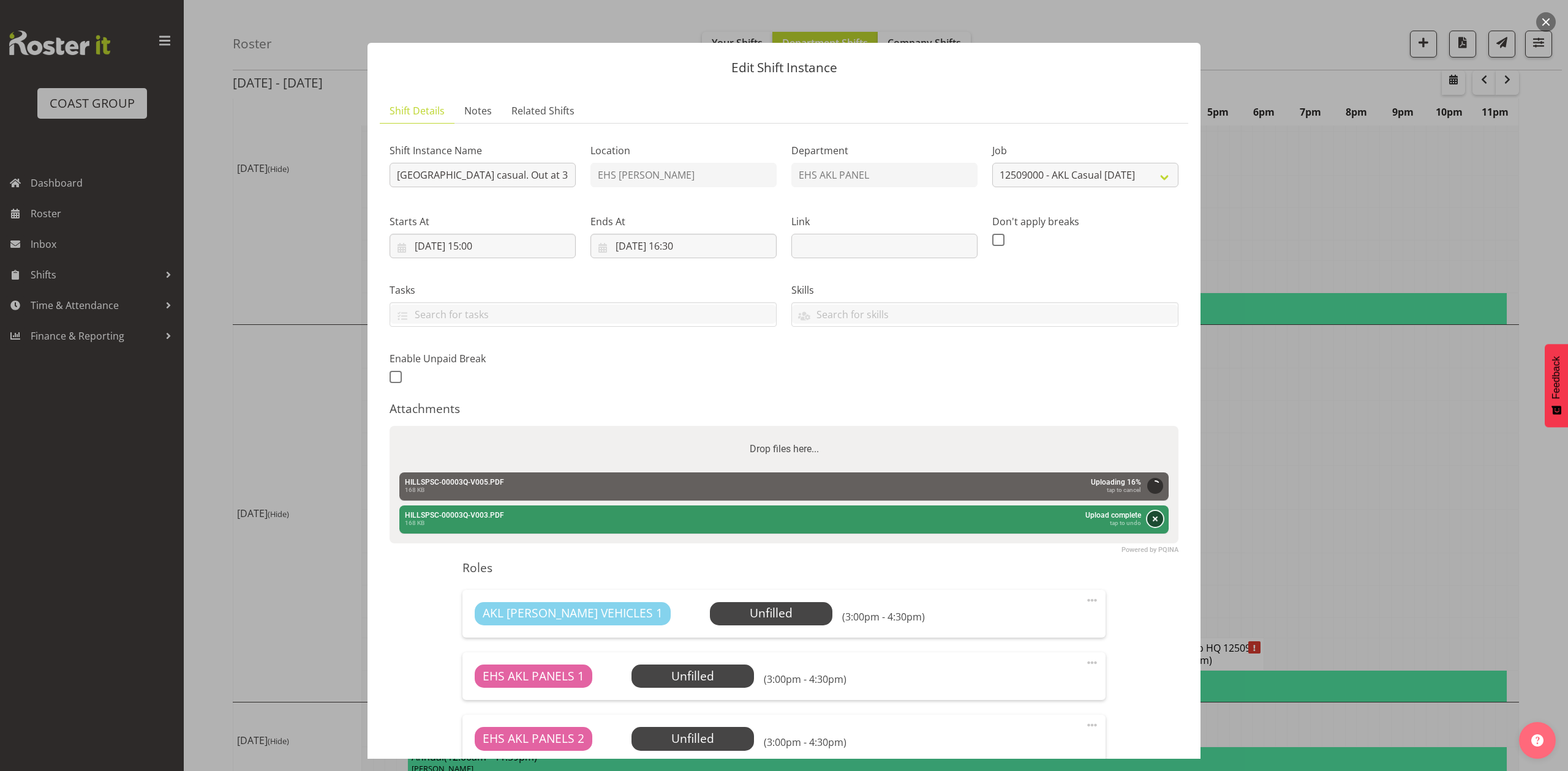
click at [1147, 519] on button "Remove" at bounding box center [1155, 519] width 16 height 16
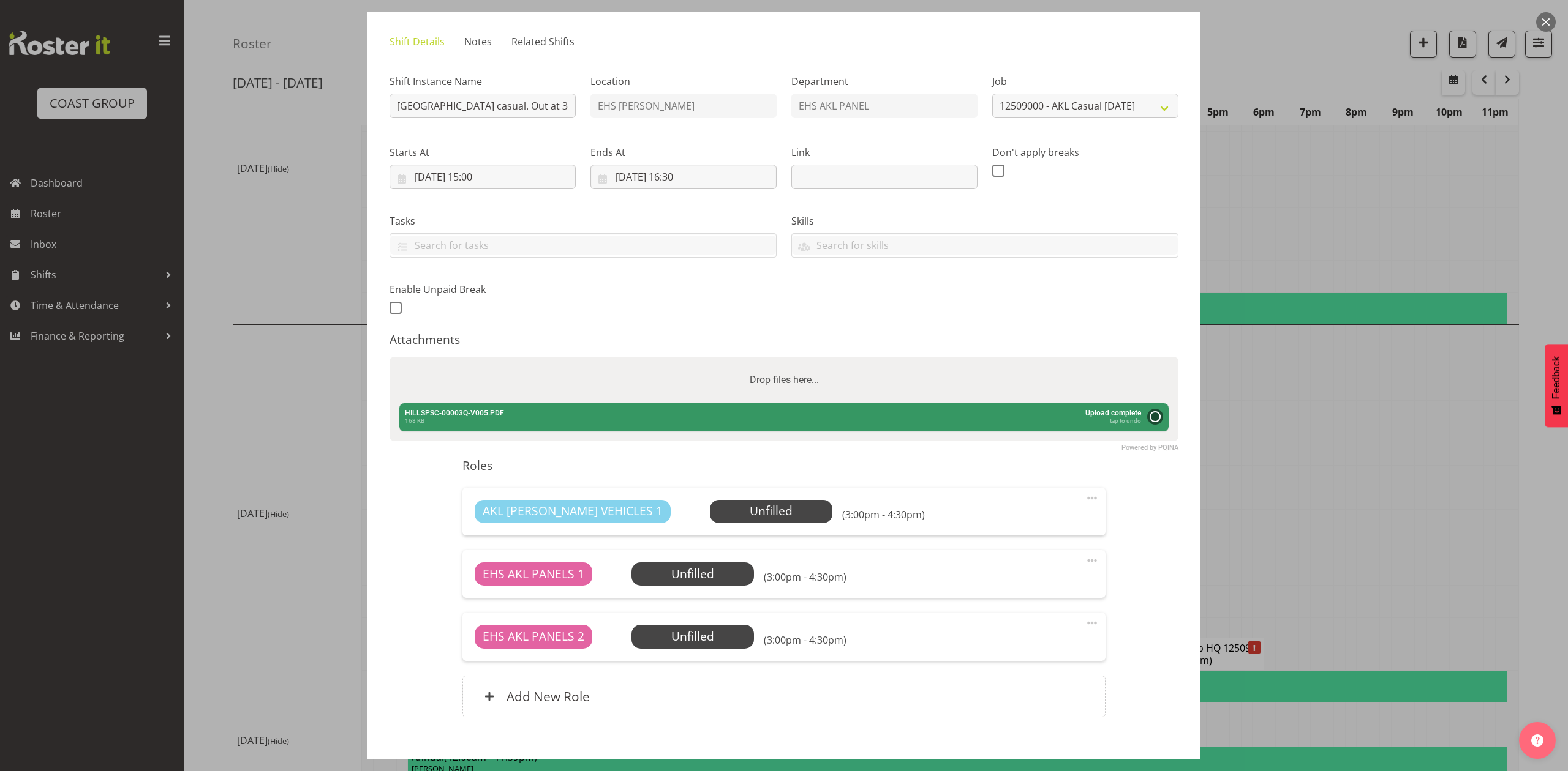
scroll to position [138, 0]
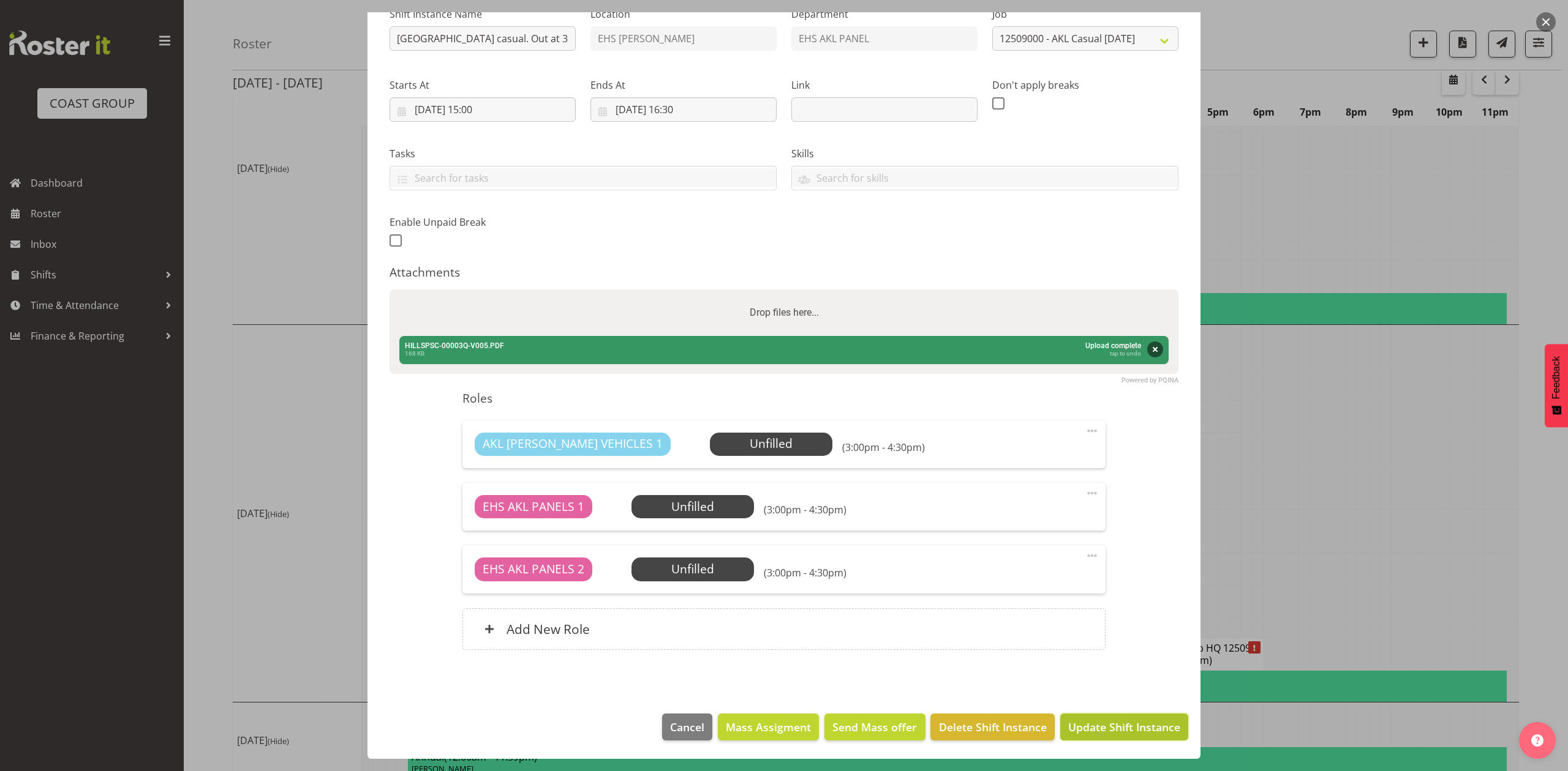
click at [1113, 731] on span "Update Shift Instance" at bounding box center [1124, 727] width 112 height 16
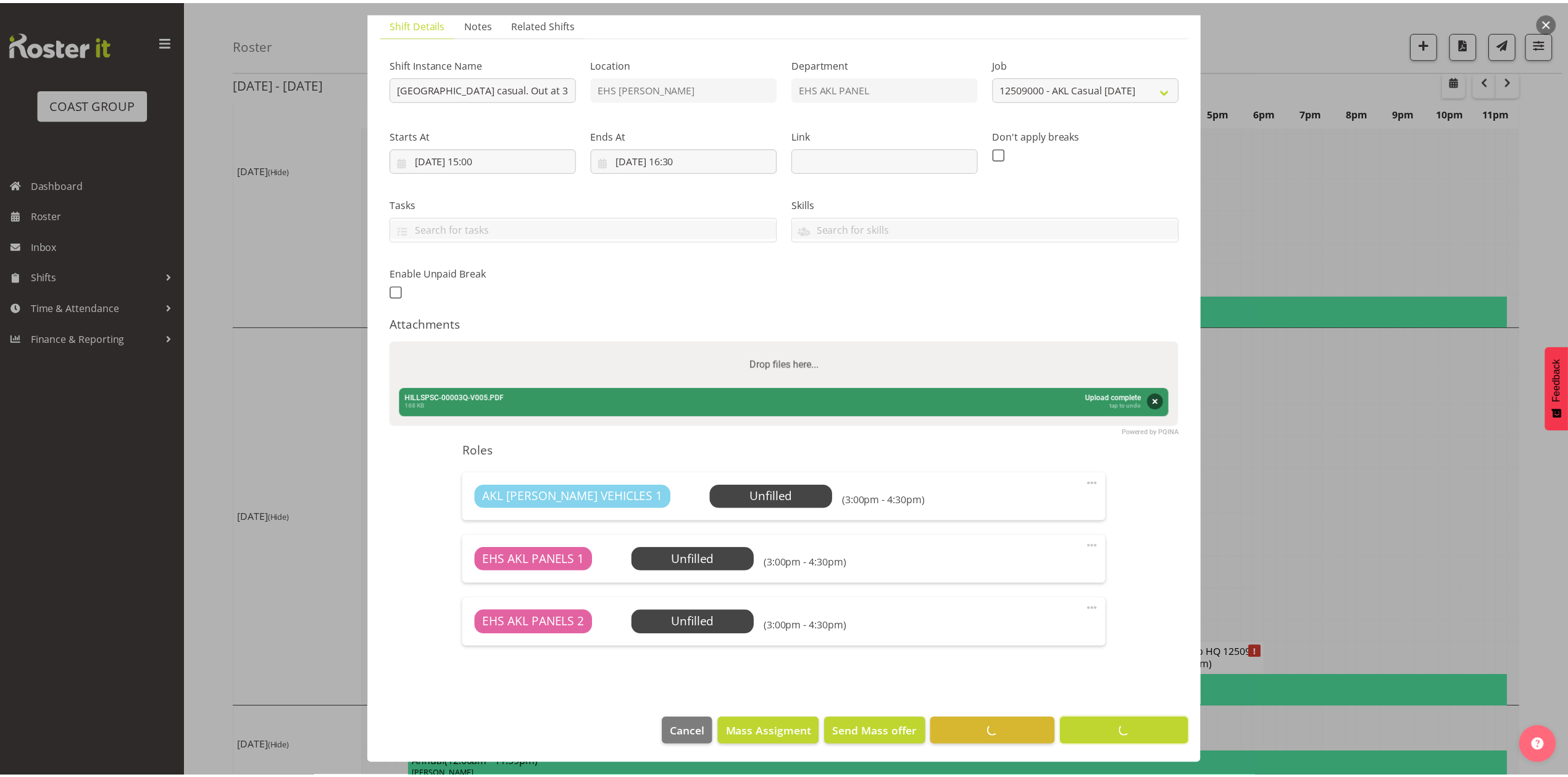
scroll to position [0, 0]
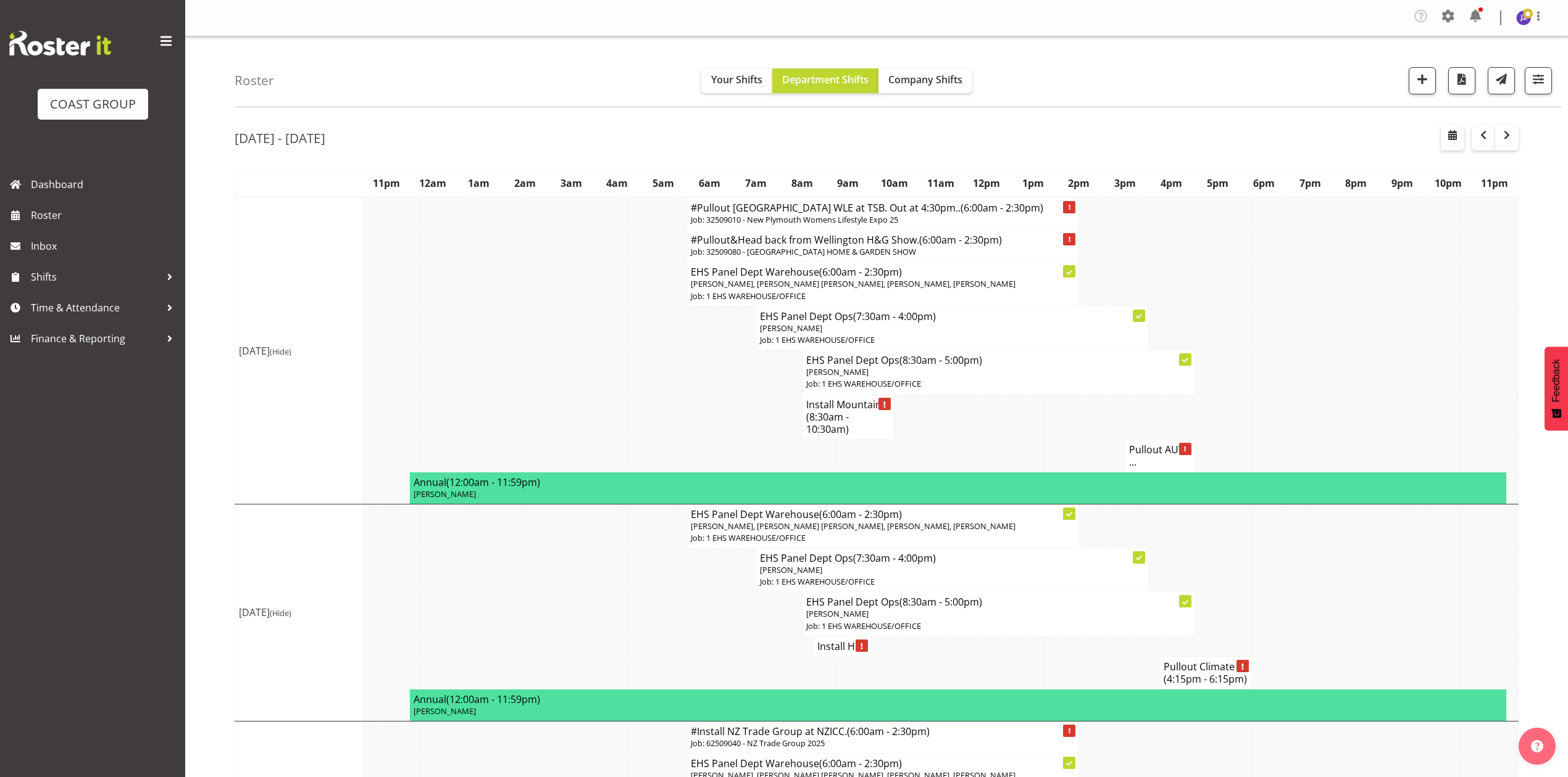
click at [1310, 548] on td at bounding box center [1316, 526] width 11 height 44
drag, startPoint x: 1480, startPoint y: 143, endPoint x: 1420, endPoint y: 408, distance: 271.7
click at [1480, 142] on span "button" at bounding box center [1483, 135] width 15 height 15
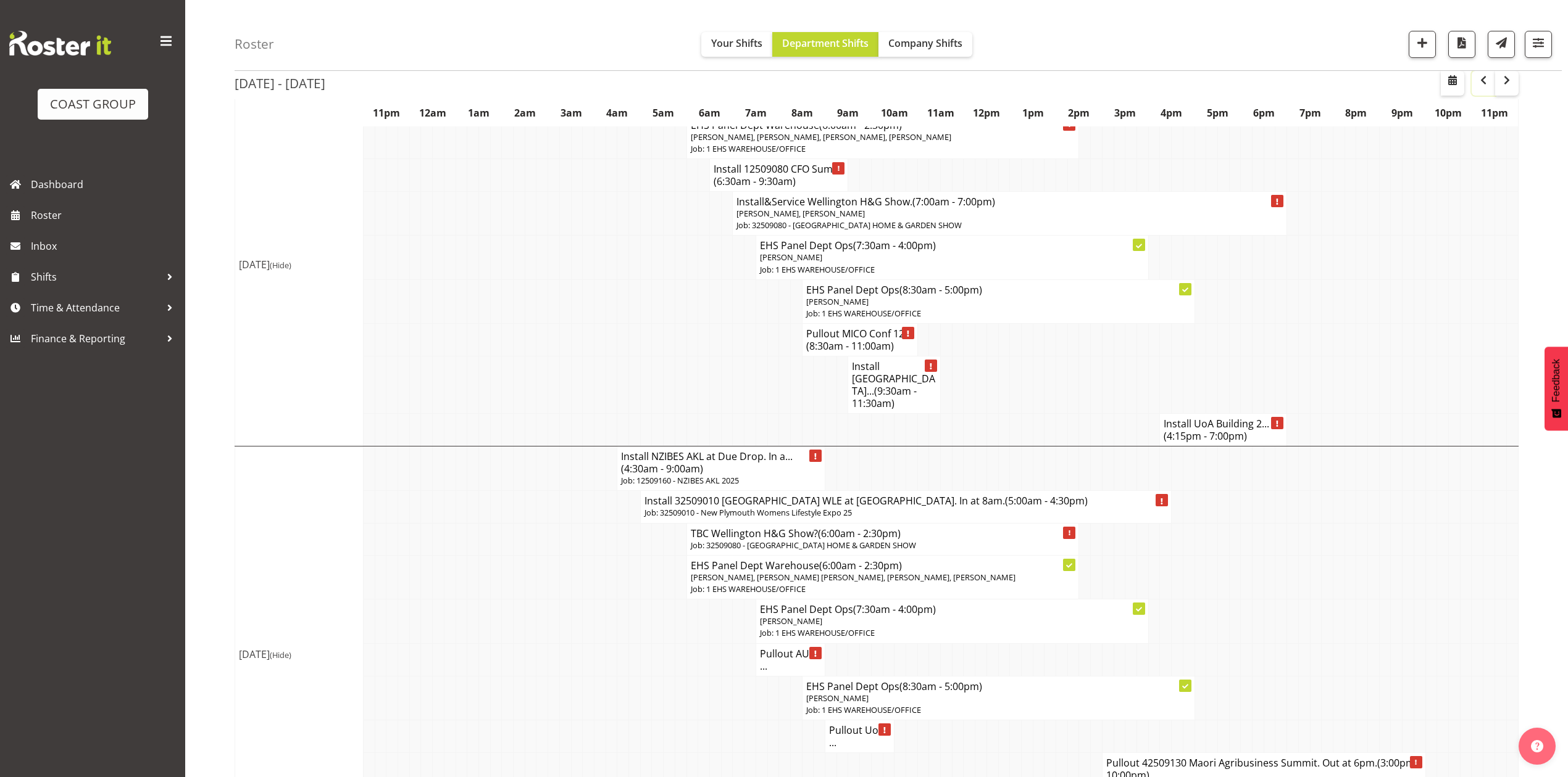
scroll to position [987, 0]
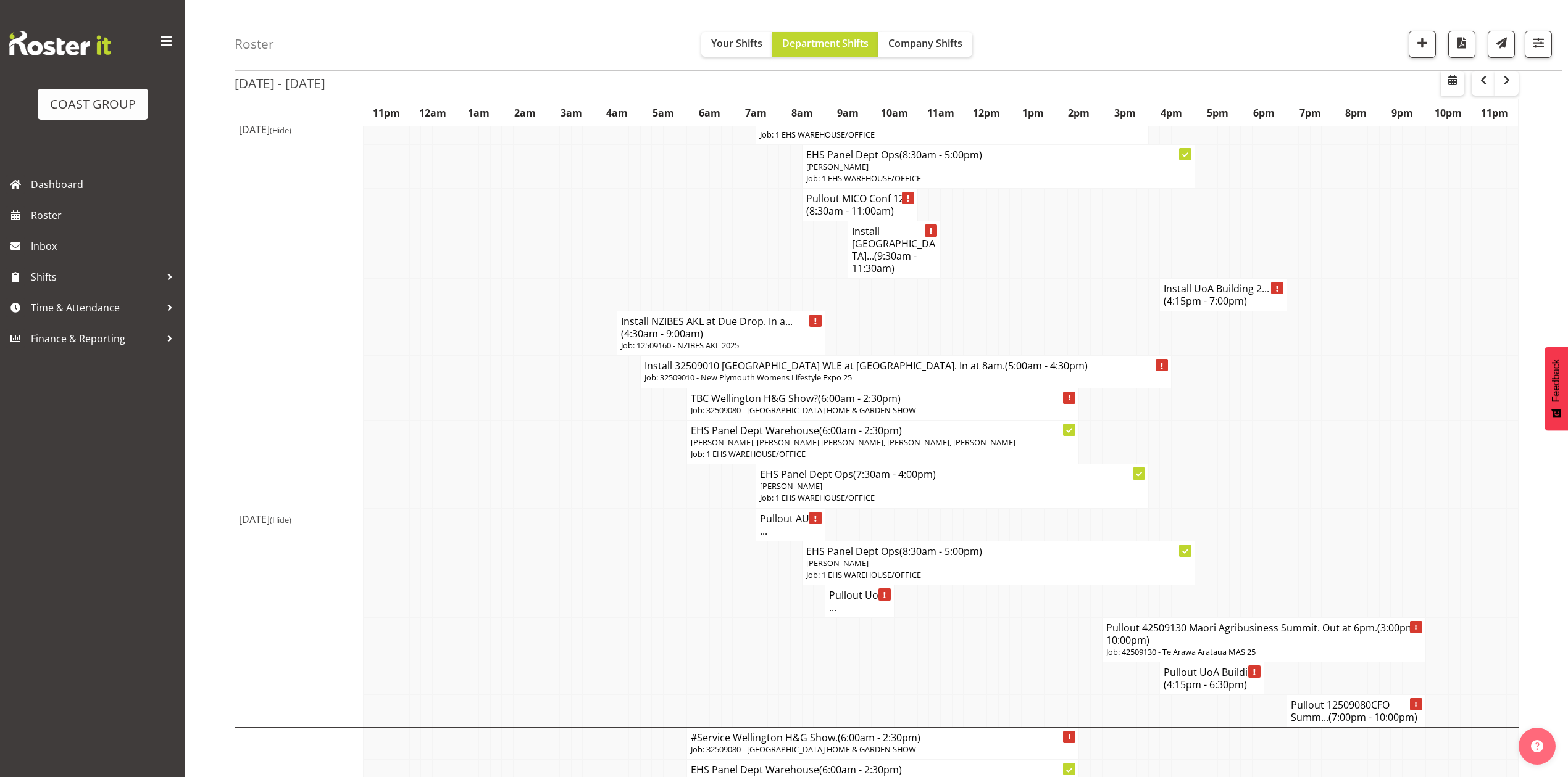
click at [721, 315] on h4 "Install NZIBES AKL at Due Drop. In a... (4:30am - 9:00am)" at bounding box center [721, 327] width 200 height 24
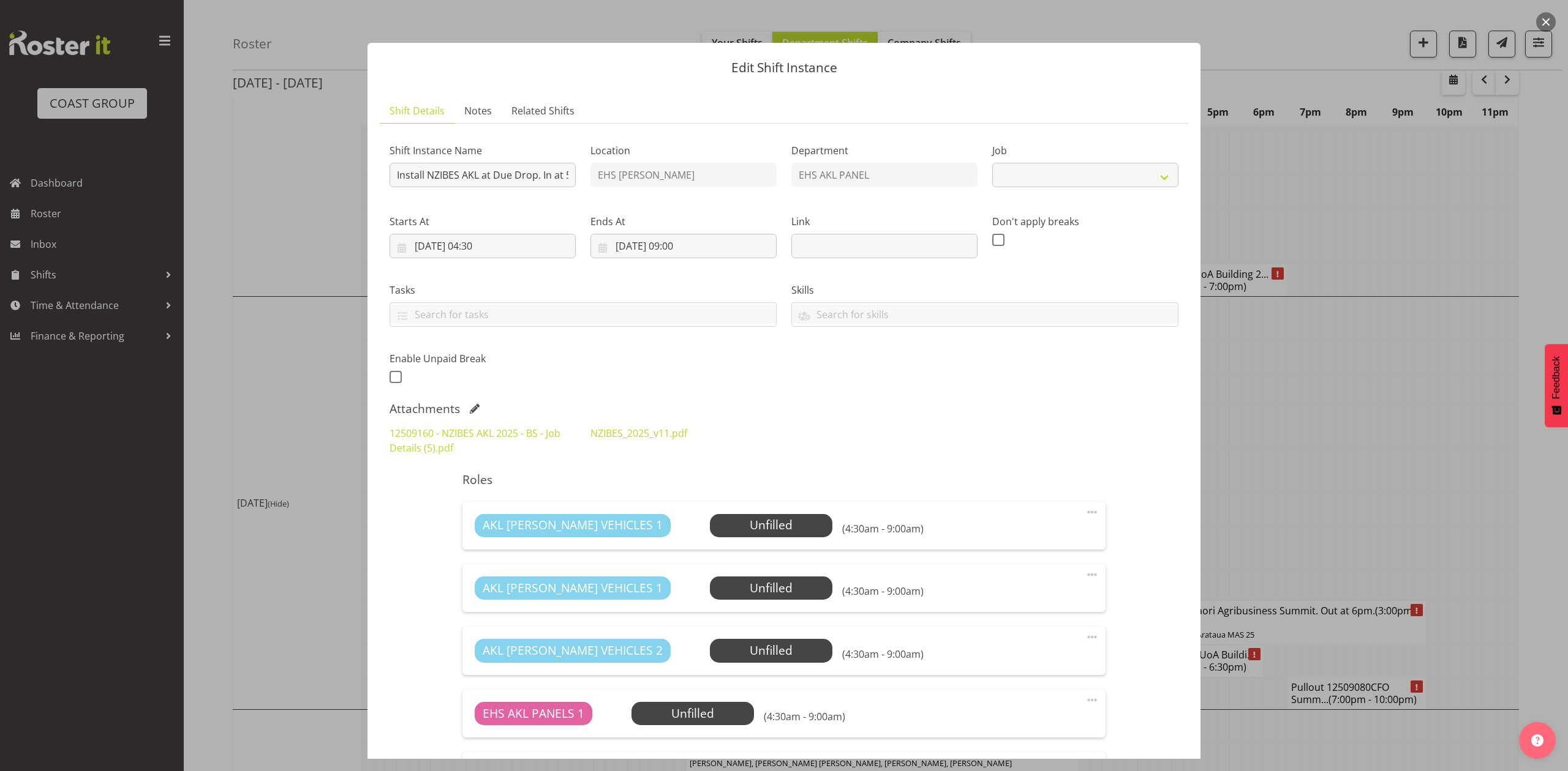
select select "9816"
drag, startPoint x: 1399, startPoint y: 371, endPoint x: 1415, endPoint y: 383, distance: 20.0
click at [1399, 371] on div at bounding box center [784, 385] width 1568 height 771
